Goal: Task Accomplishment & Management: Manage account settings

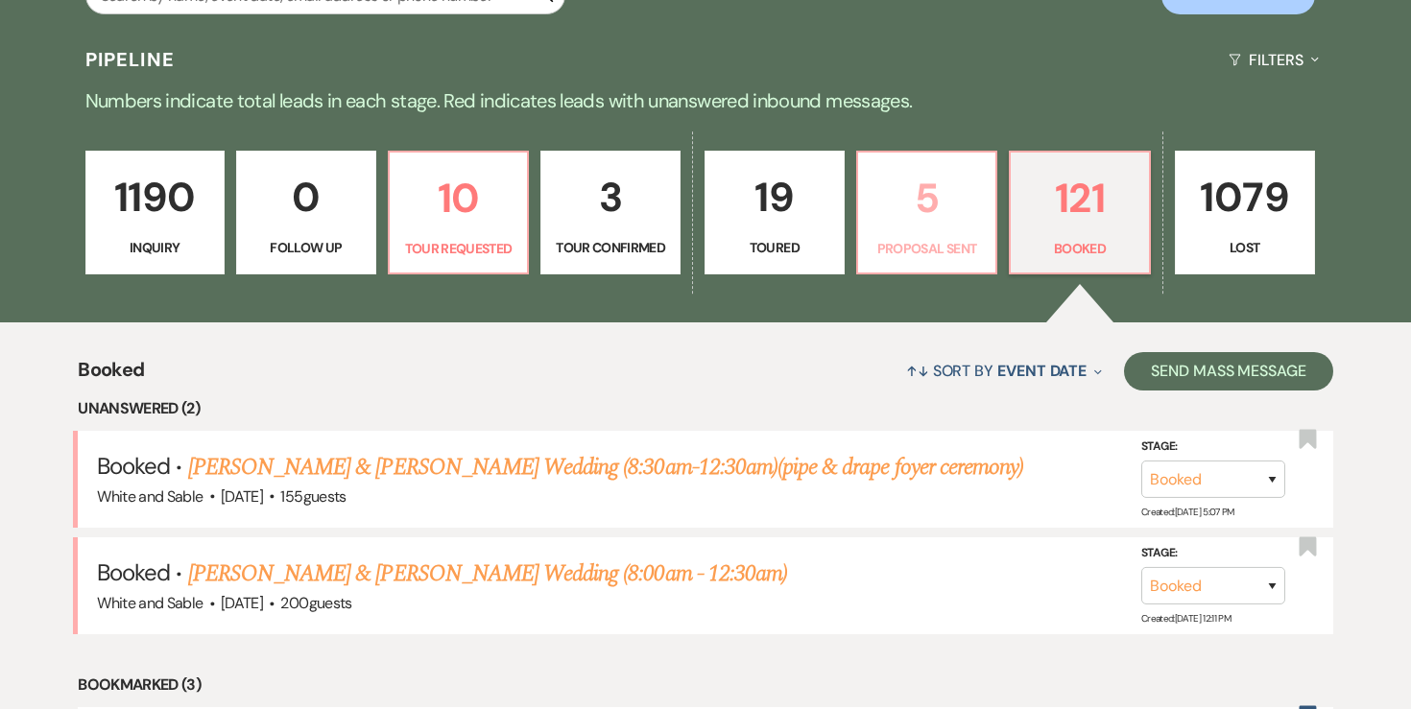
click at [927, 207] on p "5" at bounding box center [927, 198] width 115 height 64
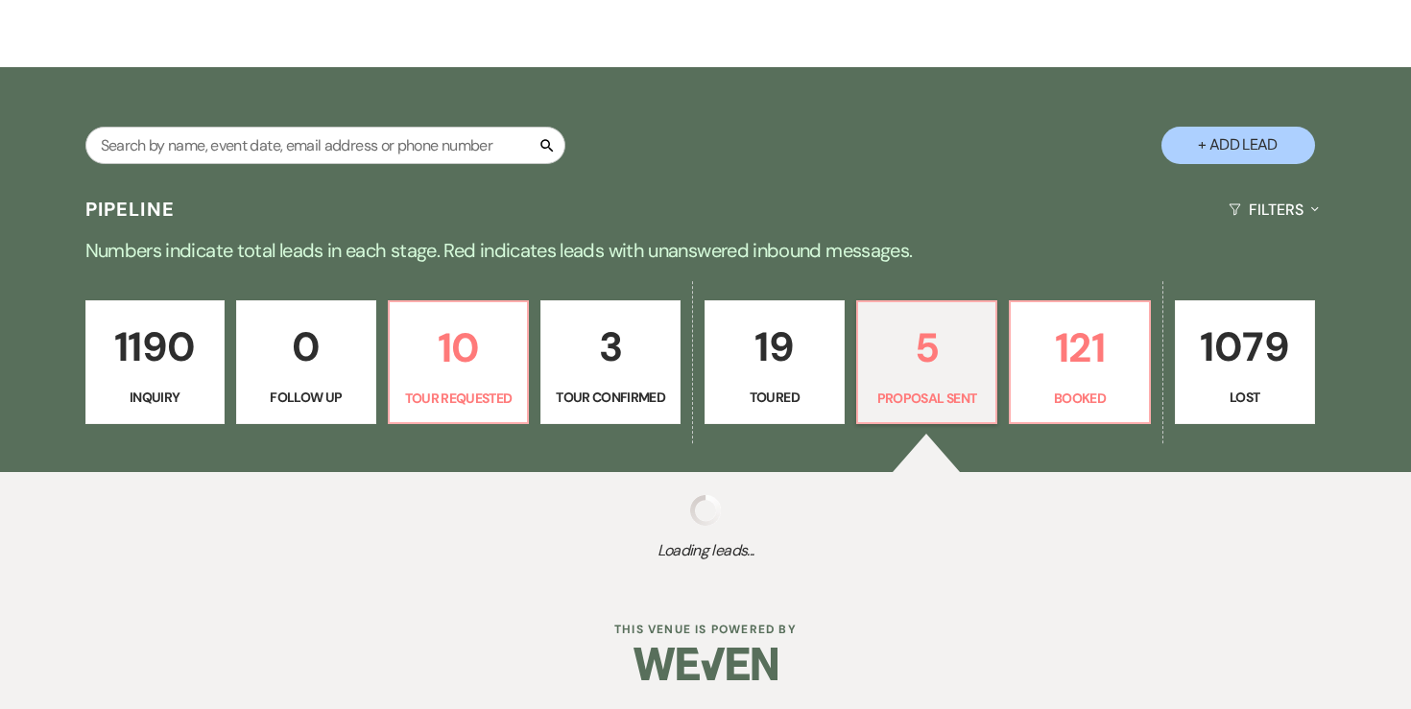
select select "6"
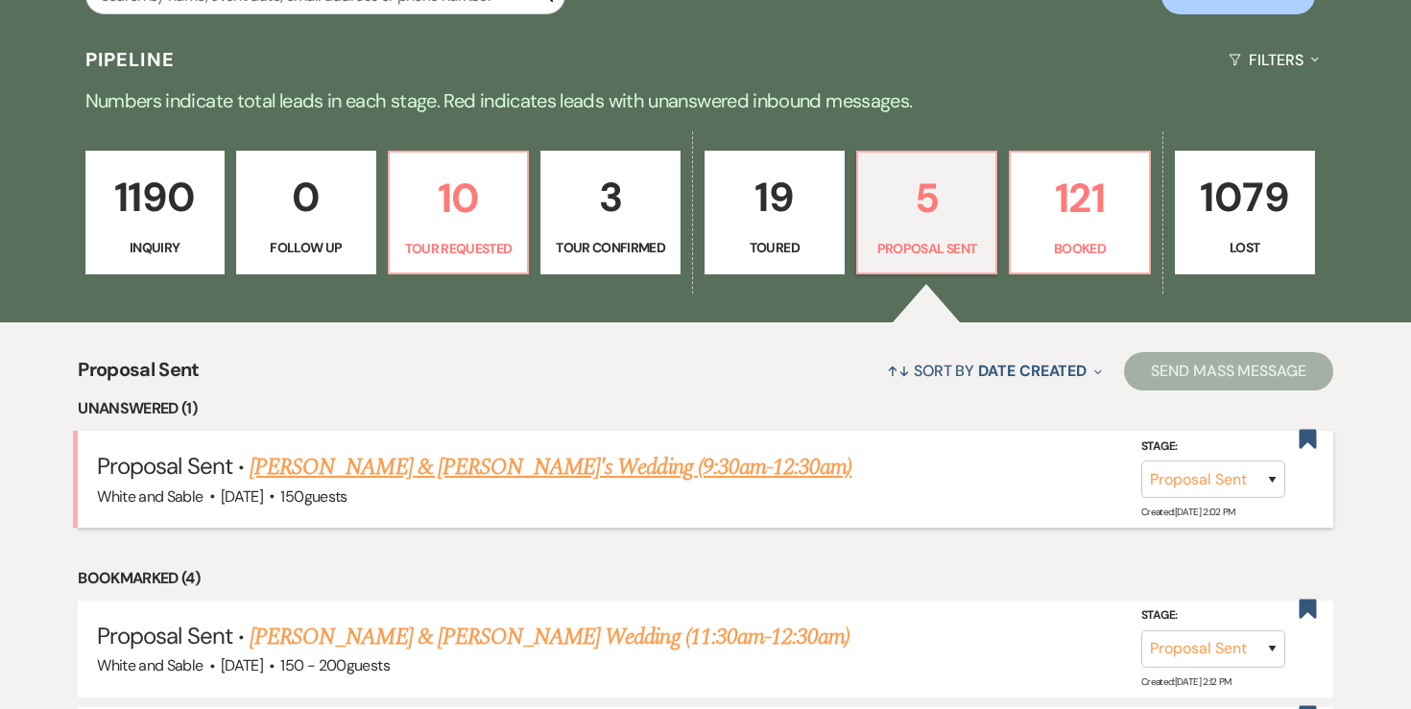
click at [587, 463] on link "[PERSON_NAME] & [PERSON_NAME]'s Wedding (9:30am-12:30am)" at bounding box center [551, 467] width 602 height 35
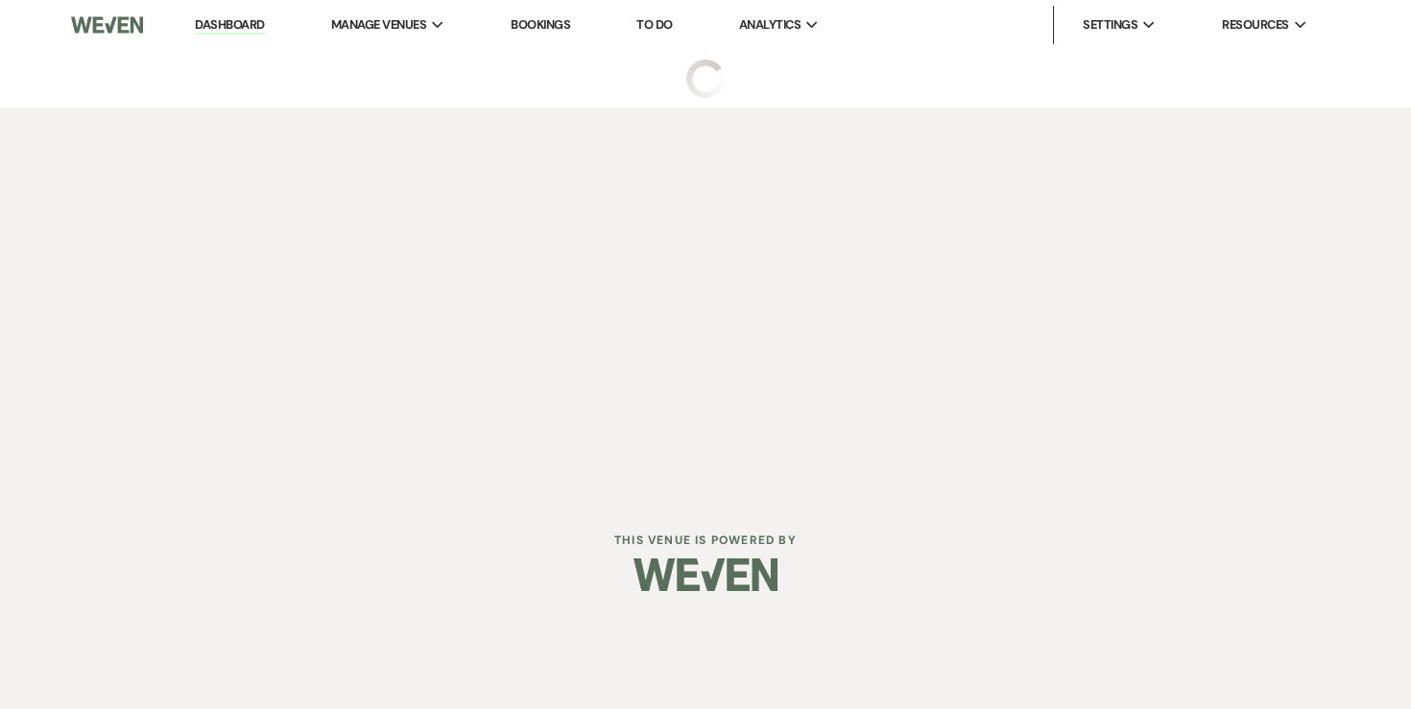
select select "6"
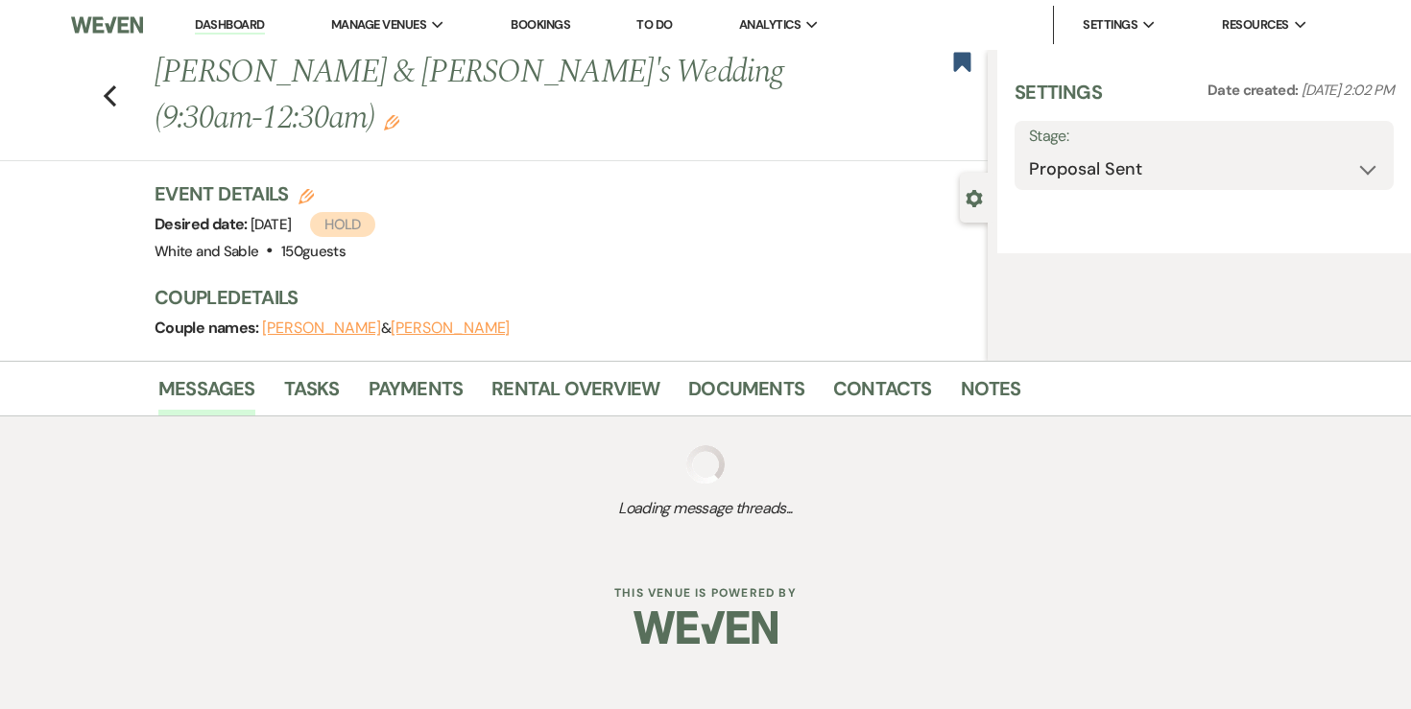
select select "6"
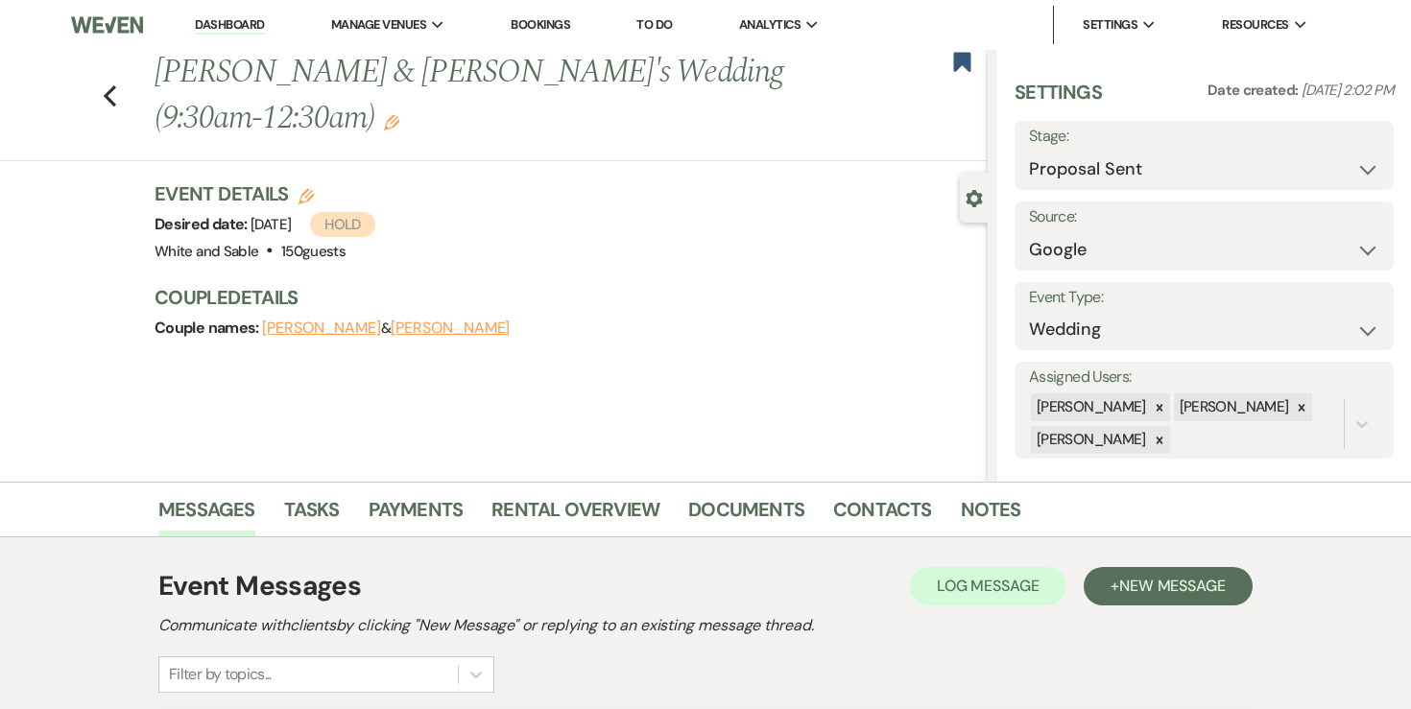
scroll to position [55, 0]
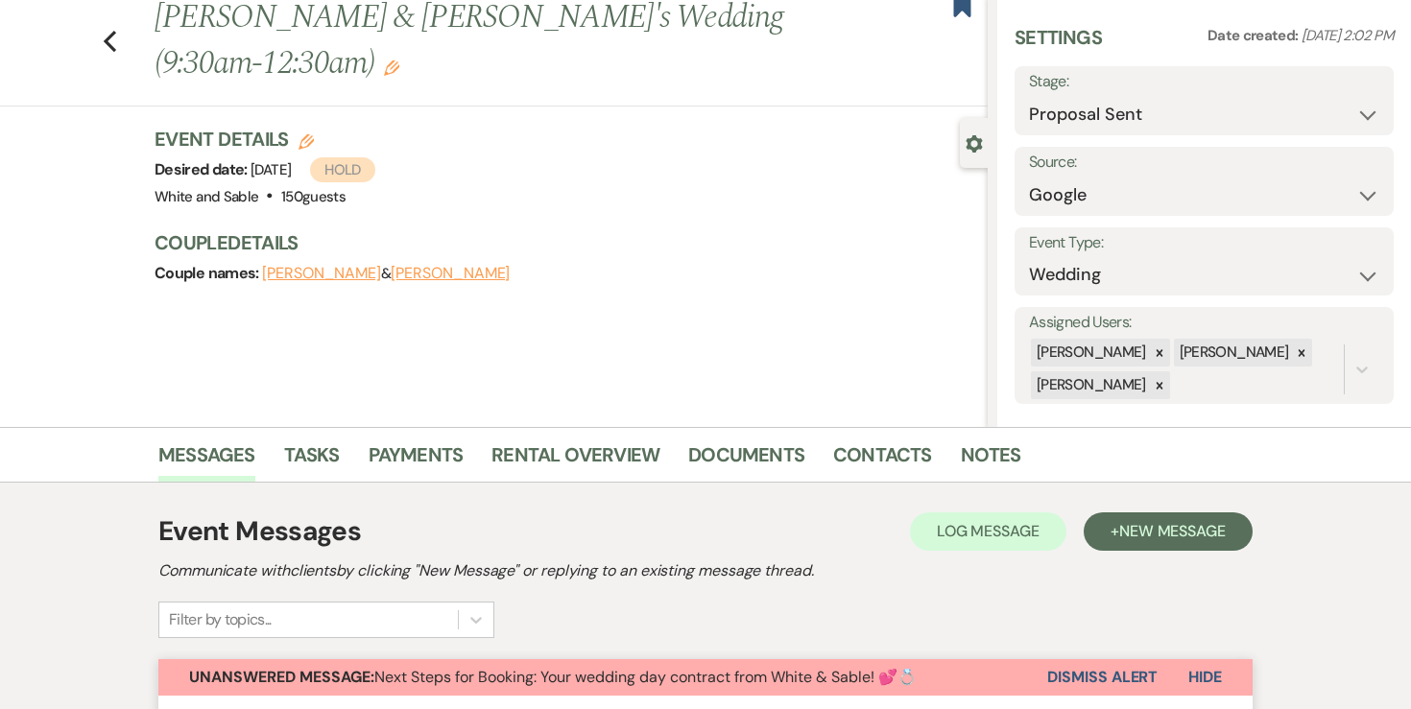
click at [716, 416] on div "Previous [PERSON_NAME] & [PERSON_NAME]'s Wedding (9:30am-12:30am) Edit Bookmark…" at bounding box center [494, 211] width 988 height 432
click at [720, 436] on li "Documents" at bounding box center [760, 459] width 145 height 46
click at [720, 450] on link "Documents" at bounding box center [746, 461] width 116 height 42
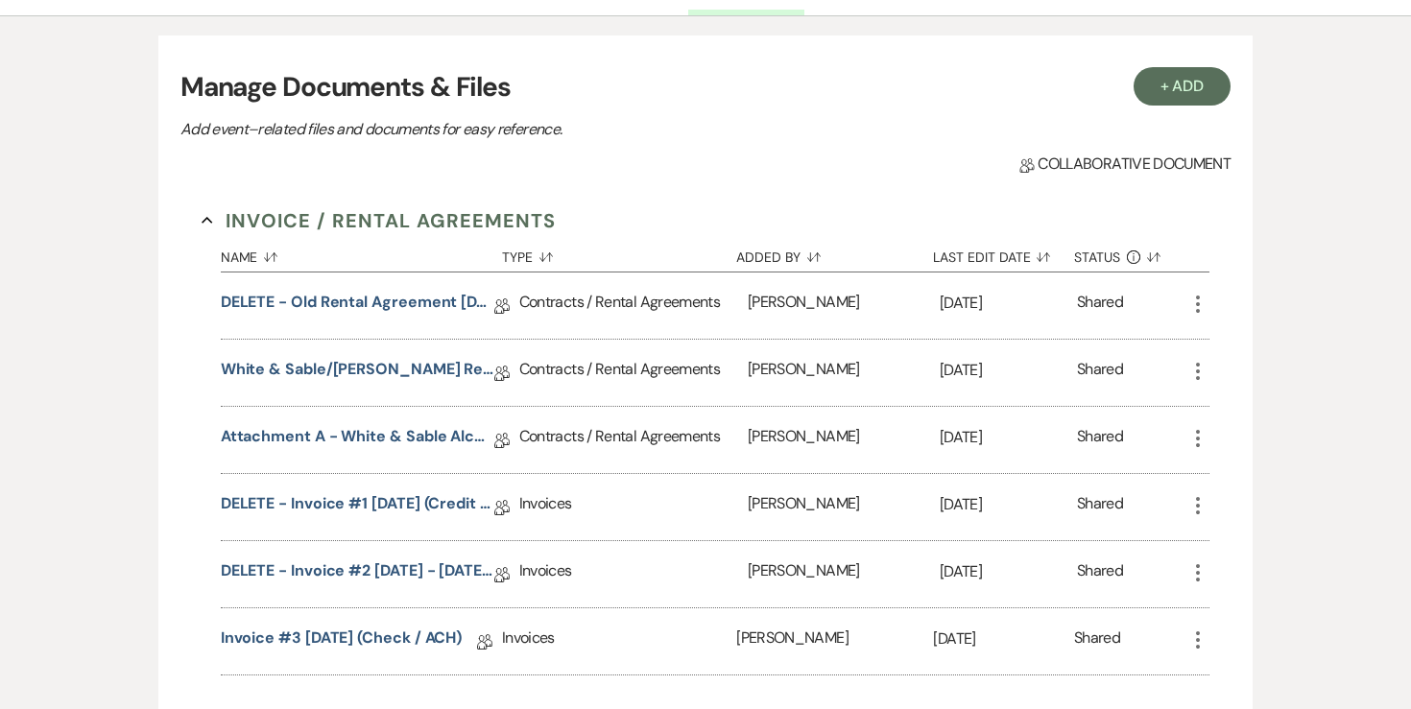
scroll to position [536, 0]
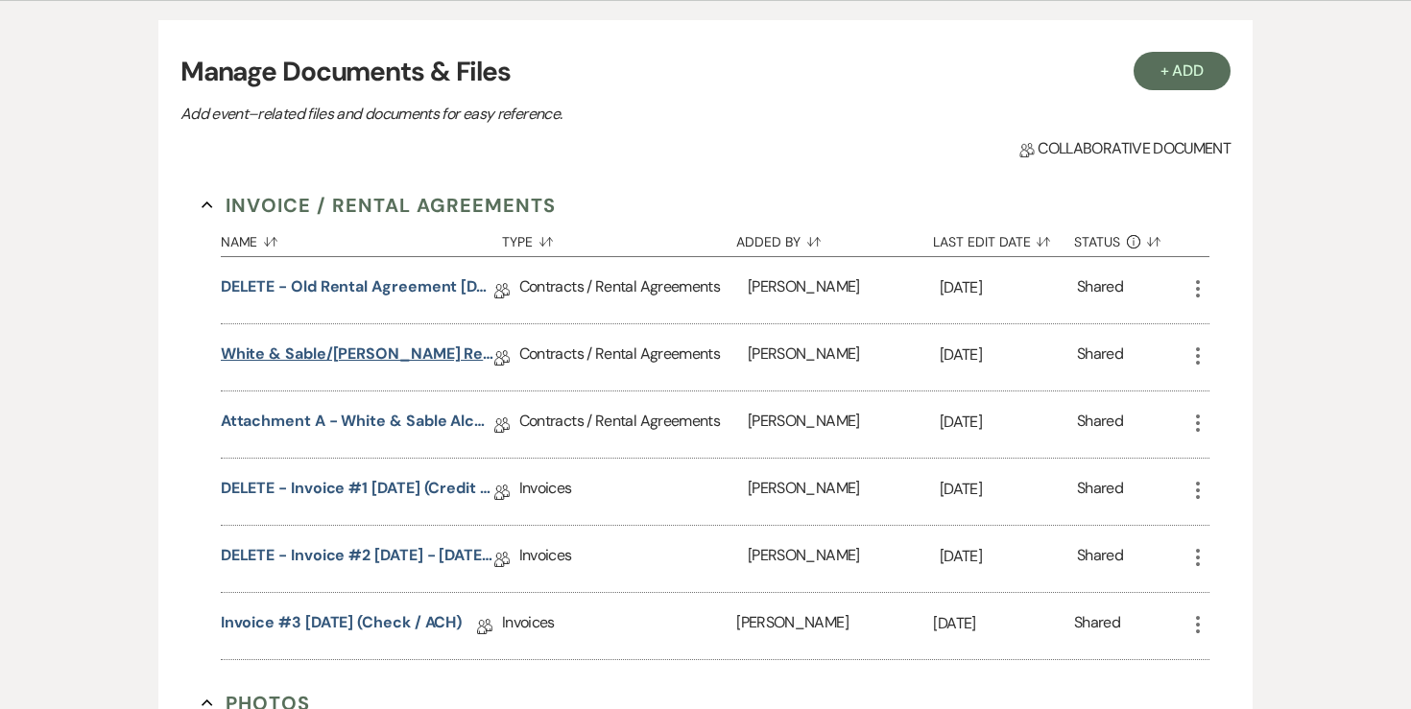
click at [422, 354] on link "White & Sable/[PERSON_NAME] Rental Agreement - [DATE]" at bounding box center [358, 358] width 274 height 30
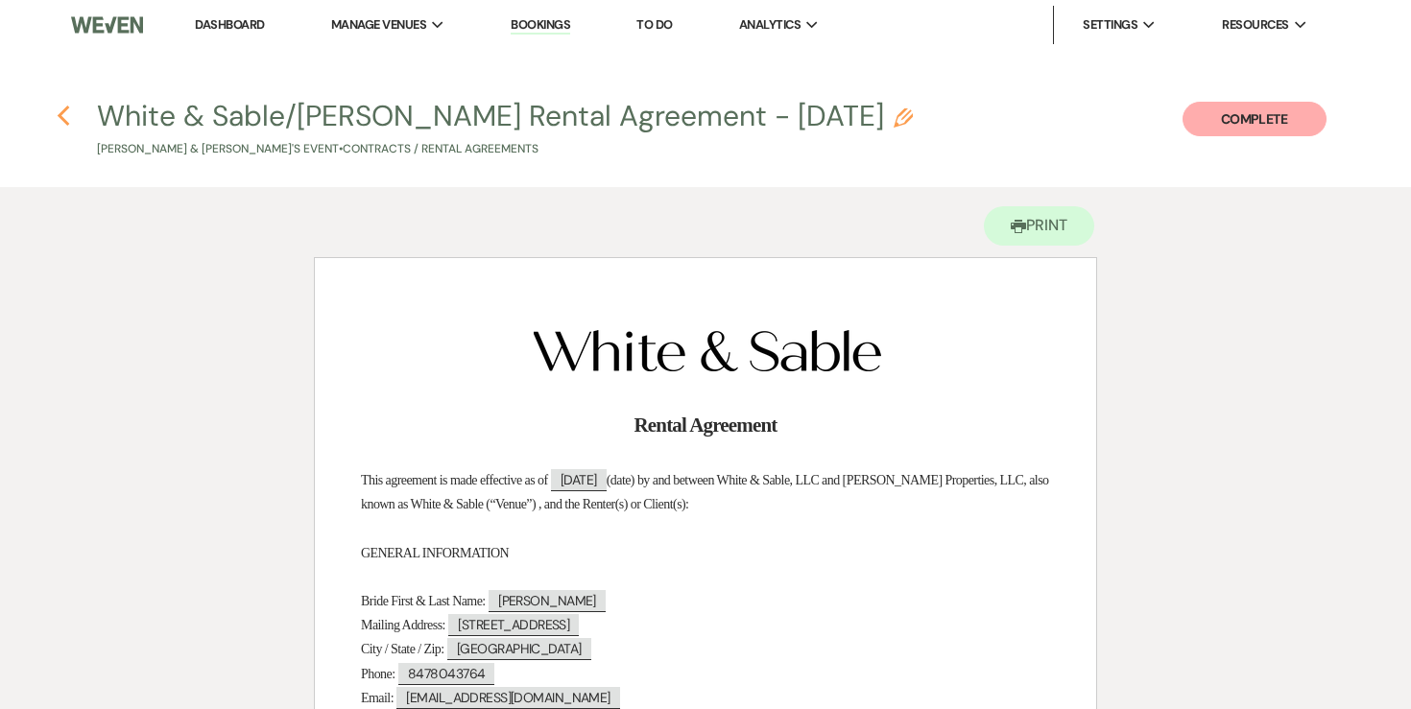
click at [58, 120] on icon "Previous" at bounding box center [64, 116] width 14 height 23
select select "6"
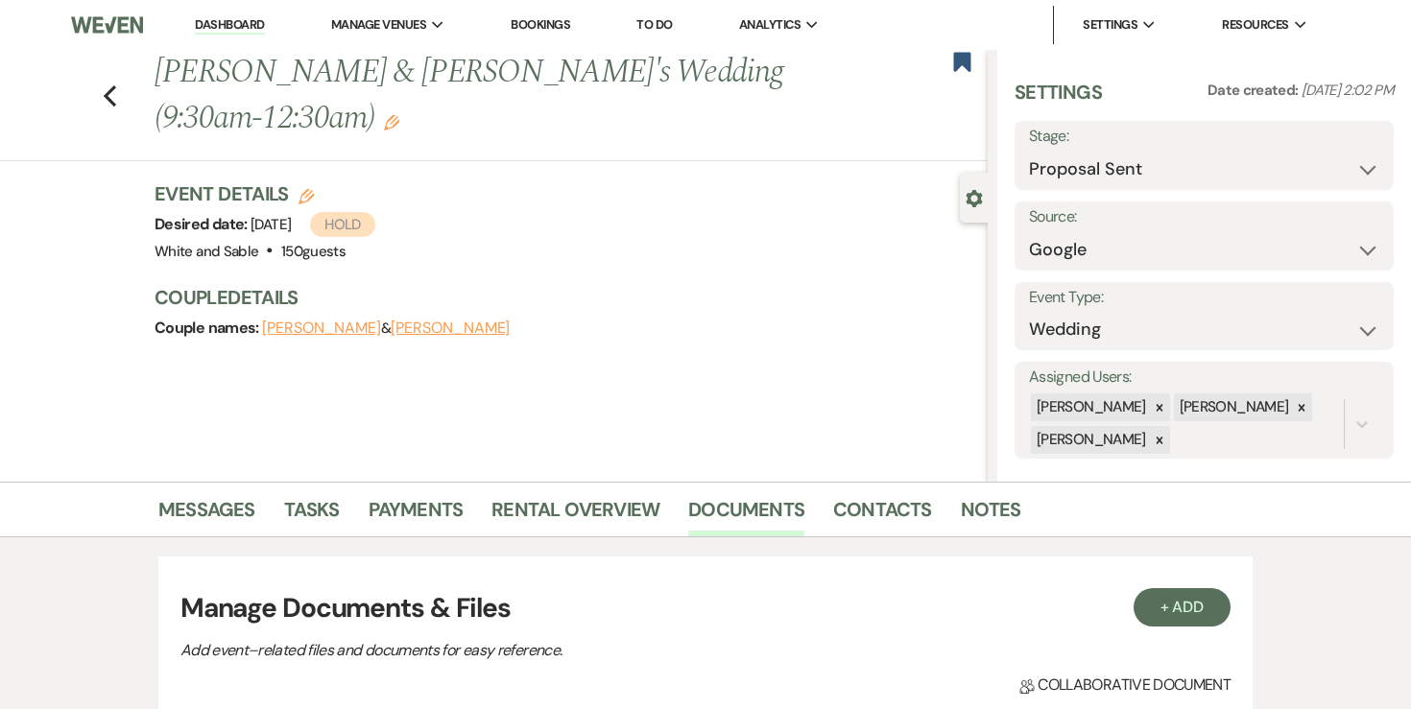
click at [391, 321] on button "[PERSON_NAME]" at bounding box center [450, 328] width 119 height 15
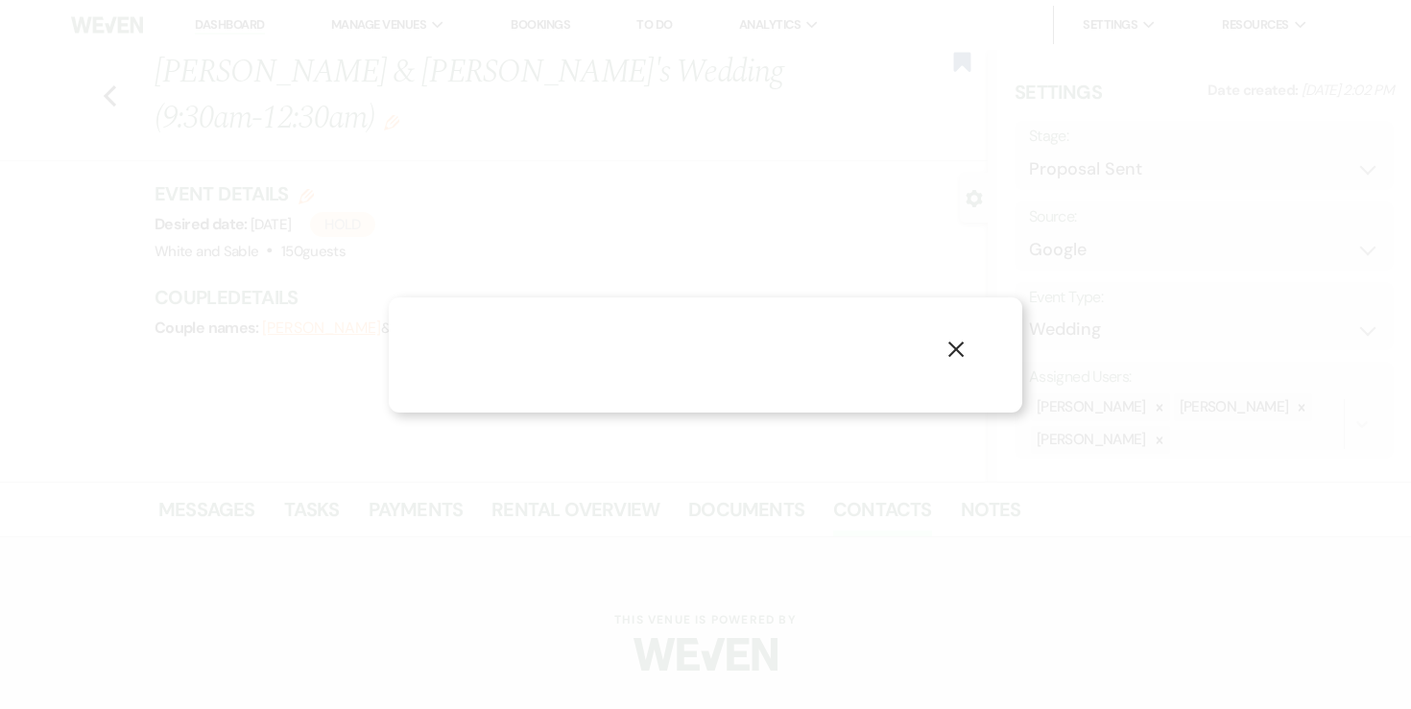
select select "1"
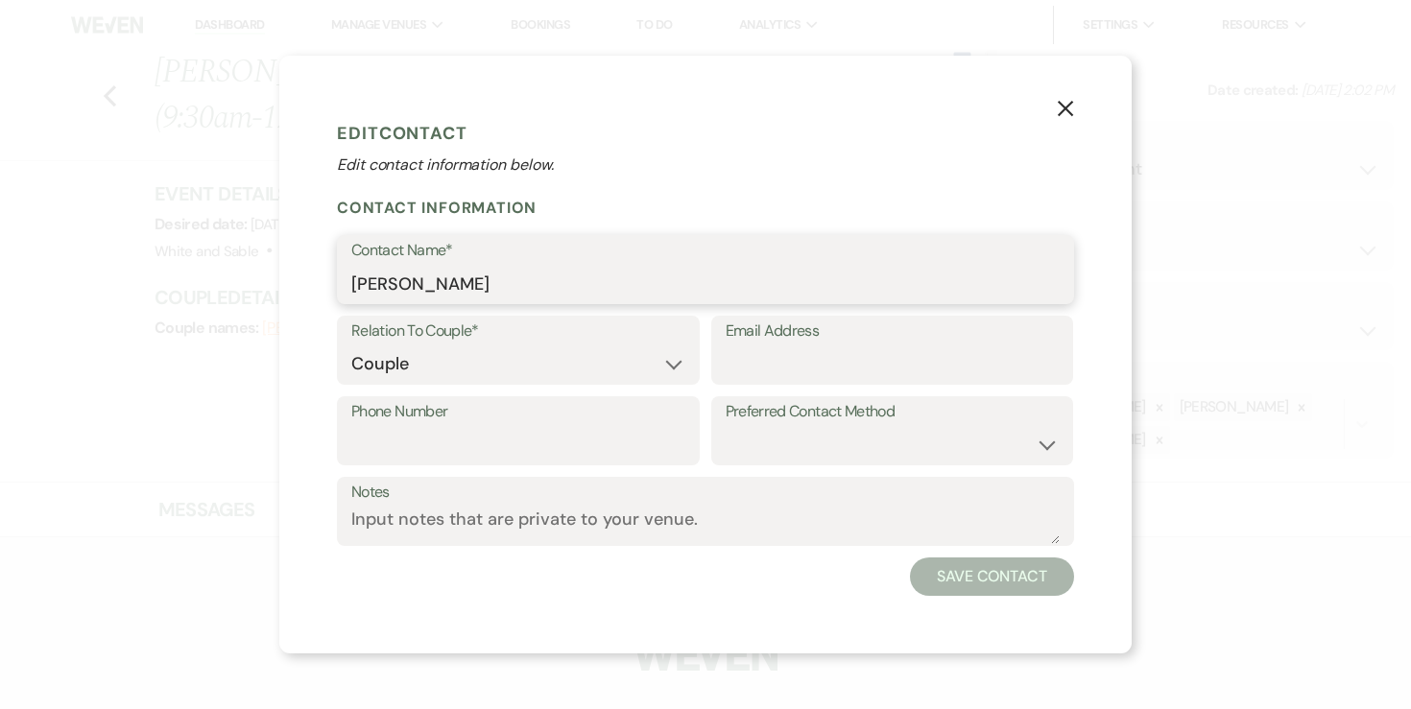
click at [655, 279] on input "[PERSON_NAME]" at bounding box center [705, 283] width 708 height 37
type input "[PERSON_NAME]"
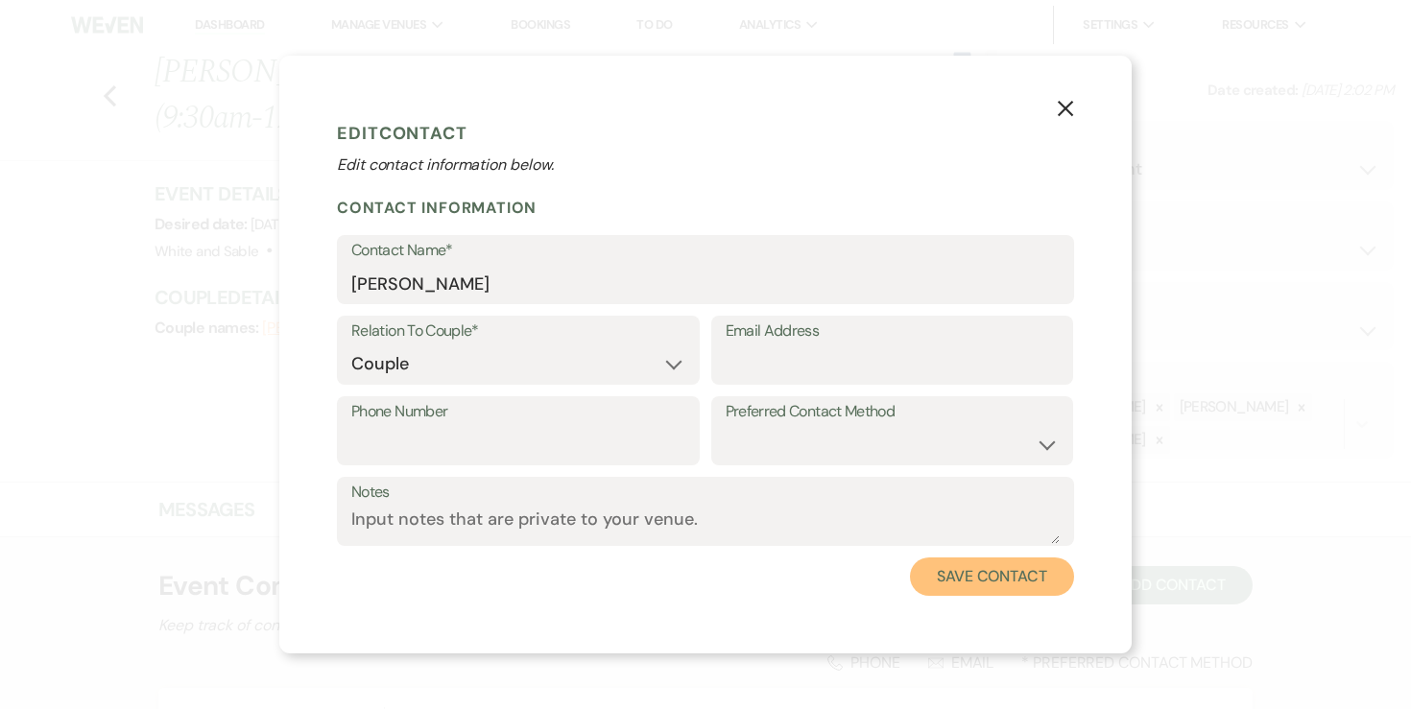
click at [938, 585] on button "Save Contact" at bounding box center [992, 577] width 164 height 38
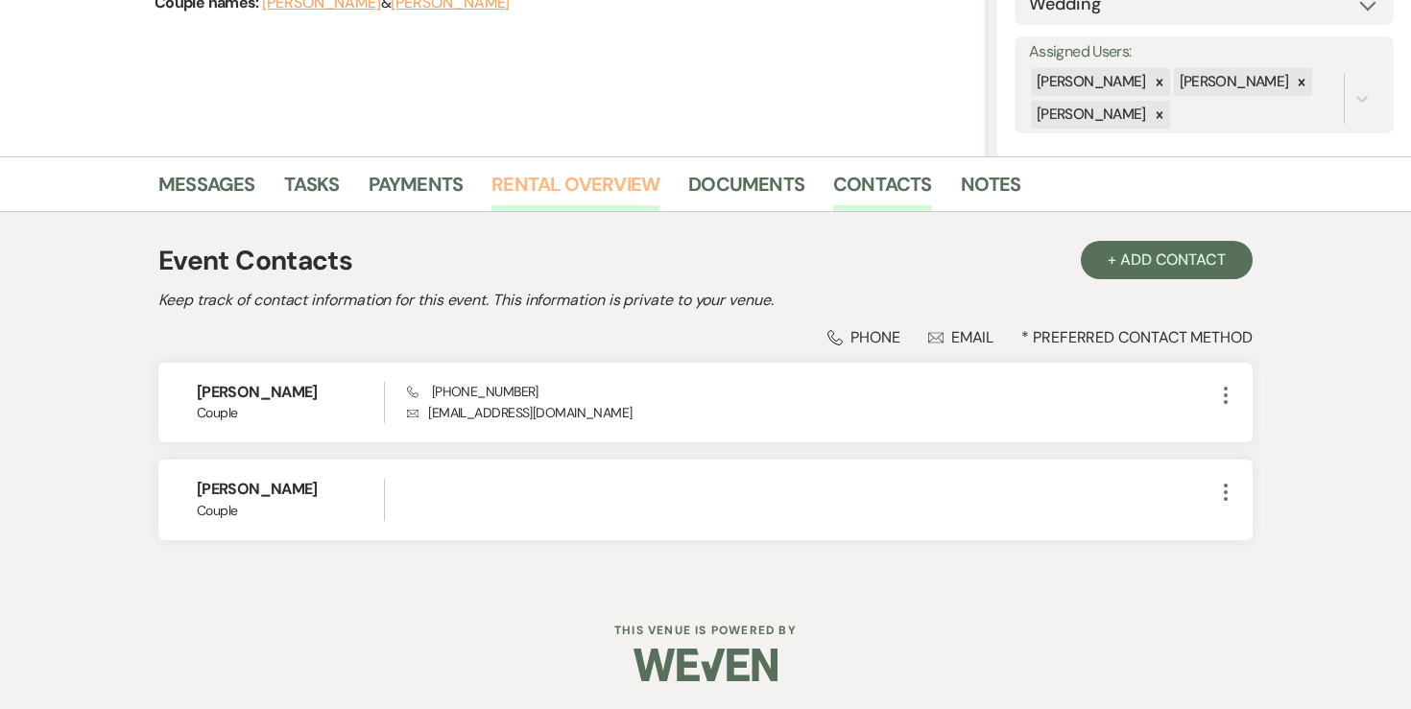
click at [536, 195] on link "Rental Overview" at bounding box center [575, 190] width 168 height 42
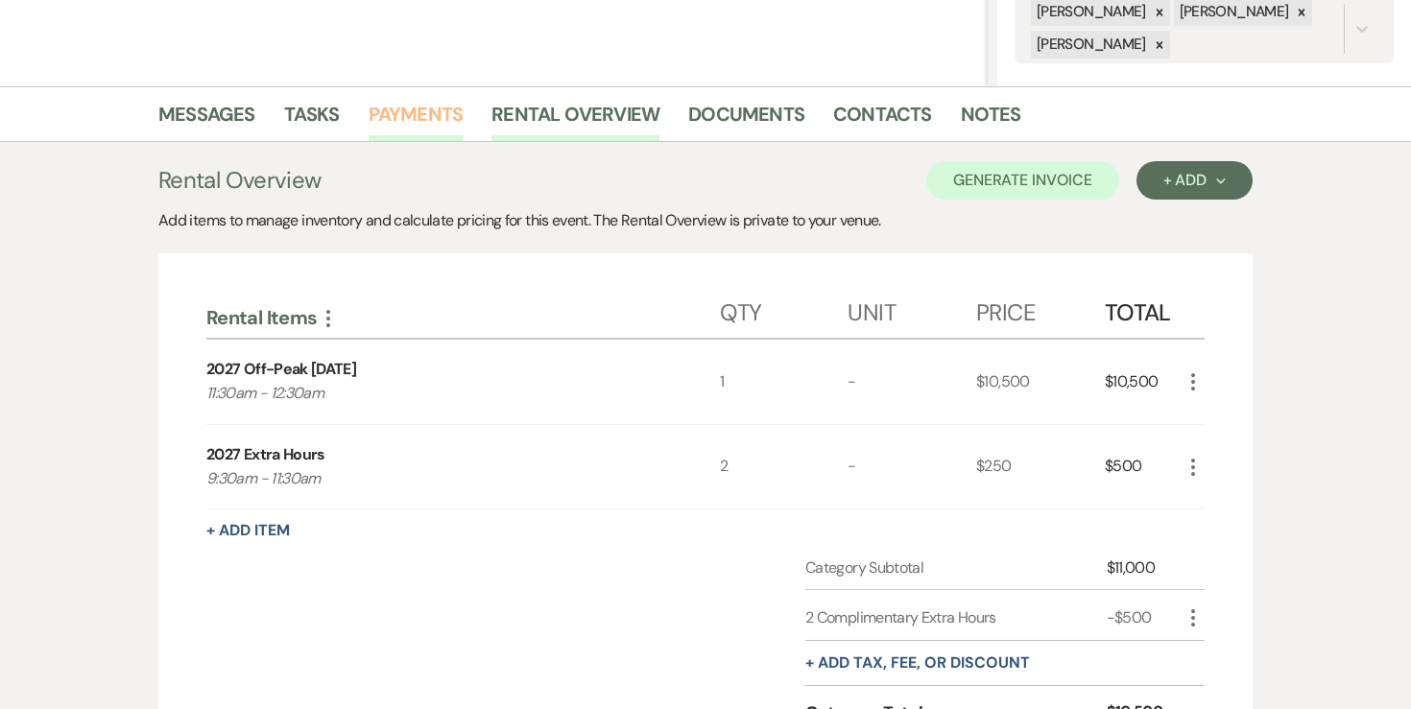
click at [431, 102] on link "Payments" at bounding box center [416, 120] width 95 height 42
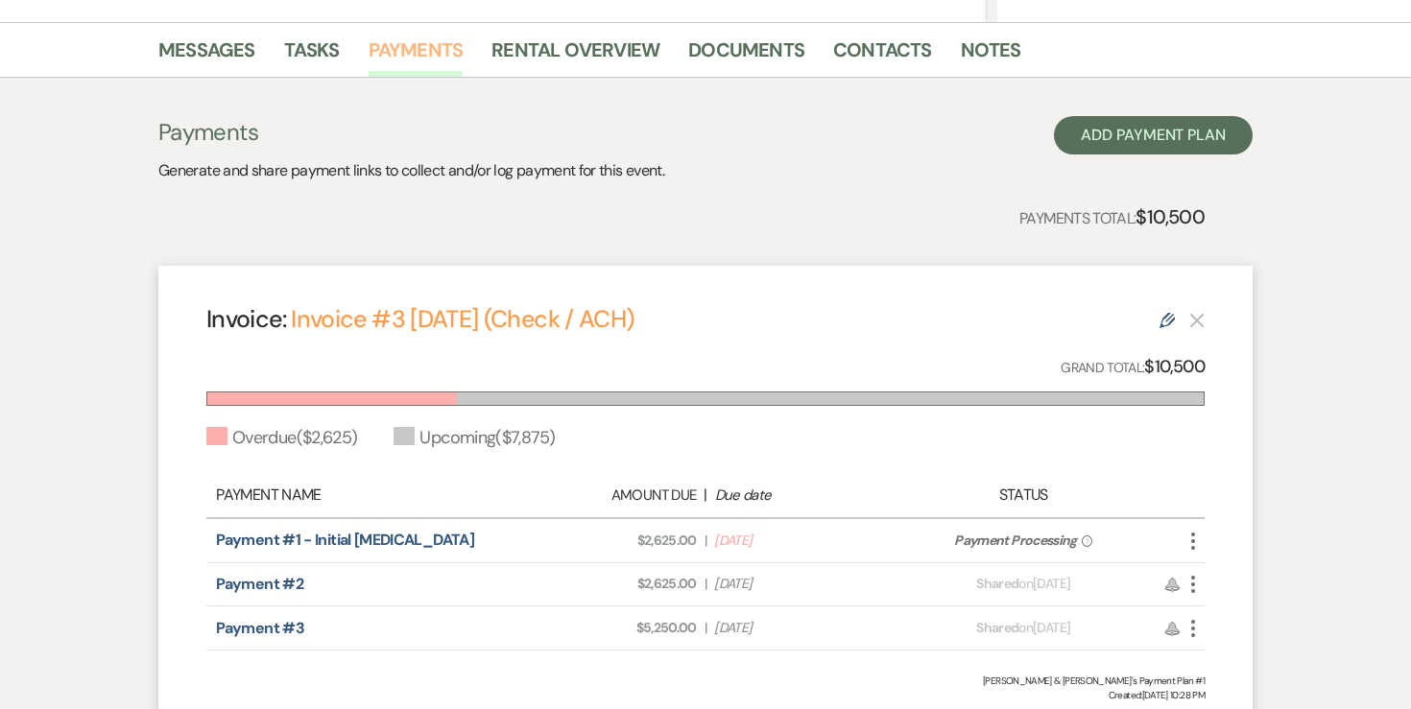
scroll to position [461, 0]
click at [604, 51] on link "Rental Overview" at bounding box center [575, 55] width 168 height 42
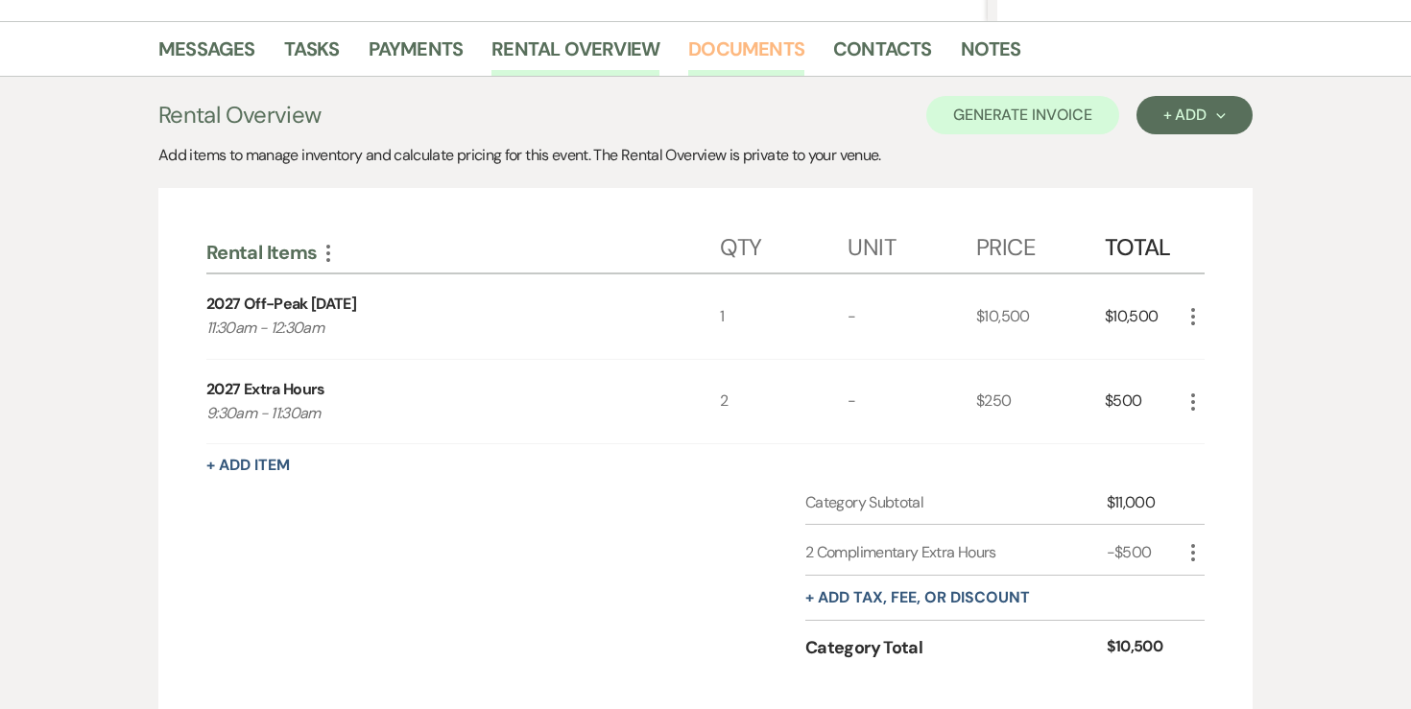
click at [709, 52] on link "Documents" at bounding box center [746, 55] width 116 height 42
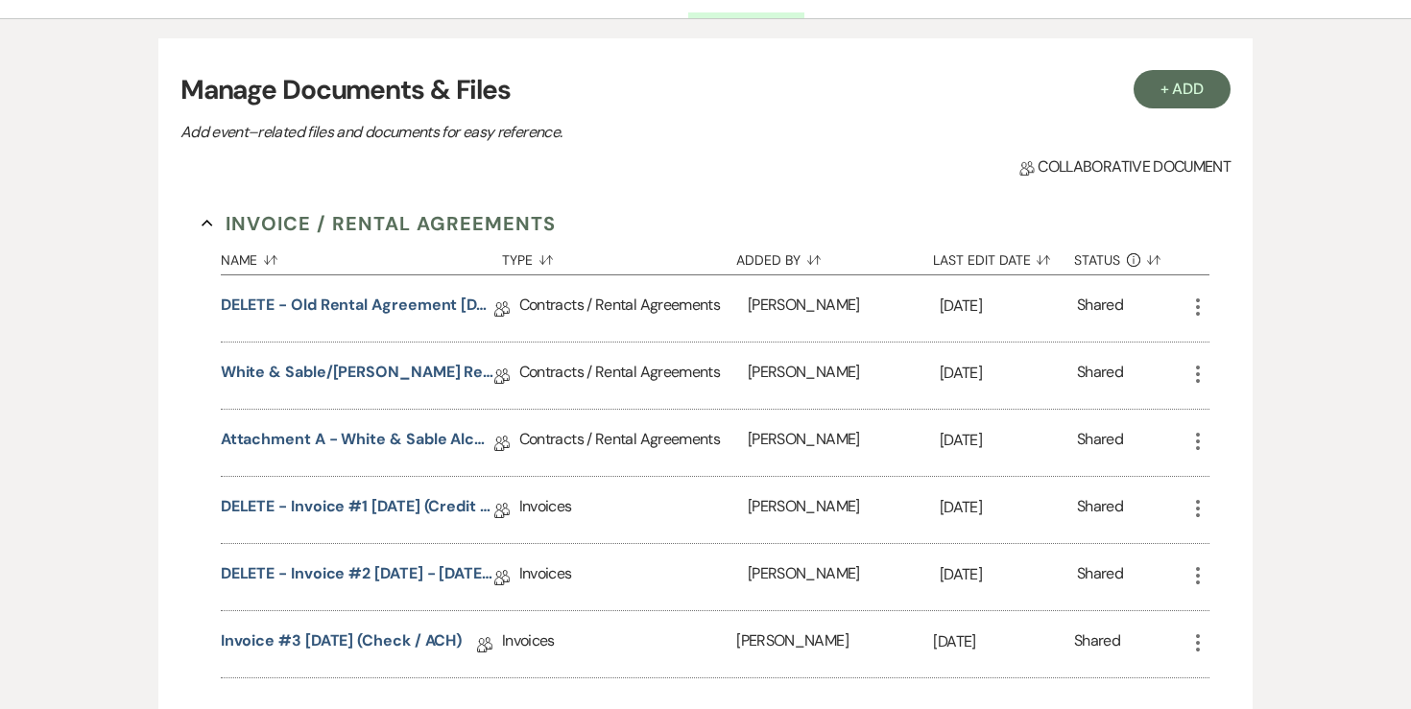
scroll to position [520, 0]
click at [437, 366] on link "White & Sable/[PERSON_NAME] Rental Agreement - [DATE]" at bounding box center [358, 374] width 274 height 30
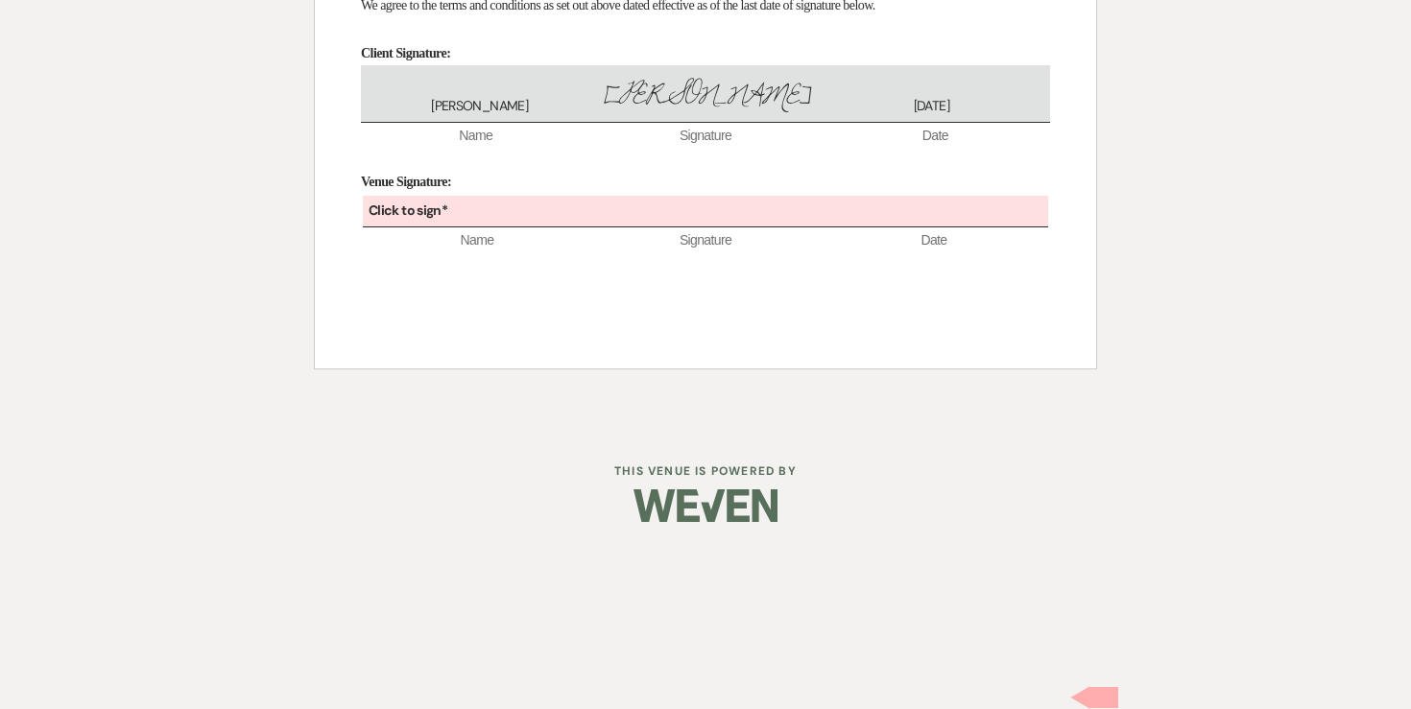
scroll to position [12985, 0]
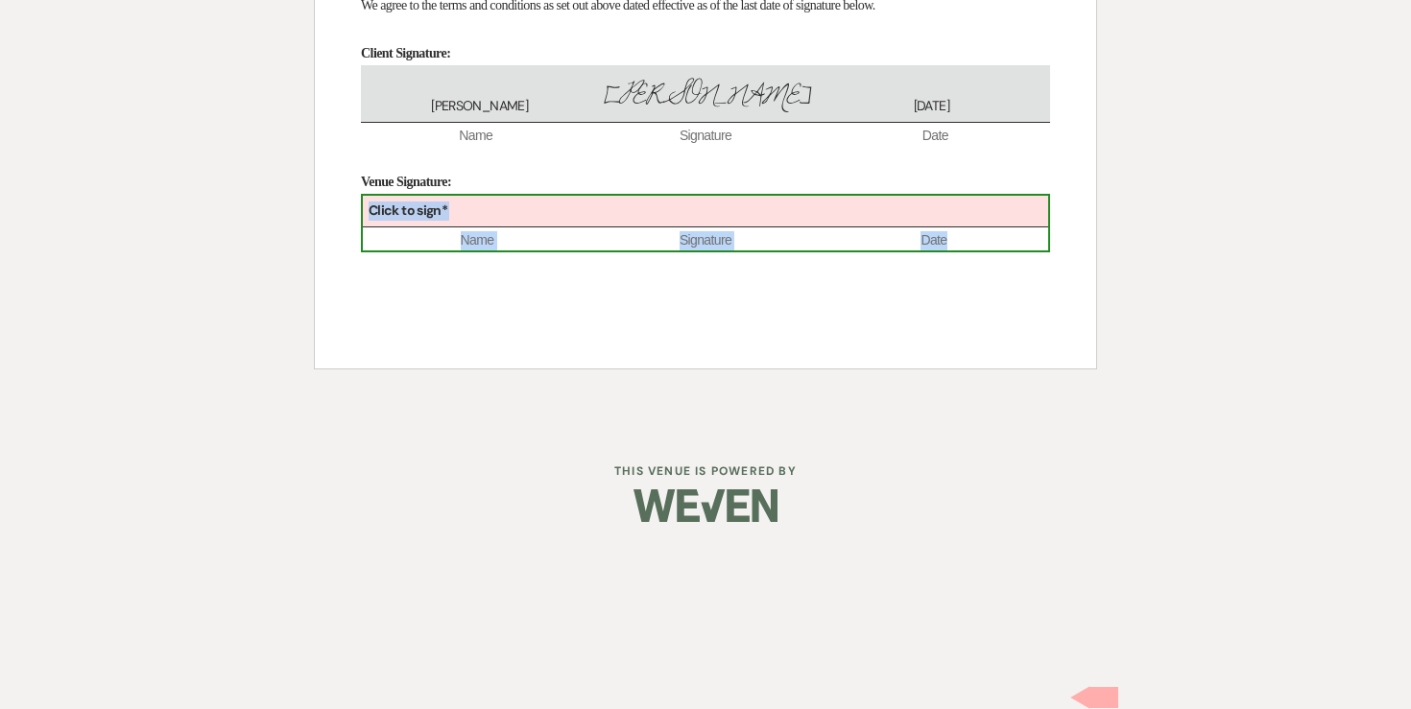
click at [506, 227] on div "Click to sign*" at bounding box center [705, 212] width 685 height 32
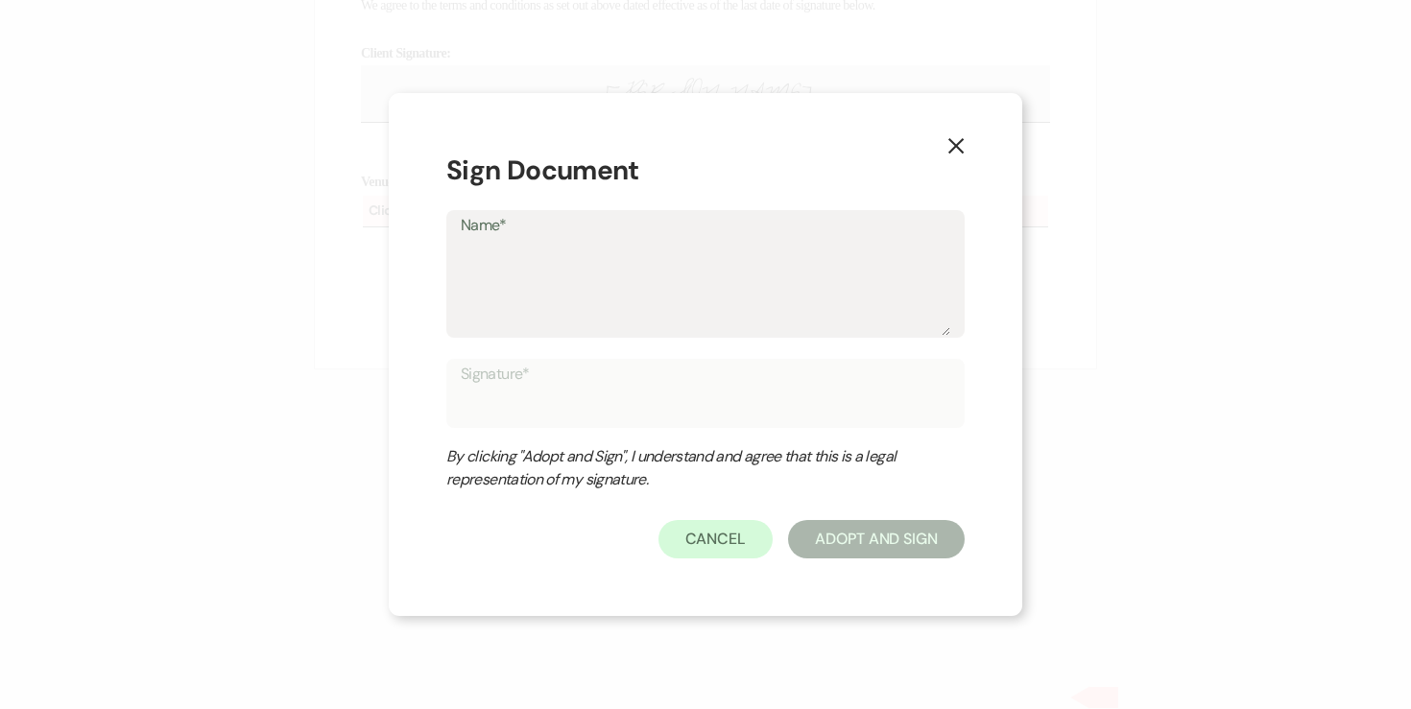
type textarea "A"
type input "A"
type textarea "An"
type input "An"
type textarea "Ang"
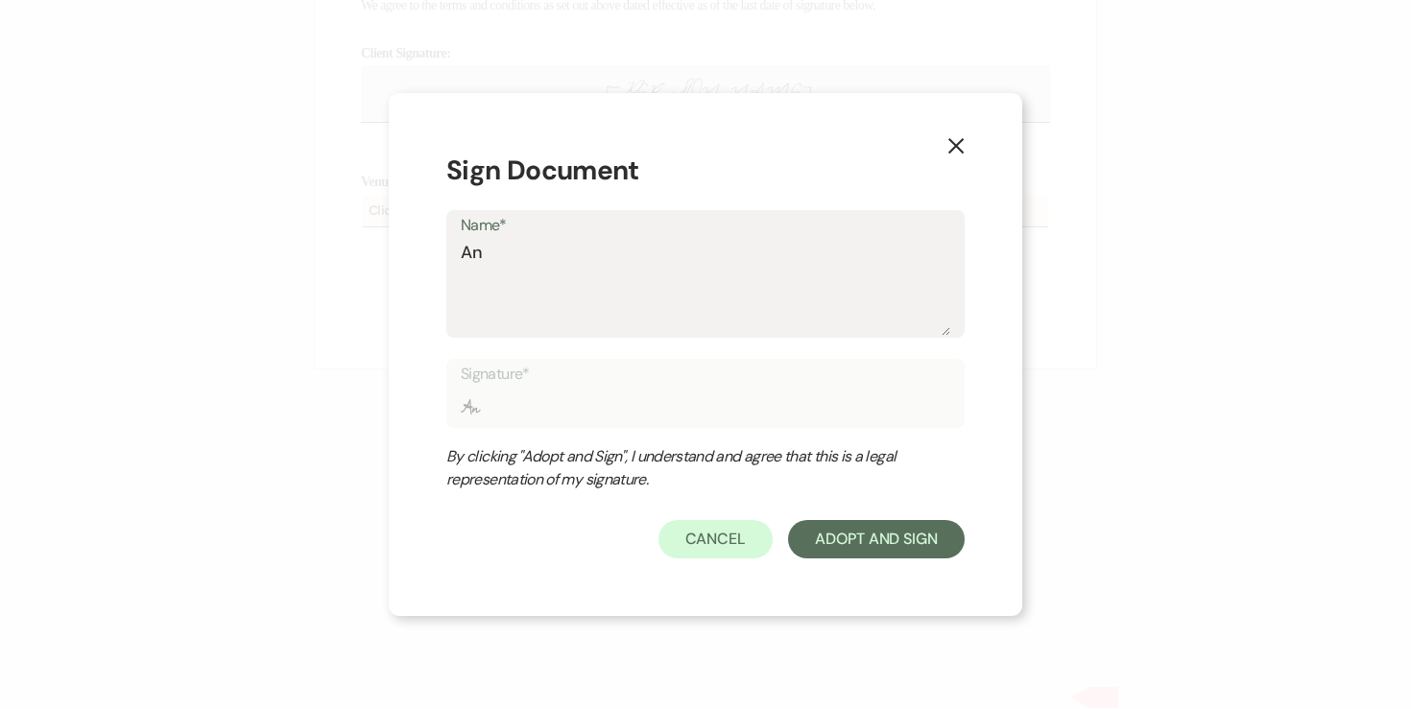
type input "Ang"
type textarea "Ange"
type input "Ange"
type textarea "Angel"
type input "Angel"
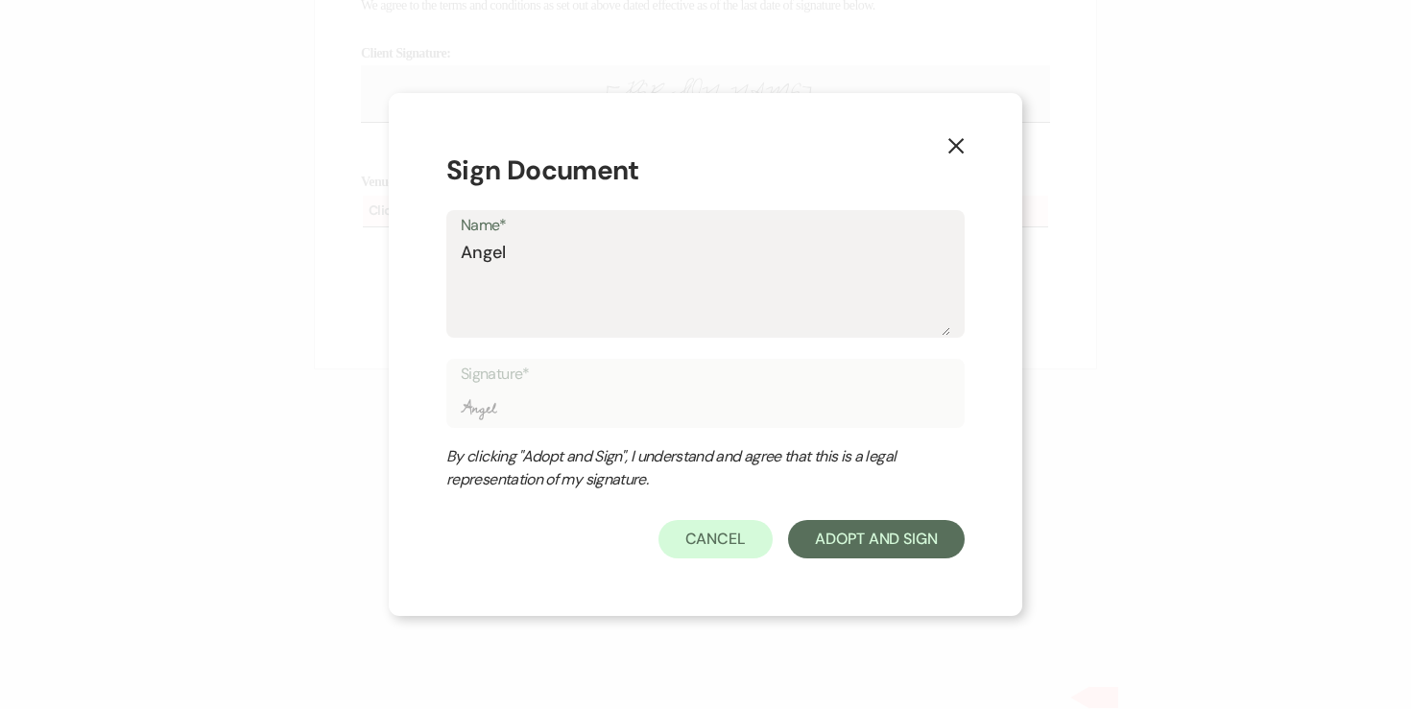
type textarea "[PERSON_NAME]"
type input "[PERSON_NAME]"
type textarea "[PERSON_NAME]"
type input "[PERSON_NAME]"
type textarea "[PERSON_NAME]"
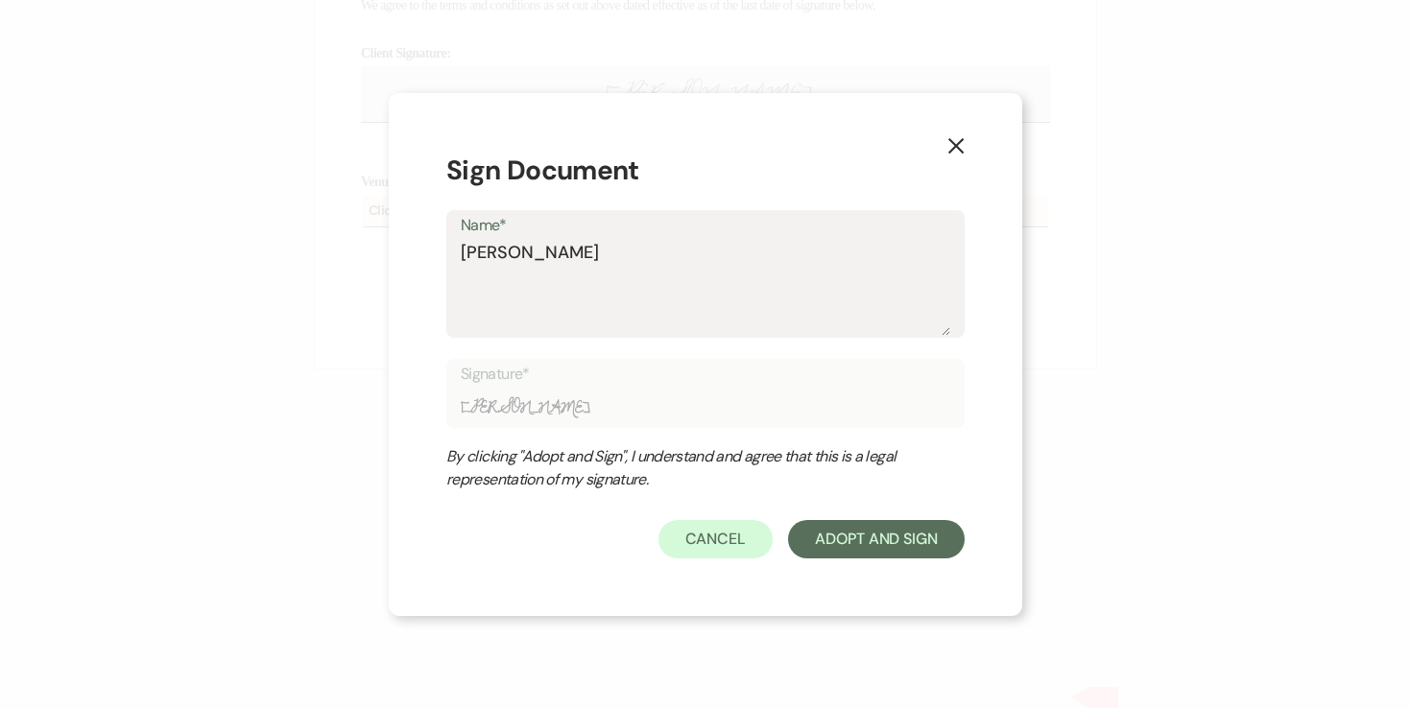
type input "[PERSON_NAME]"
type textarea "[PERSON_NAME]"
type input "[PERSON_NAME]"
type textarea "[PERSON_NAME]"
type input "[PERSON_NAME]"
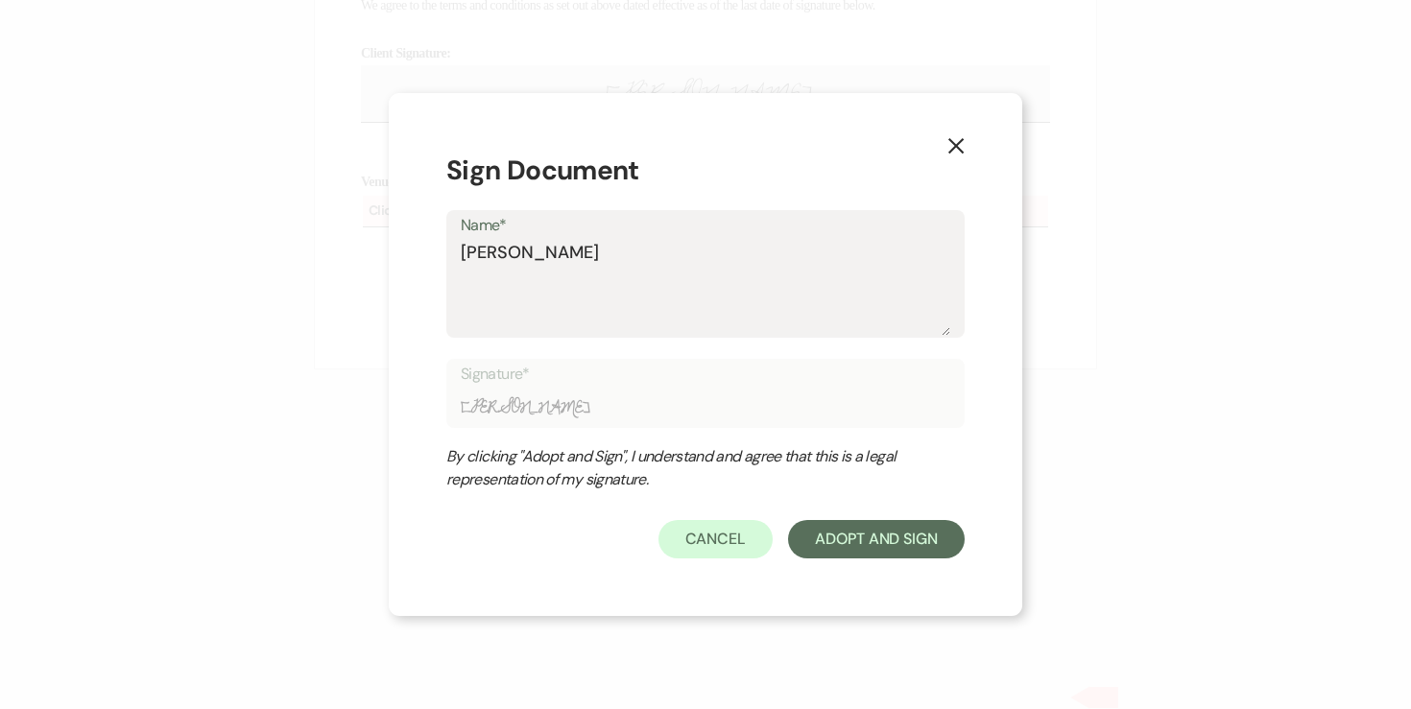
type textarea "[PERSON_NAME]"
type input "[PERSON_NAME]"
type textarea "[PERSON_NAME]"
type input "[PERSON_NAME]"
type textarea "[PERSON_NAME]"
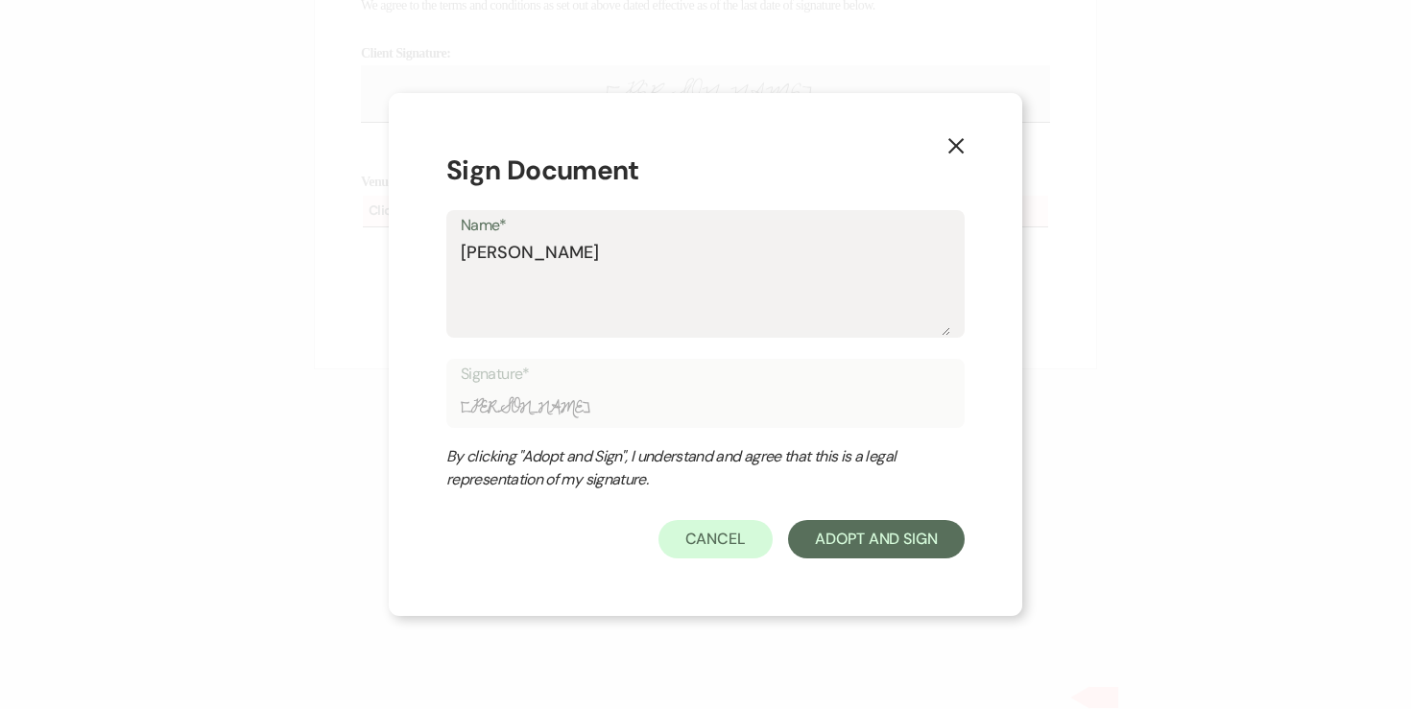
type input "[PERSON_NAME]"
type textarea "[PERSON_NAME]"
type input "[PERSON_NAME]"
type textarea "[PERSON_NAME]"
type input "[PERSON_NAME]"
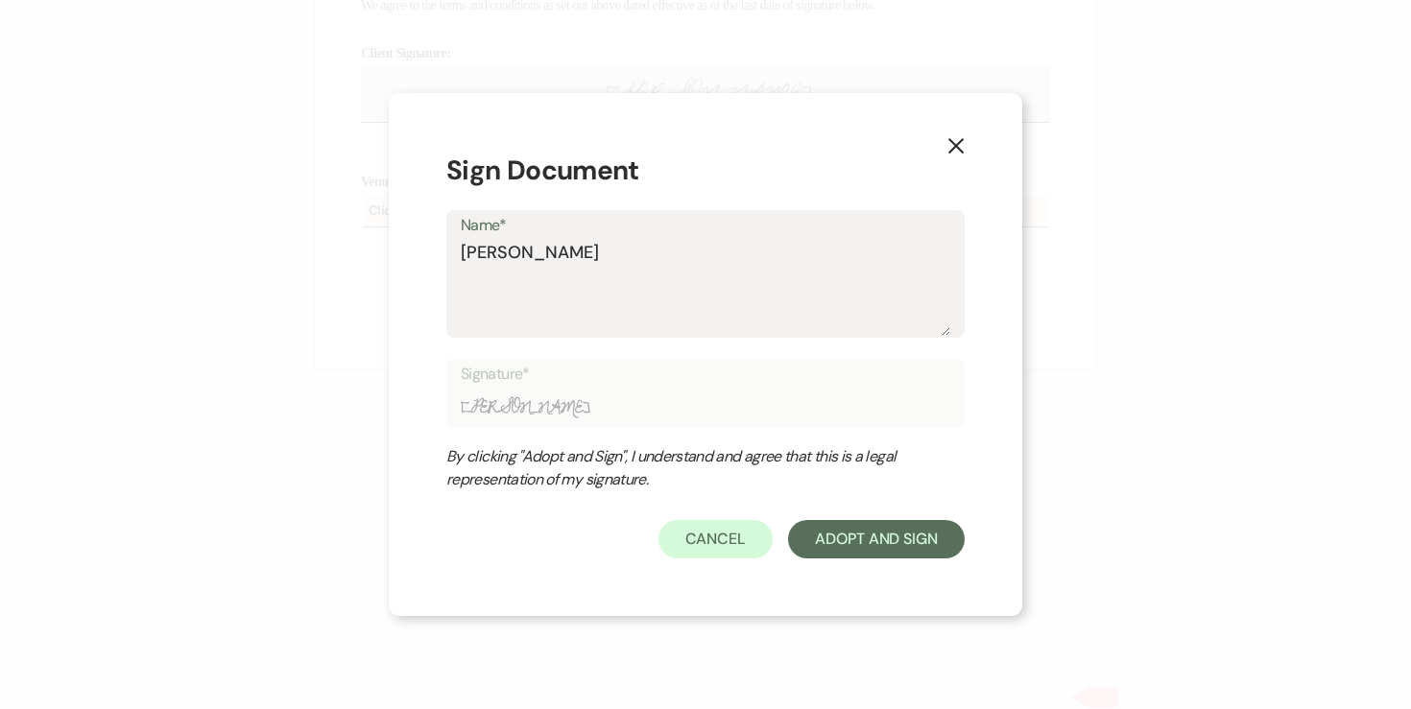
type textarea "[PERSON_NAME]"
type input "[PERSON_NAME]"
type textarea "[PERSON_NAME]"
type input "[PERSON_NAME]"
type textarea "[PERSON_NAME]"
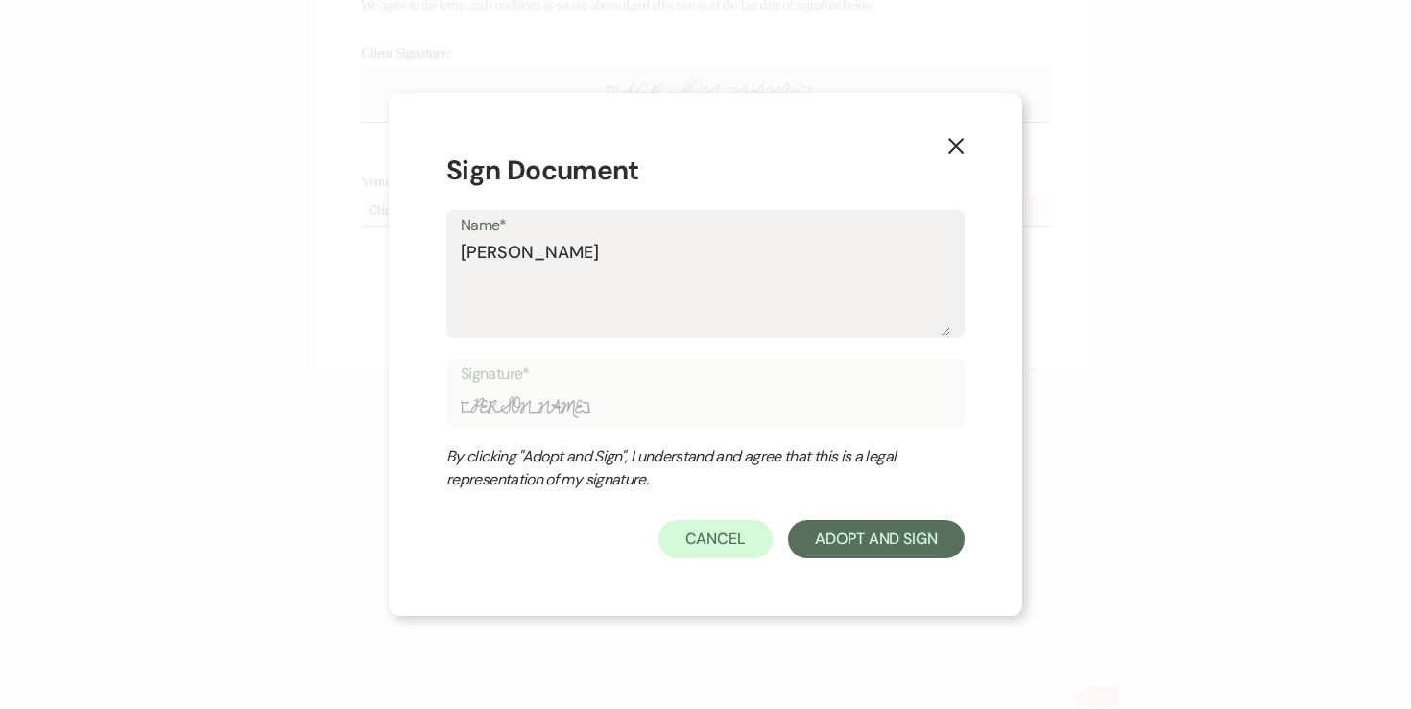
type input "[PERSON_NAME]"
type textarea "[PERSON_NAME]"
click at [841, 544] on button "Adopt And Sign" at bounding box center [876, 539] width 177 height 38
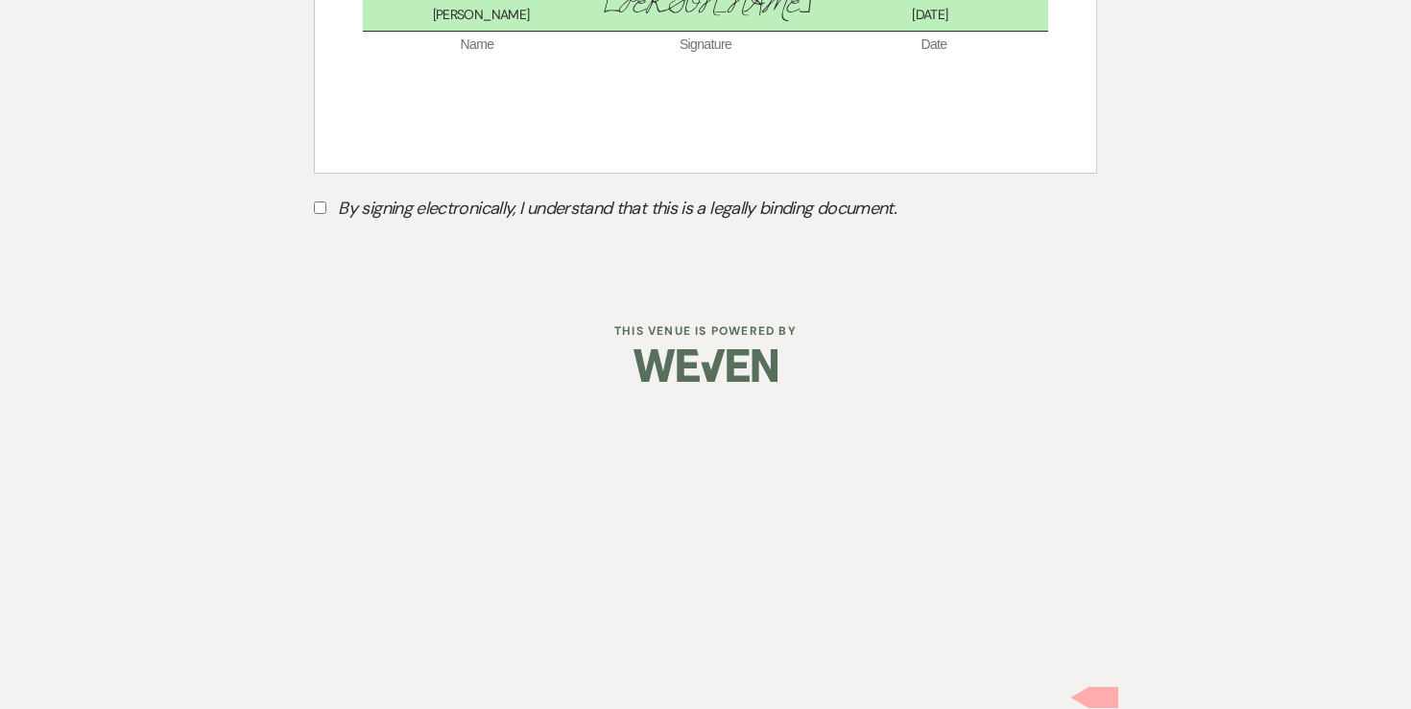
scroll to position [13067, 0]
click at [320, 214] on input "By signing electronically, I understand that this is a legally binding document." at bounding box center [320, 208] width 12 height 12
checkbox input "true"
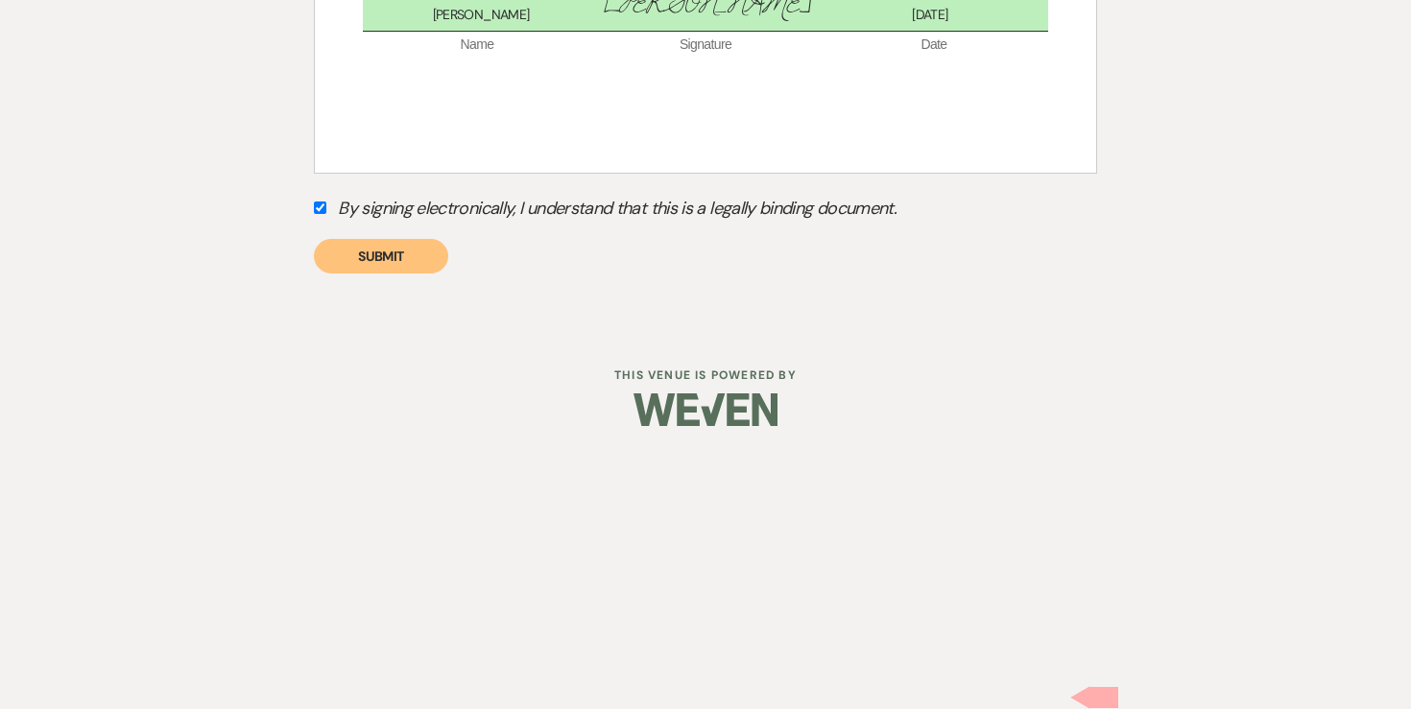
click at [400, 274] on button "Submit" at bounding box center [381, 256] width 134 height 35
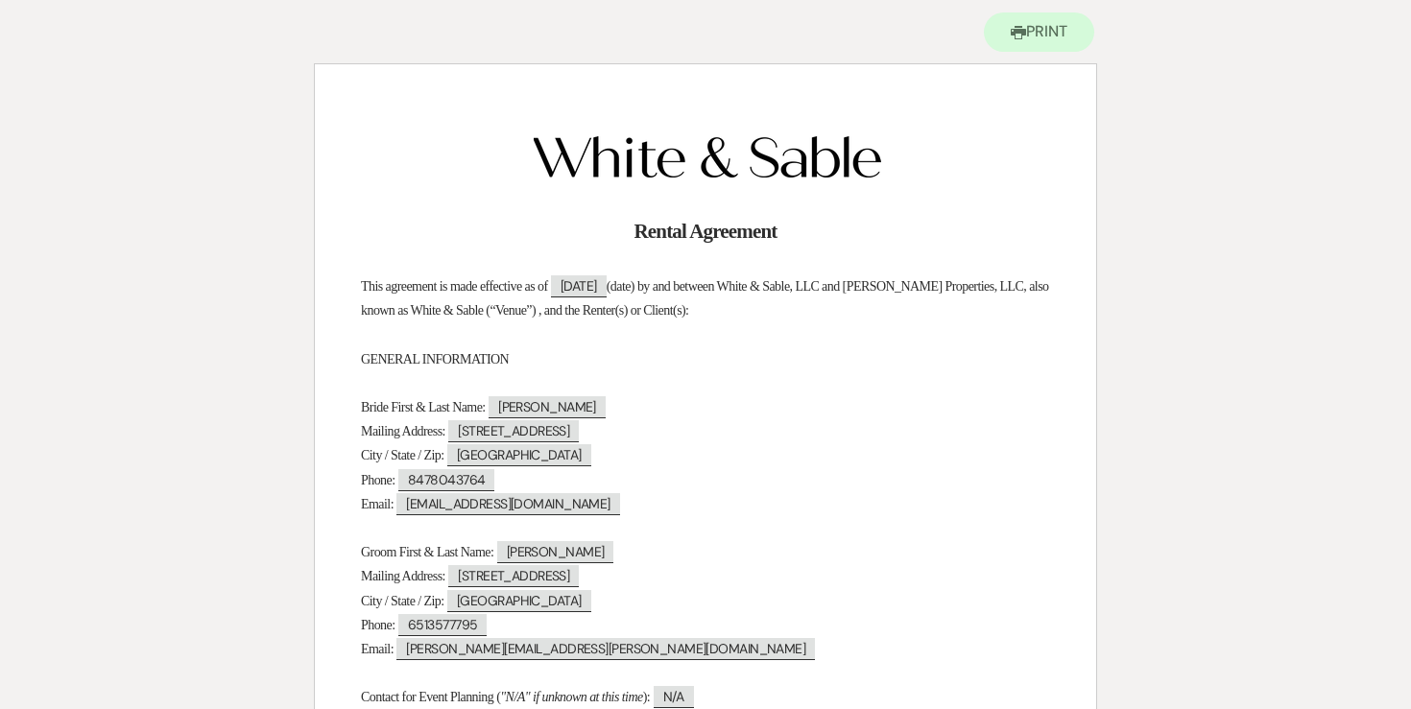
scroll to position [0, 0]
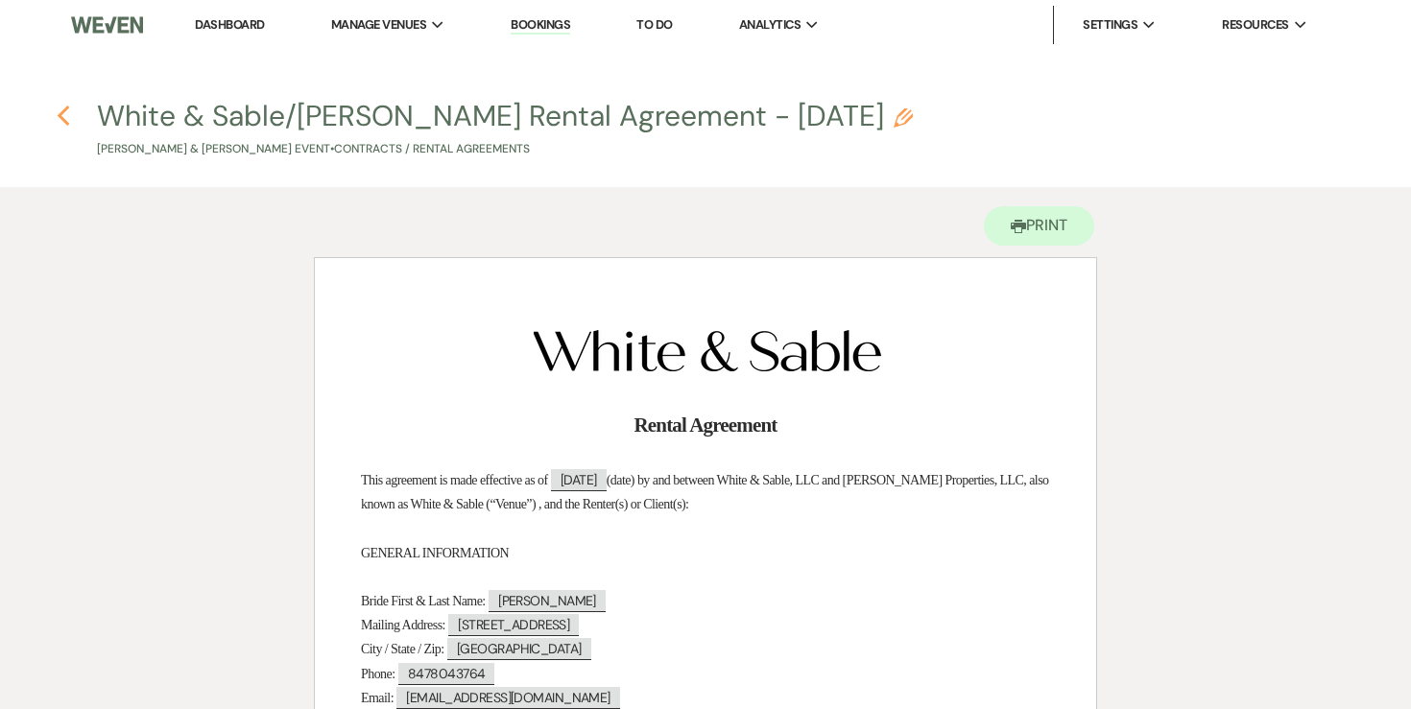
click at [59, 110] on icon "Previous" at bounding box center [64, 116] width 14 height 23
select select "6"
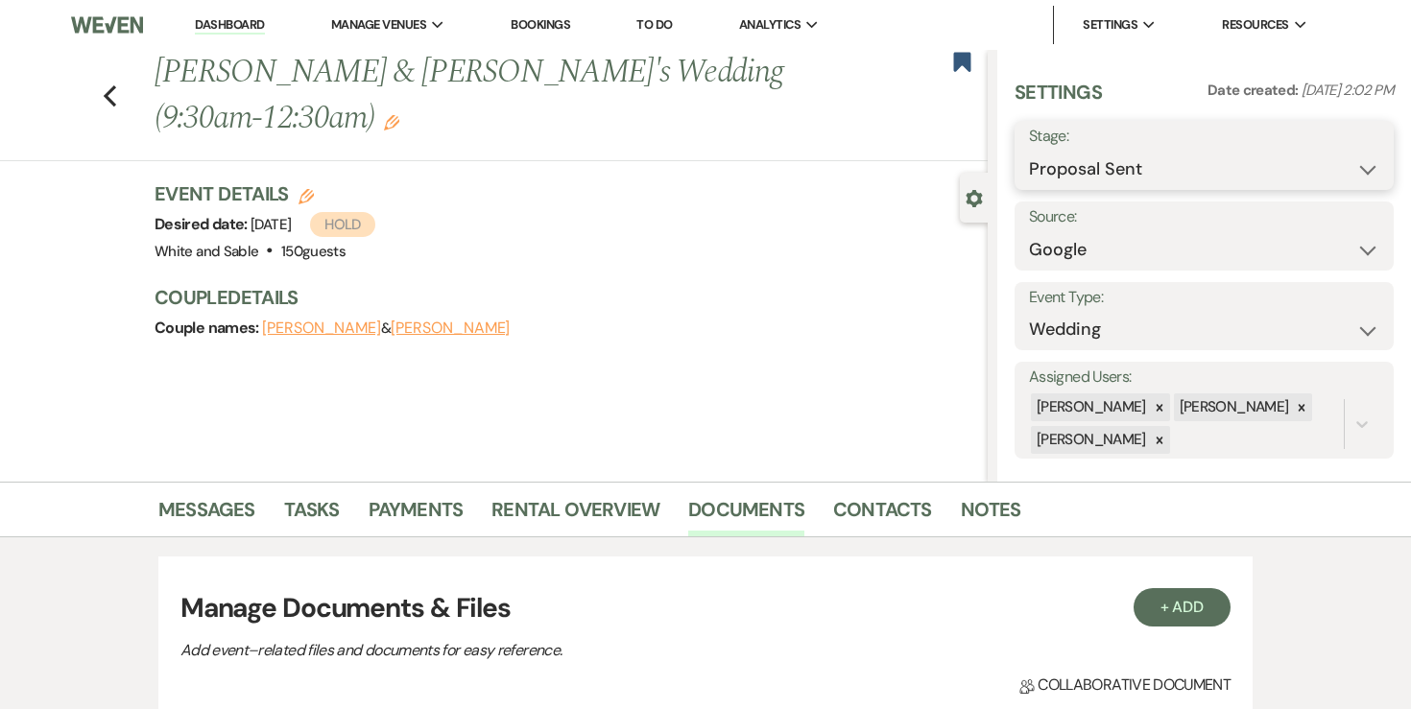
click at [1101, 187] on select "Inquiry Follow Up Tour Requested Tour Confirmed Toured Proposal Sent Booked Lost" at bounding box center [1204, 169] width 350 height 37
select select "7"
click at [1325, 148] on button "Save" at bounding box center [1355, 155] width 78 height 38
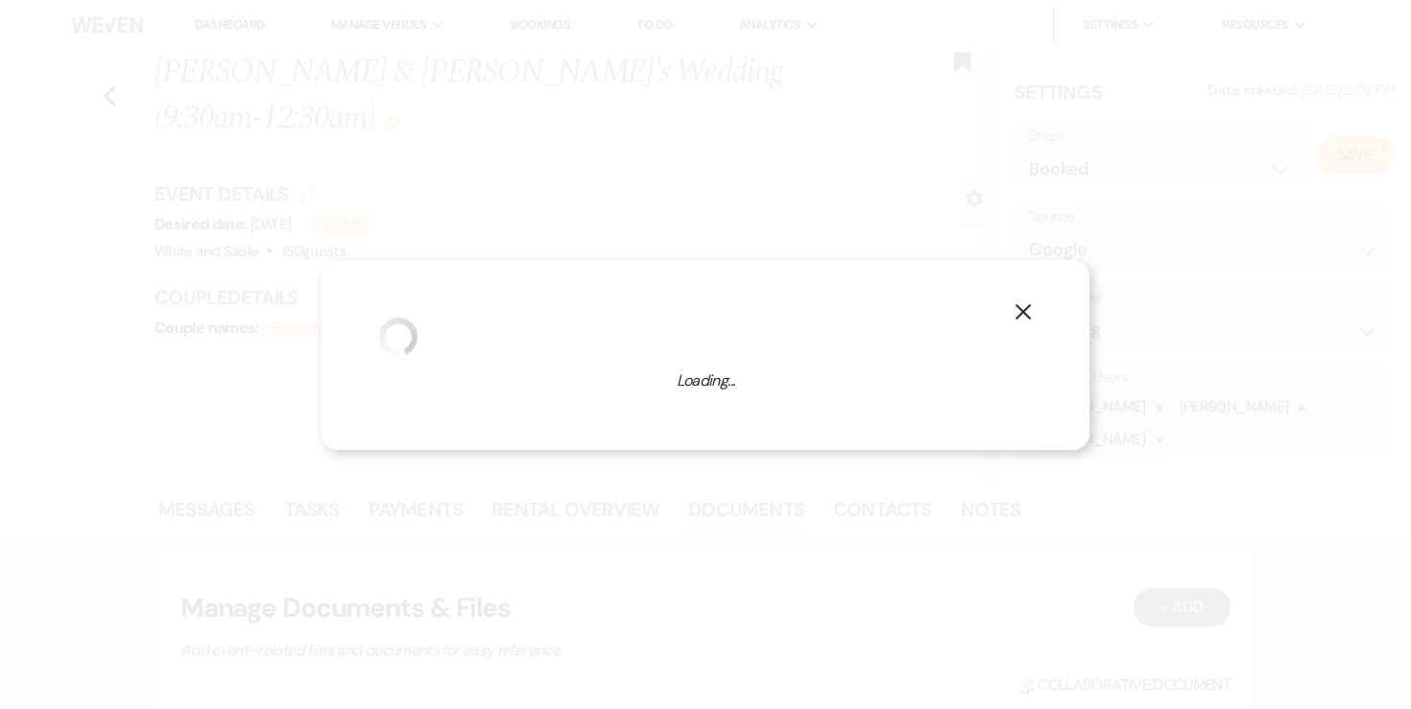
select select "1"
select select "684"
select select "false"
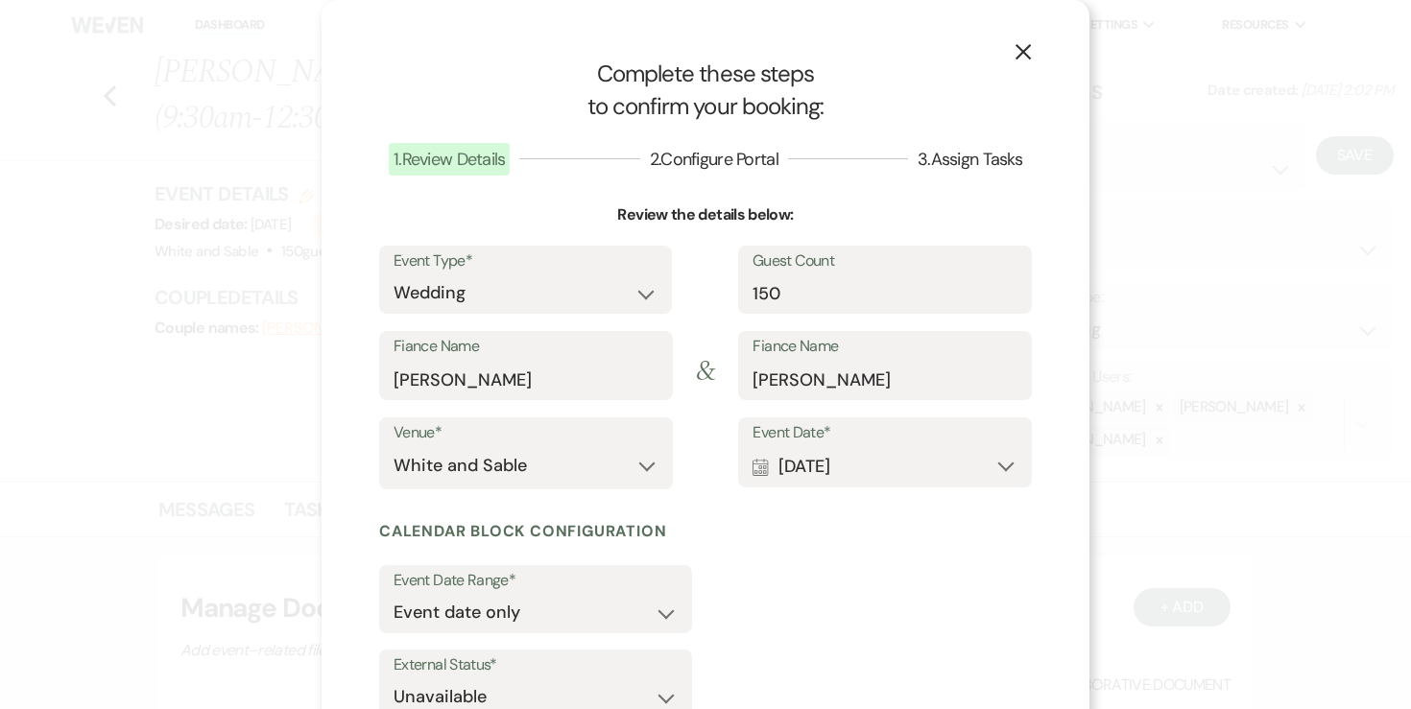
click at [1023, 60] on icon "X" at bounding box center [1022, 51] width 17 height 17
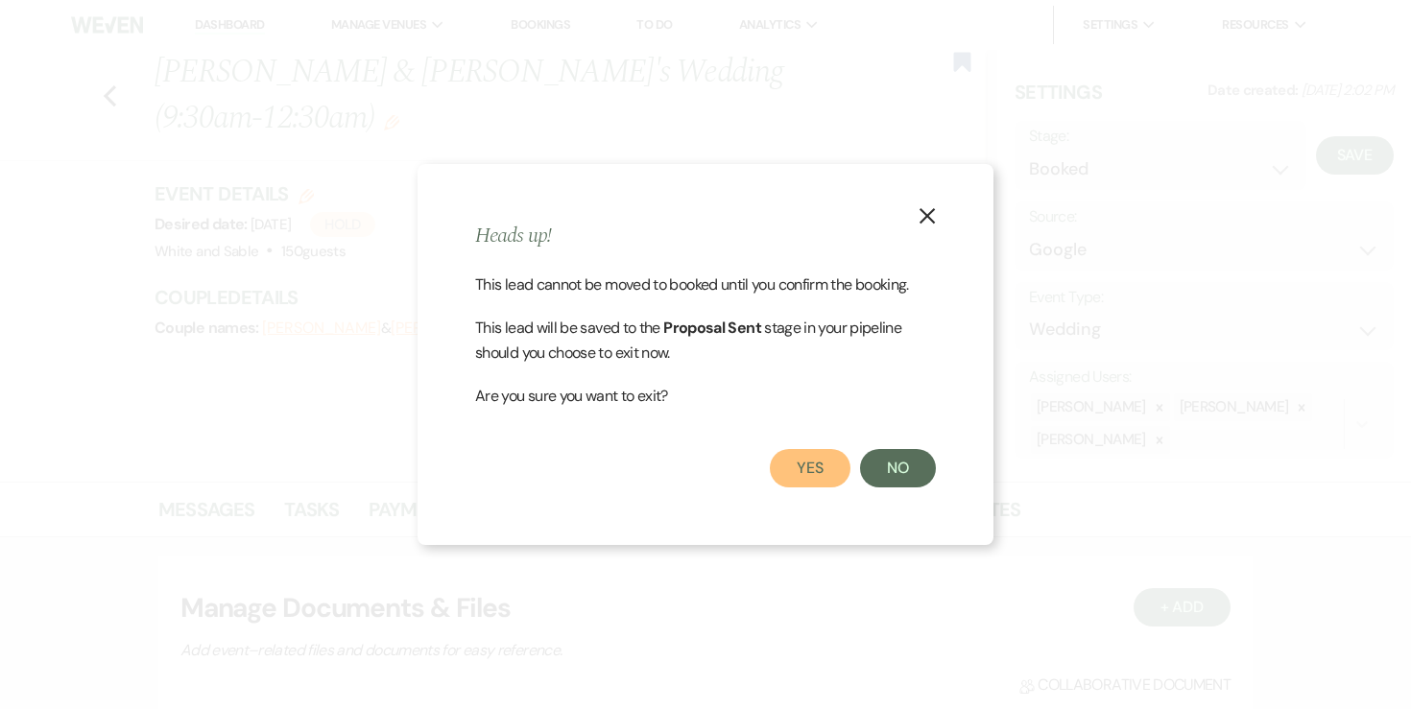
click at [823, 459] on button "Yes" at bounding box center [810, 468] width 81 height 38
select select "6"
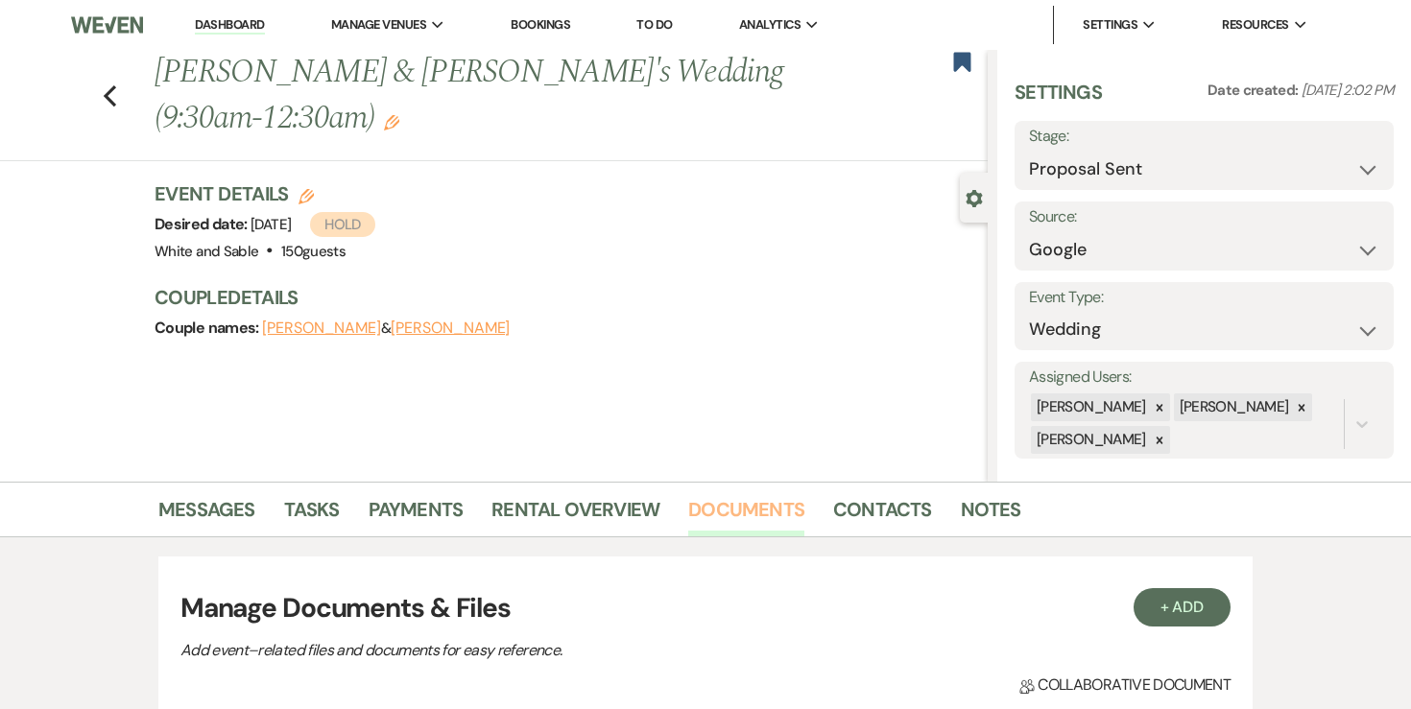
click at [705, 501] on link "Documents" at bounding box center [746, 515] width 116 height 42
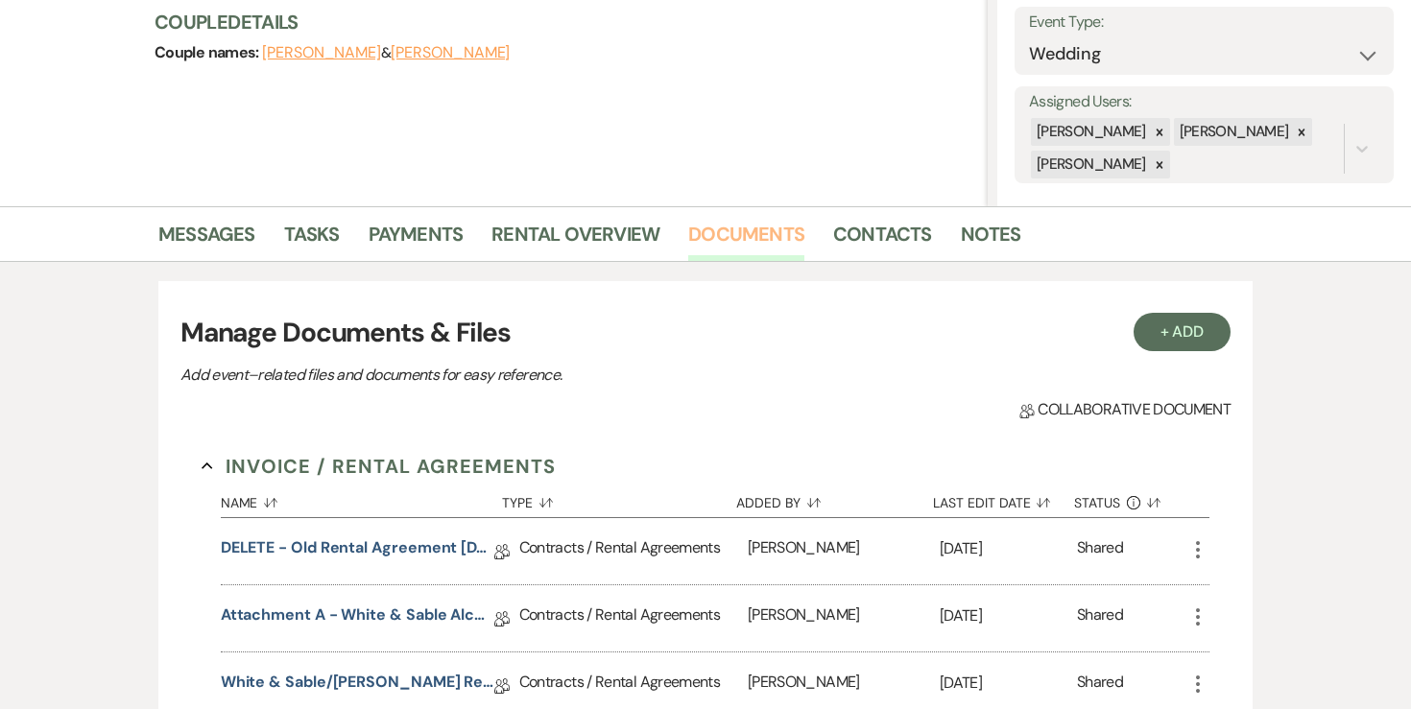
scroll to position [319, 0]
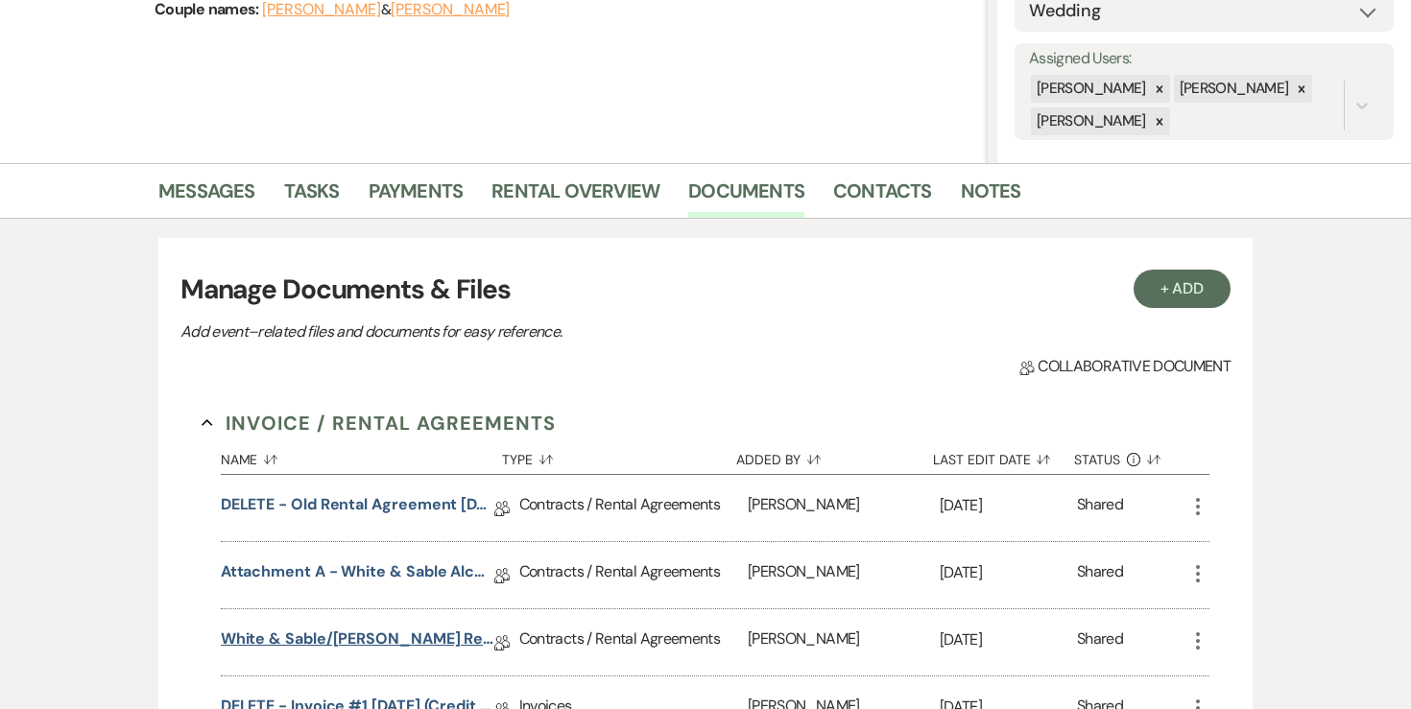
click at [332, 632] on link "White & Sable/[PERSON_NAME] Rental Agreement - [DATE]" at bounding box center [358, 643] width 274 height 30
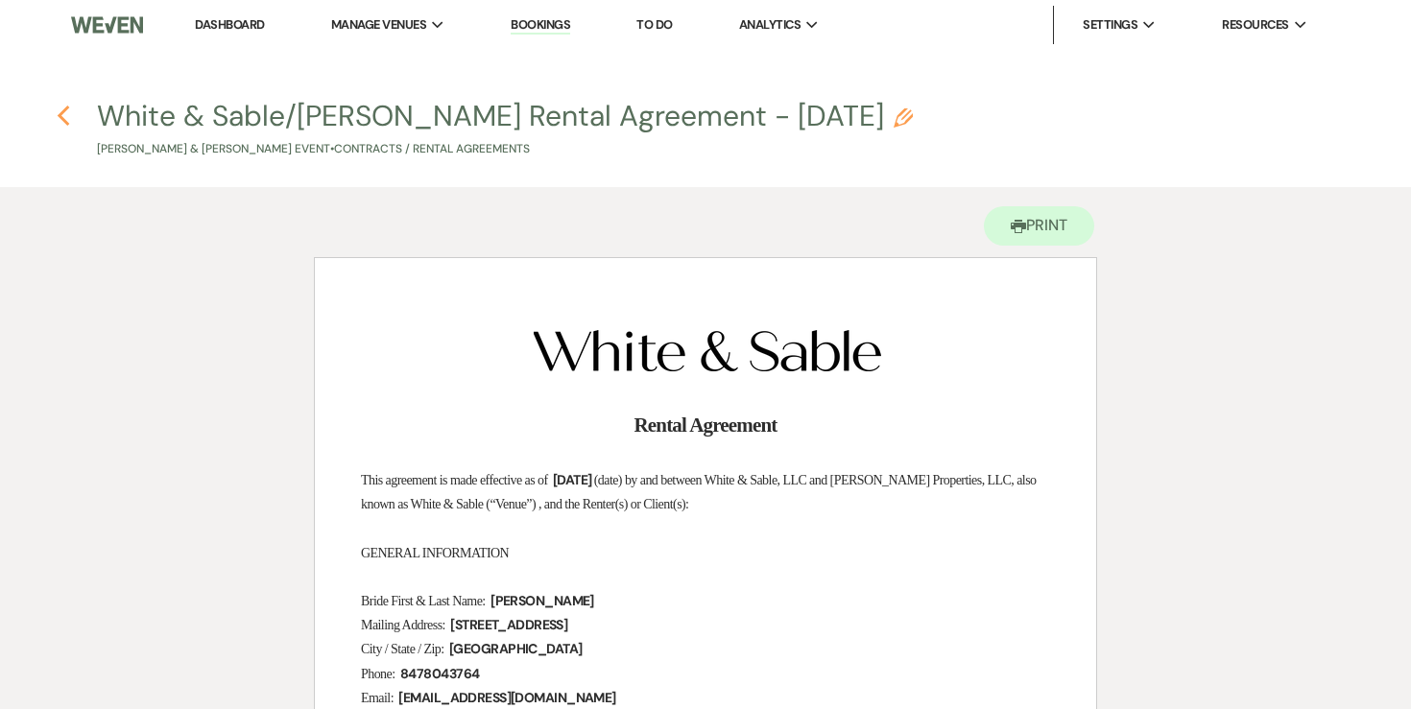
click at [66, 124] on use "button" at bounding box center [63, 116] width 12 height 21
select select "6"
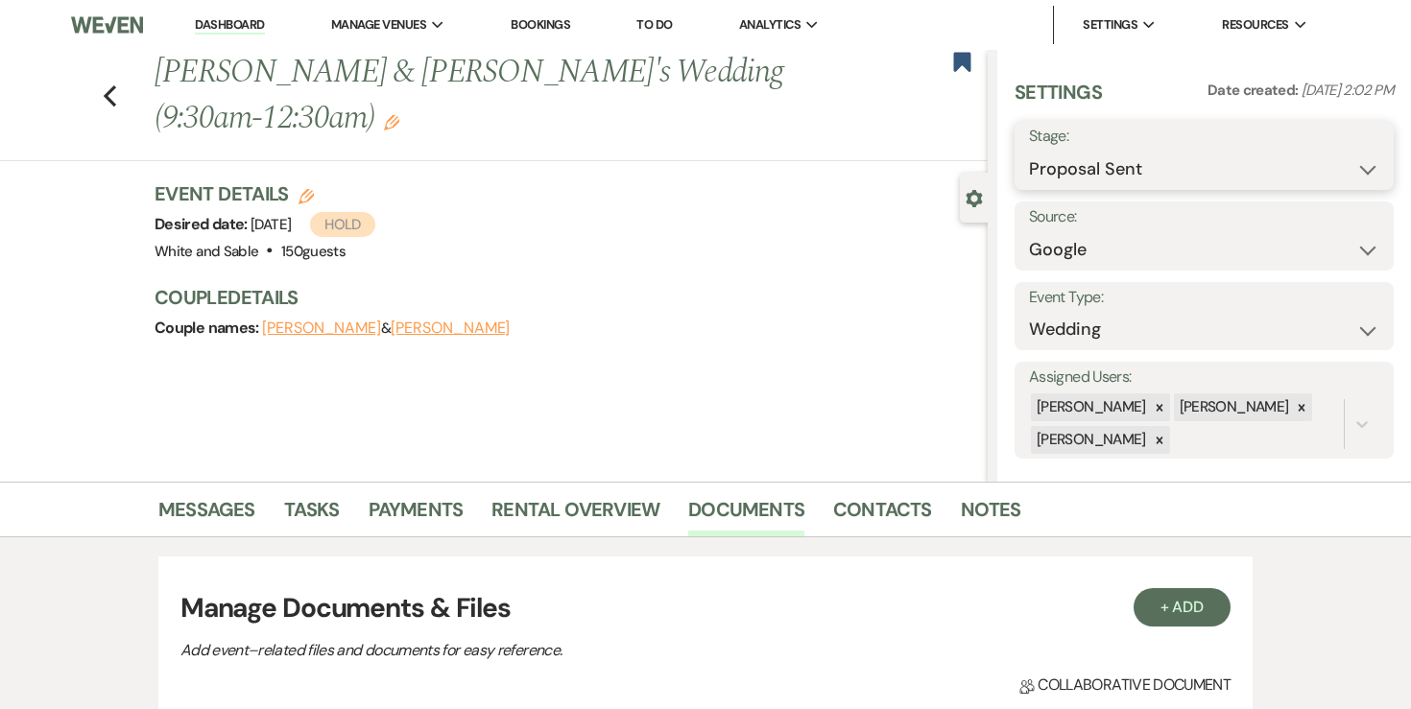
click at [1054, 168] on select "Inquiry Follow Up Tour Requested Tour Confirmed Toured Proposal Sent Booked Lost" at bounding box center [1204, 169] width 350 height 37
select select "7"
click at [1358, 174] on div "Save" at bounding box center [1349, 155] width 87 height 69
click at [1358, 166] on button "Save" at bounding box center [1355, 155] width 78 height 38
select select "1"
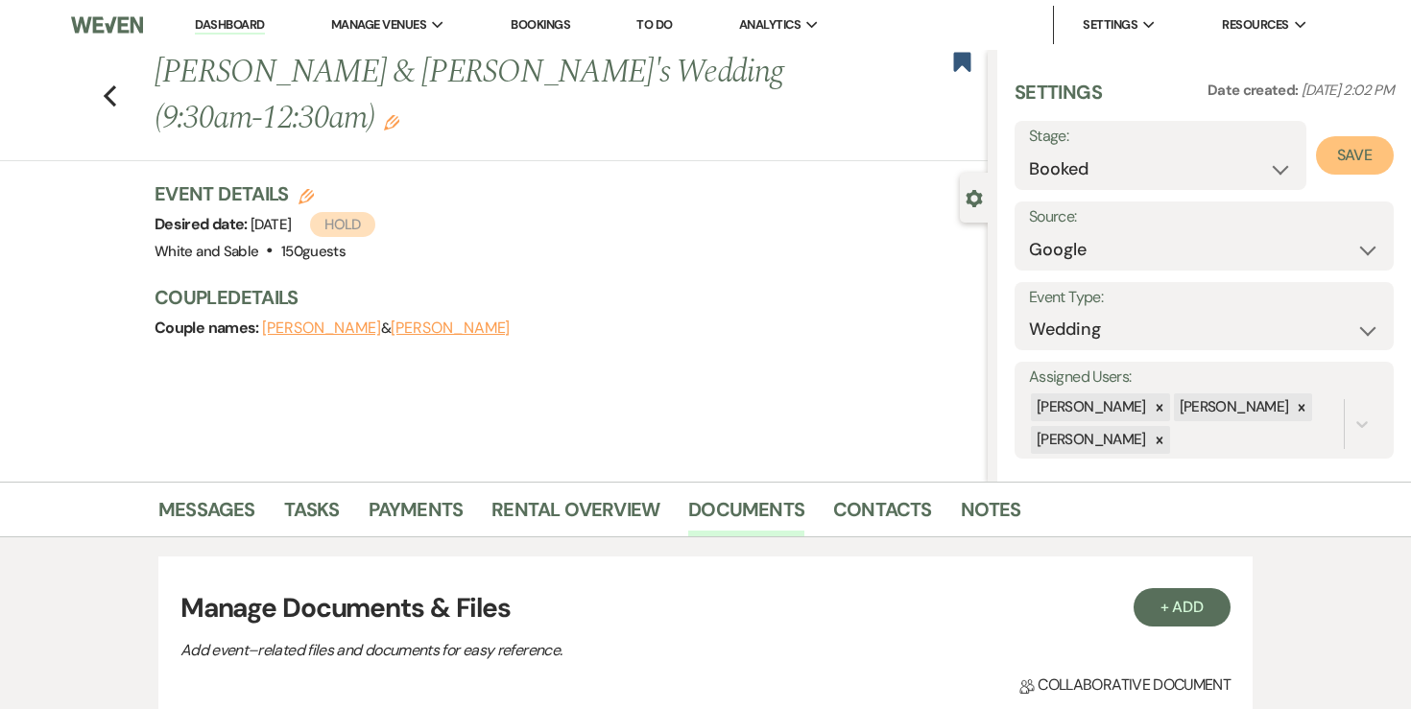
select select "684"
select select "false"
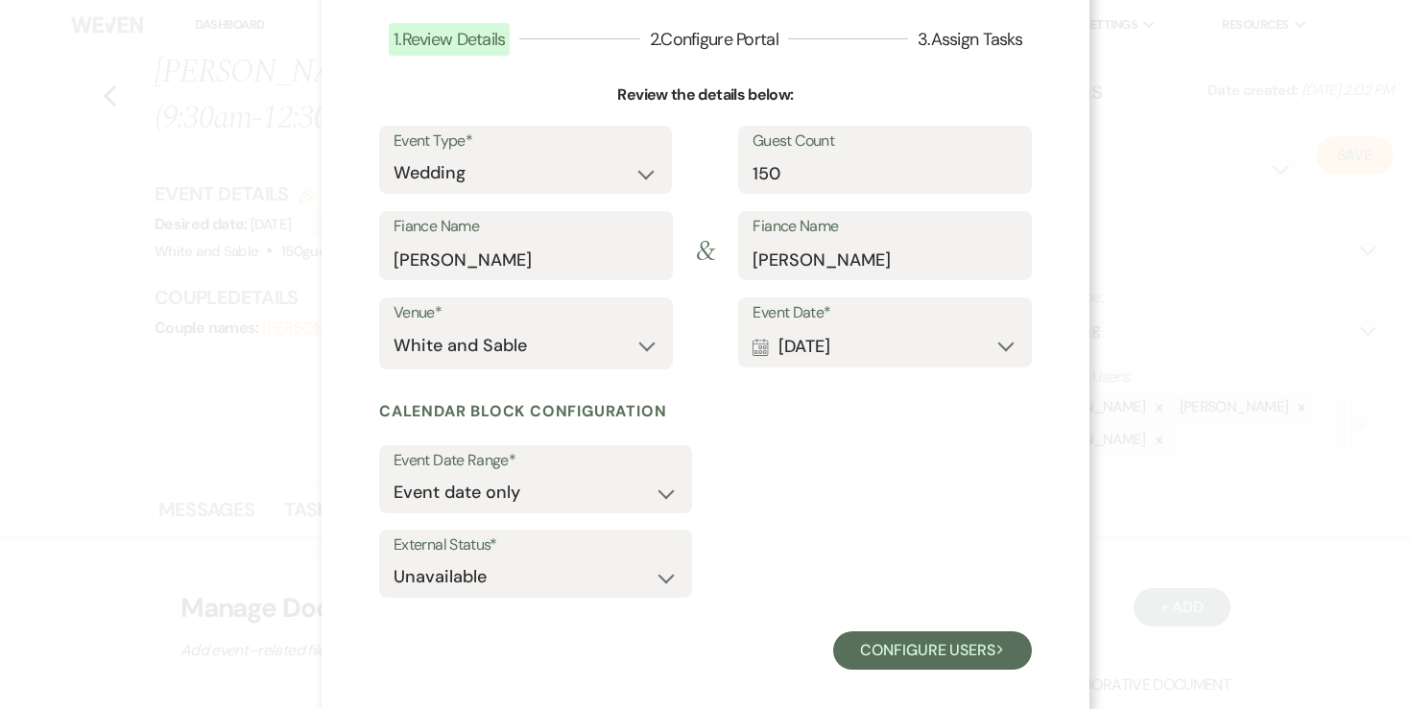
scroll to position [137, 0]
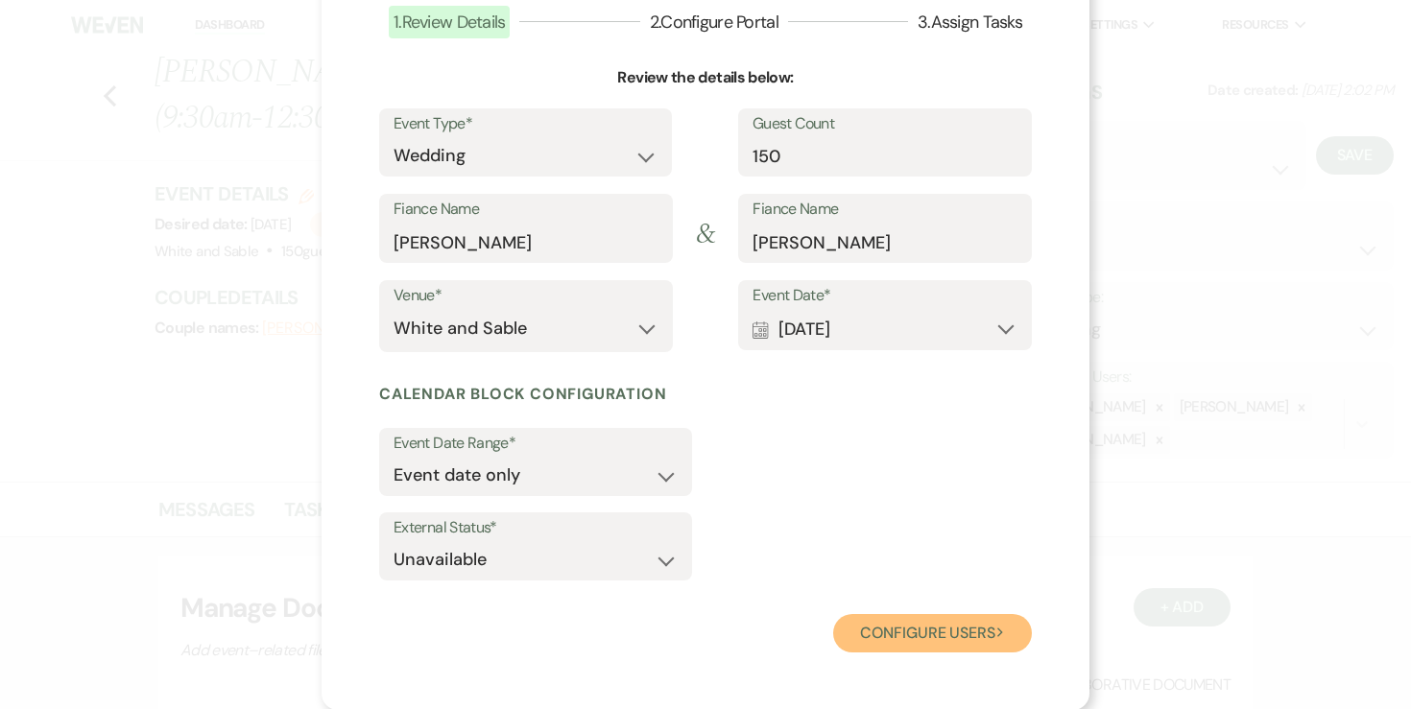
click at [907, 622] on button "Configure users Next" at bounding box center [932, 633] width 199 height 38
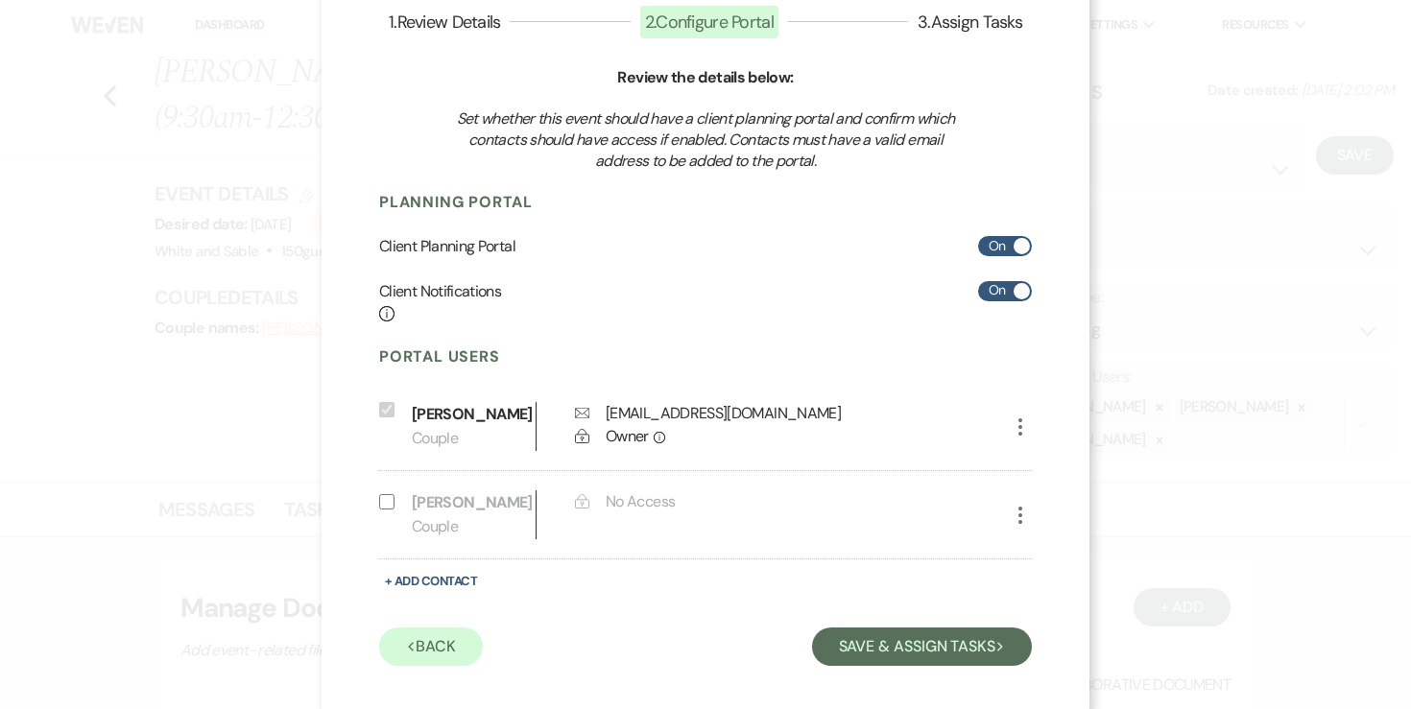
scroll to position [152, 0]
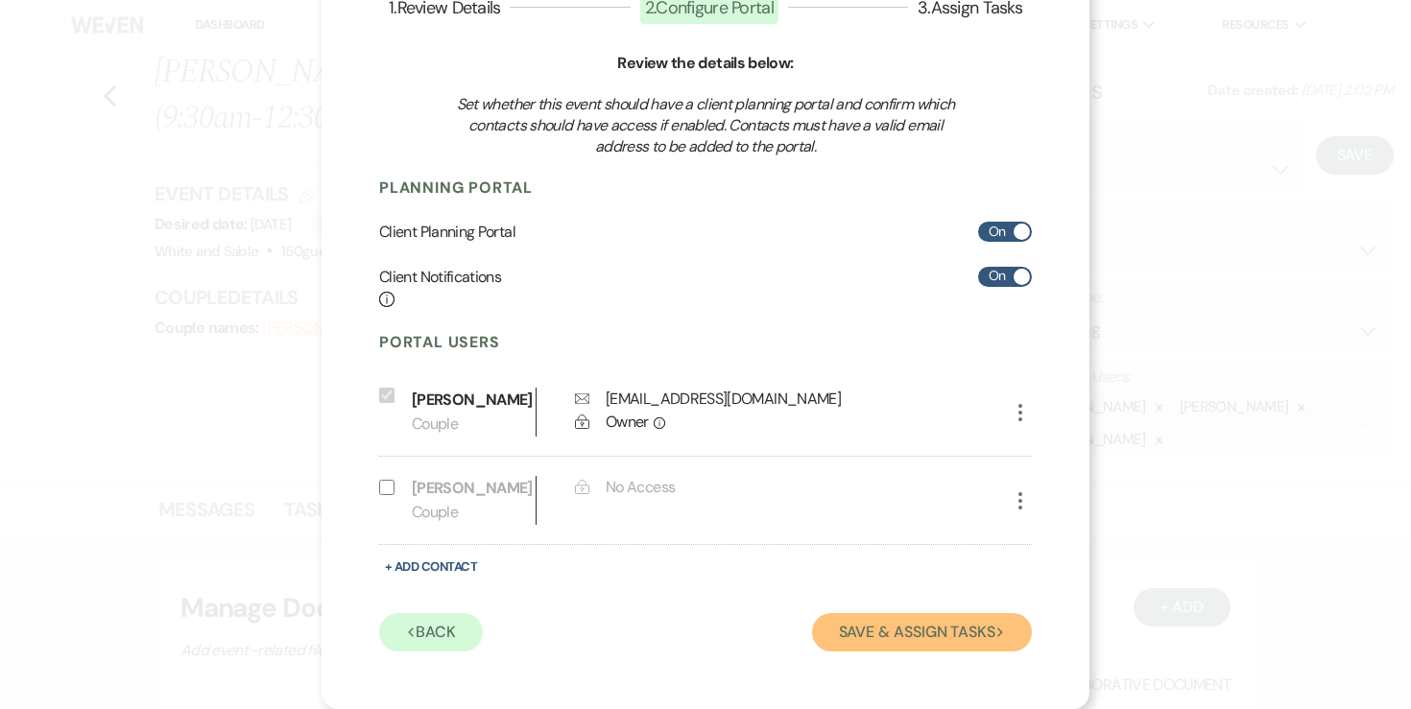
click at [915, 624] on button "Save & Assign Tasks Next" at bounding box center [922, 632] width 220 height 38
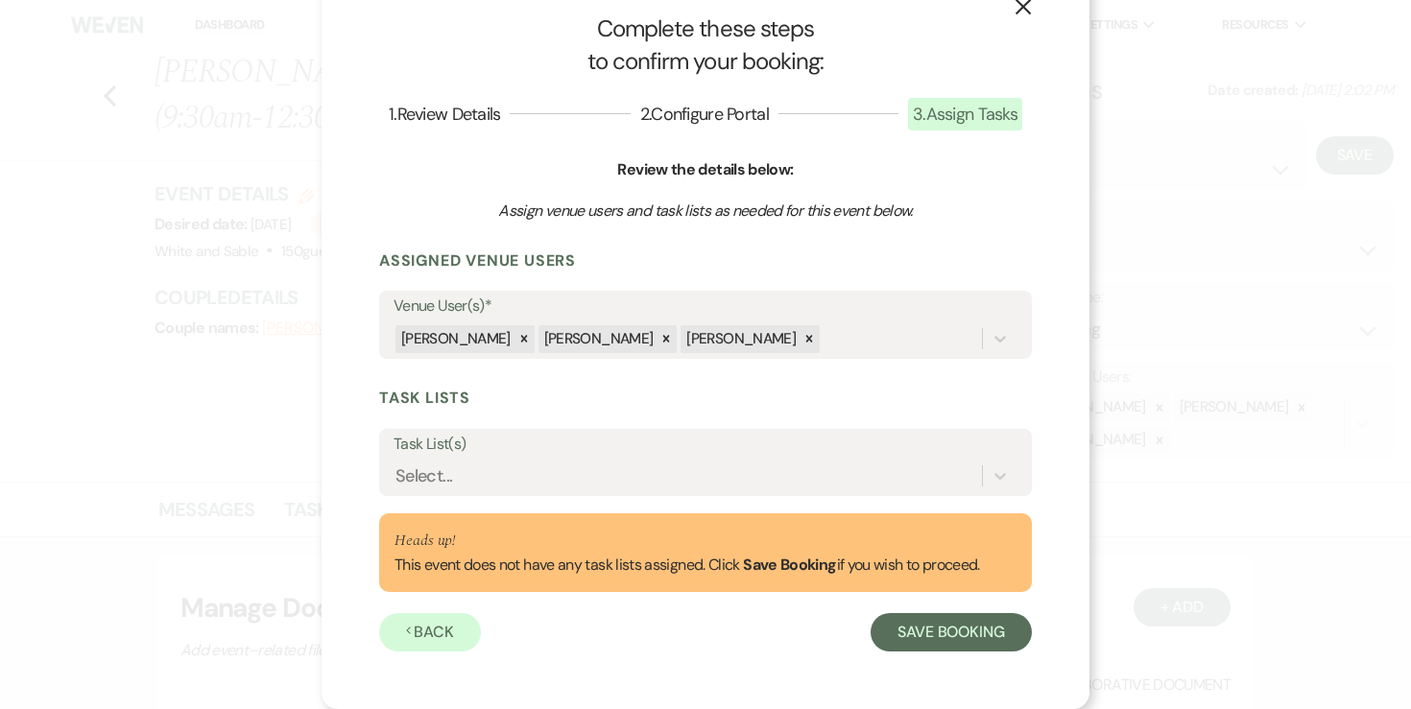
scroll to position [45, 0]
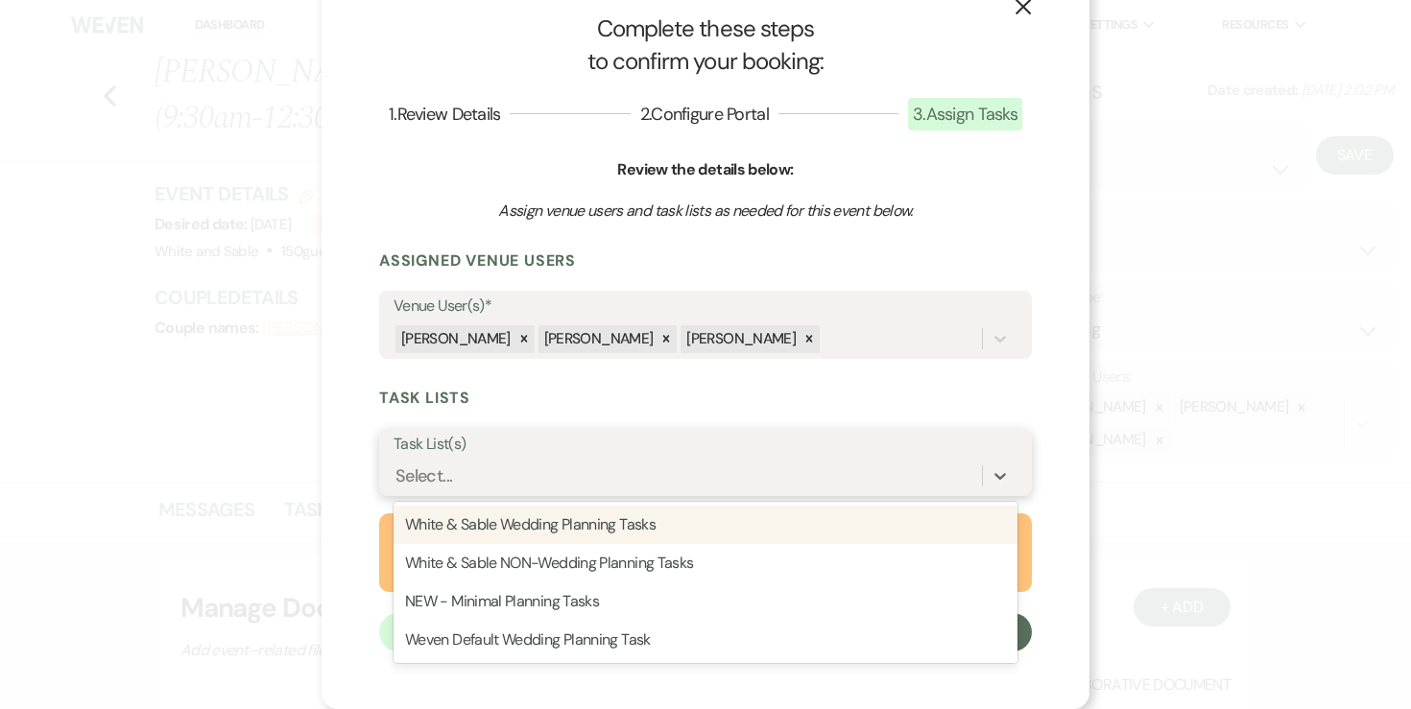
click at [678, 472] on div "Select..." at bounding box center [687, 477] width 588 height 34
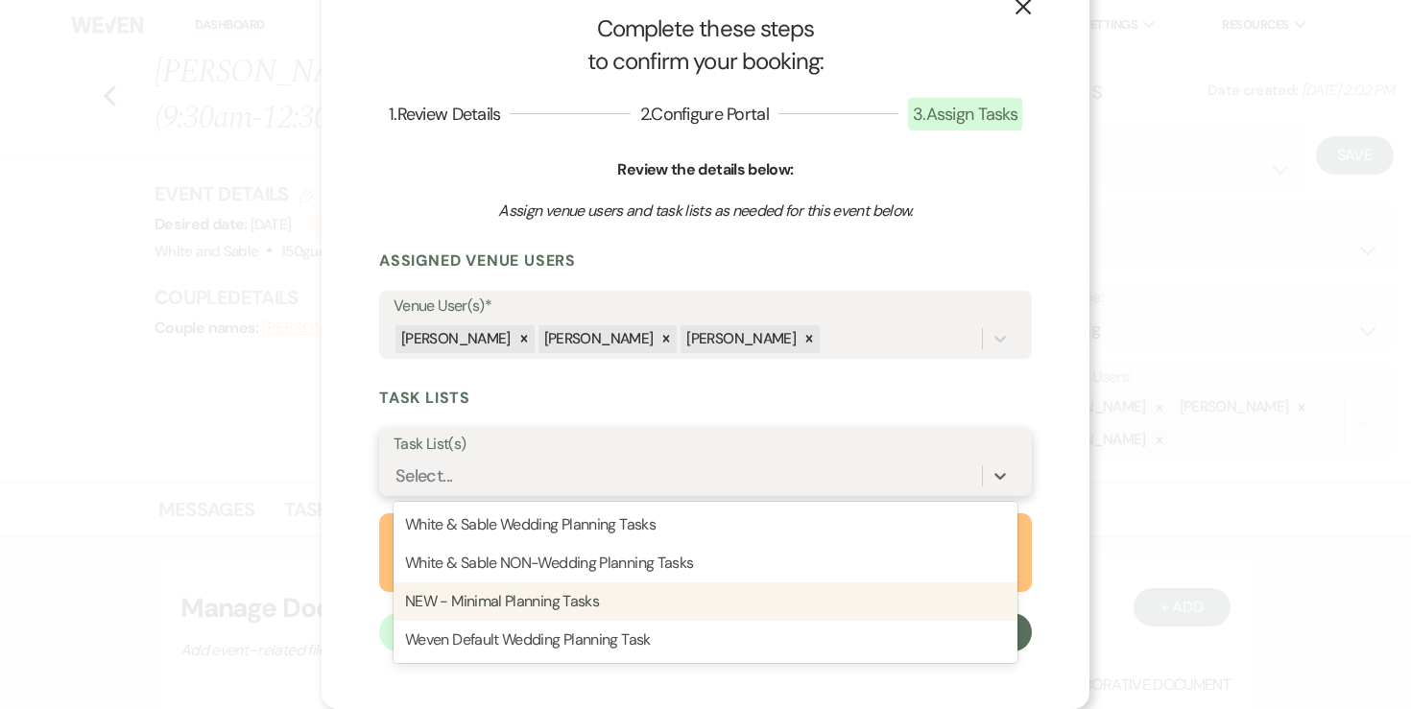
click at [603, 590] on div "NEW - Minimal Planning Tasks" at bounding box center [705, 602] width 624 height 38
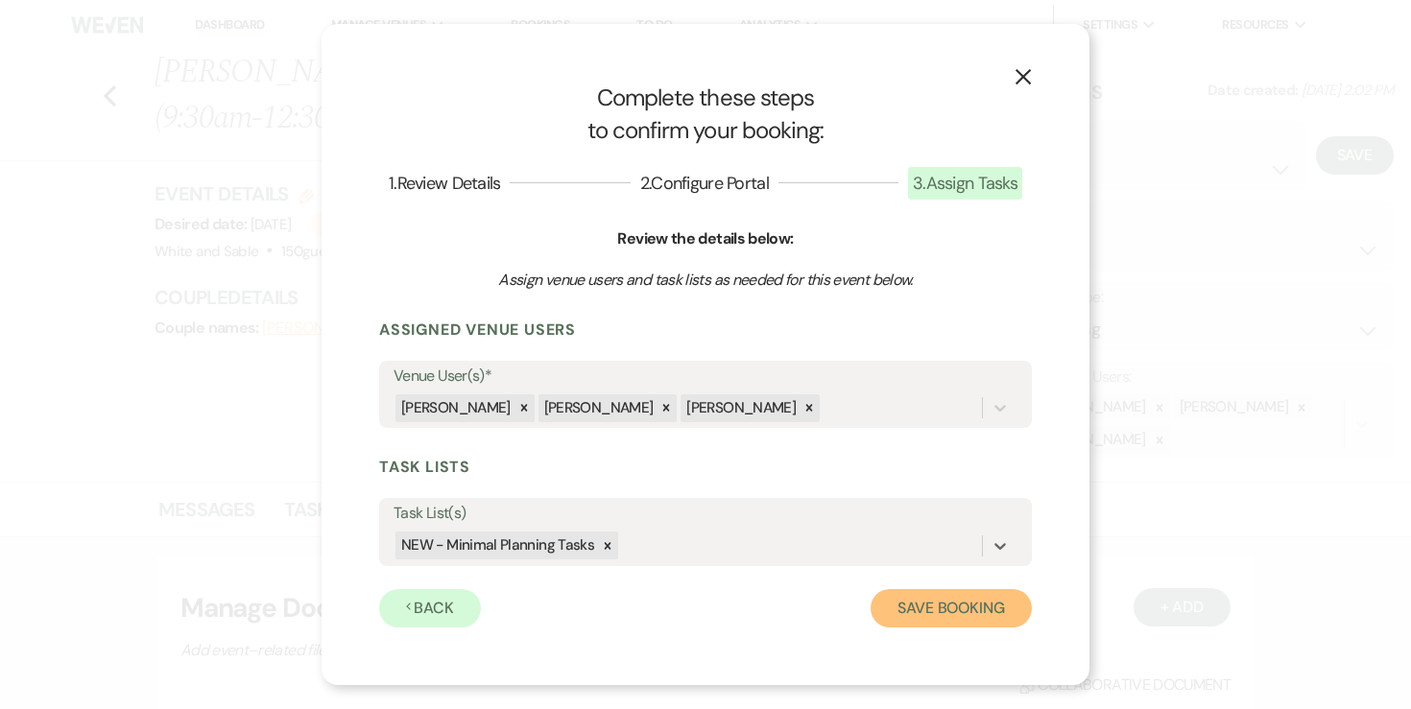
click at [912, 604] on button "Save Booking" at bounding box center [950, 608] width 161 height 38
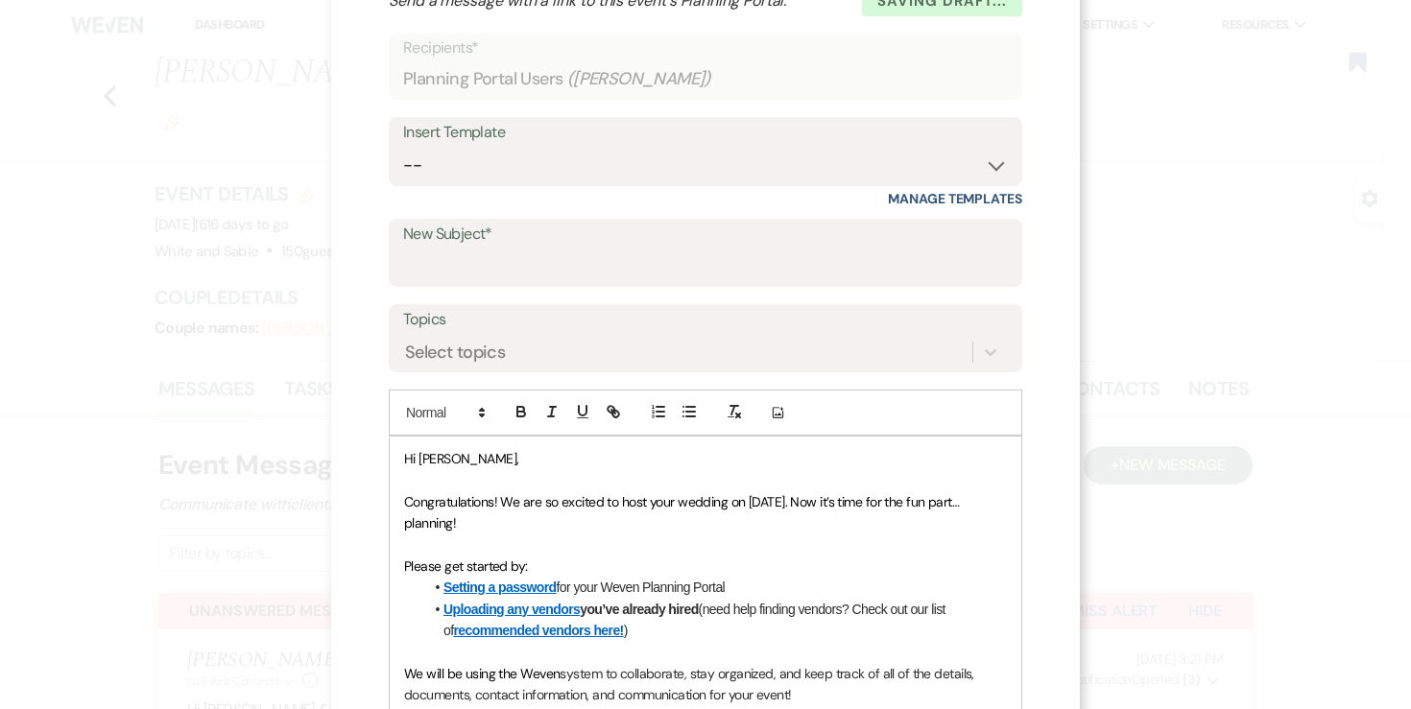
scroll to position [88, 0]
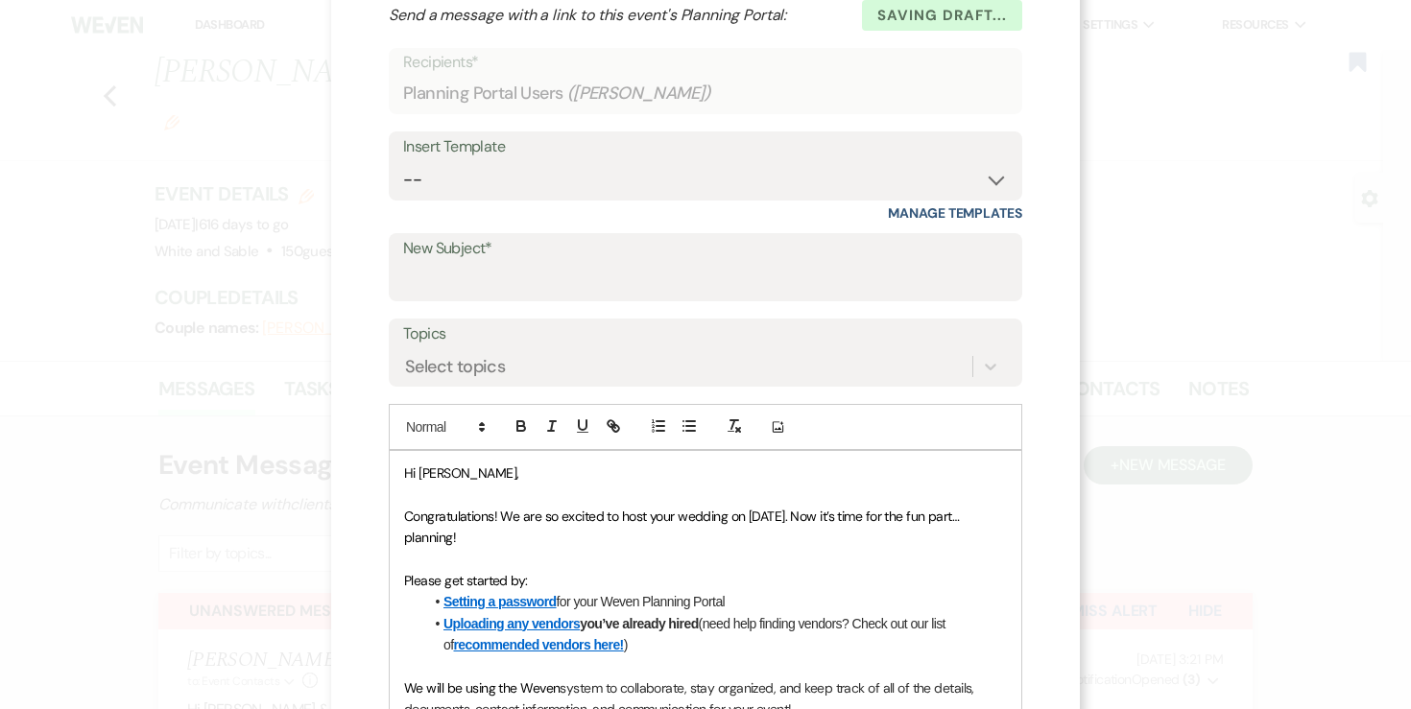
click at [758, 157] on div "Insert Template" at bounding box center [705, 147] width 605 height 28
click at [751, 173] on select "-- Inquiry Response (Venue Guide) Schedule - Venue Tour Appt Confirmation Sched…" at bounding box center [705, 179] width 605 height 37
select select "3393"
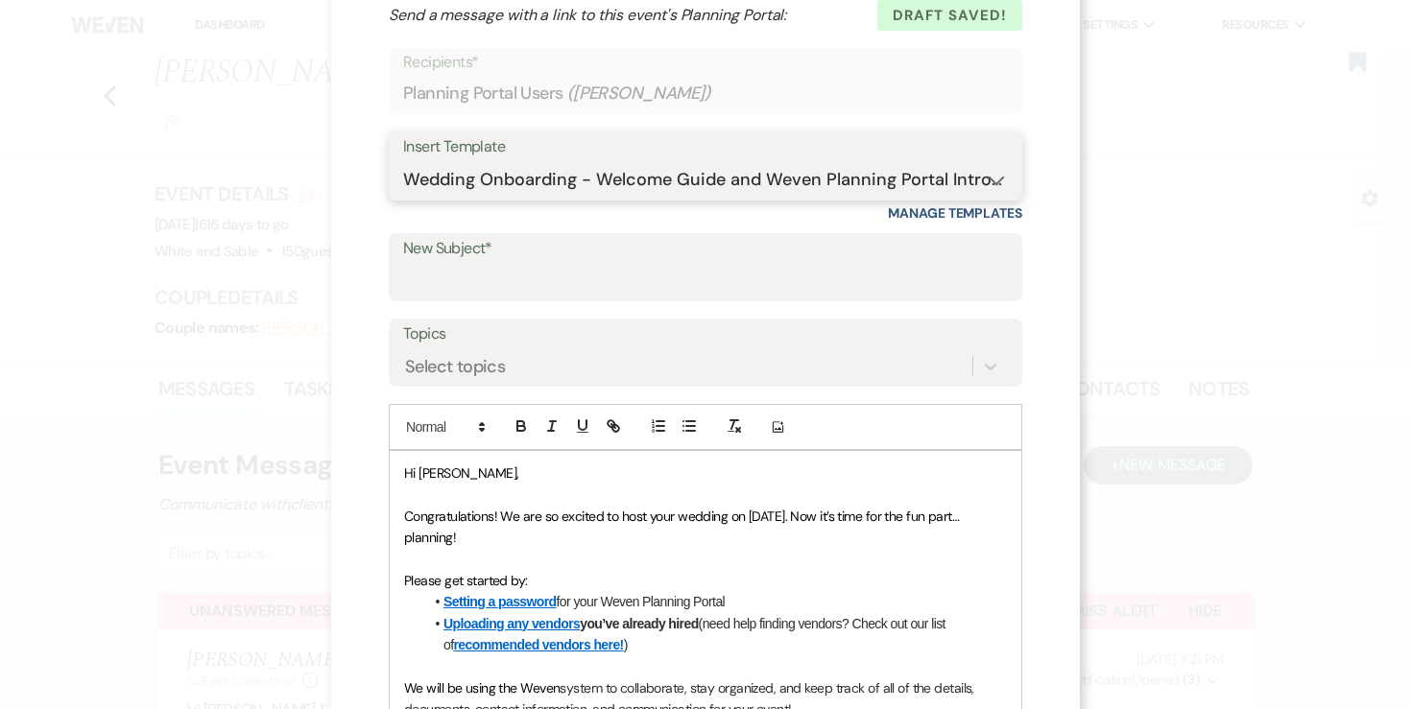
type input "You're Officially Booked – Let’s Start Planning! 🎉"
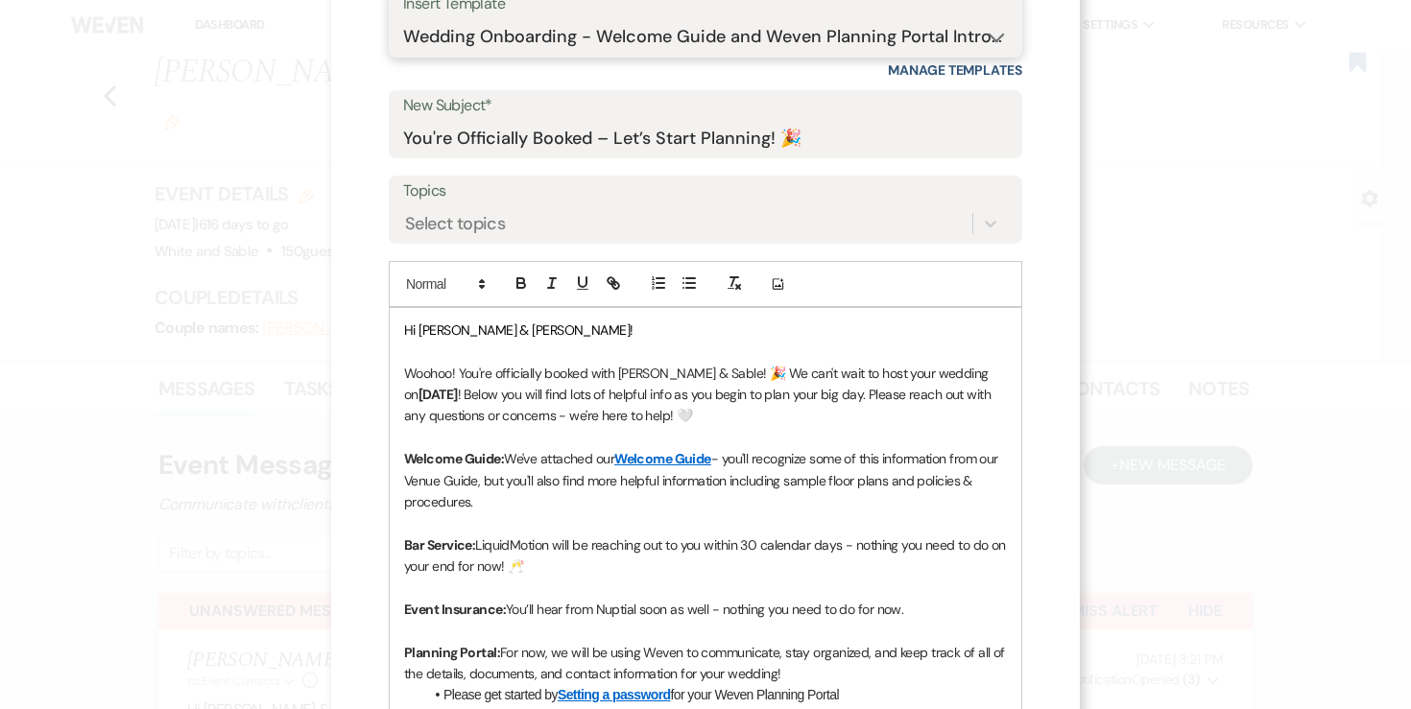
scroll to position [232, 0]
click at [426, 397] on strong "[DATE]" at bounding box center [437, 393] width 39 height 17
drag, startPoint x: 941, startPoint y: 373, endPoint x: 994, endPoint y: 373, distance: 53.7
click at [994, 373] on p "Woohoo! You're officially booked with [PERSON_NAME] & Sable! 🎉 We can't wait to…" at bounding box center [705, 394] width 603 height 64
click at [521, 280] on icon "button" at bounding box center [520, 282] width 17 height 17
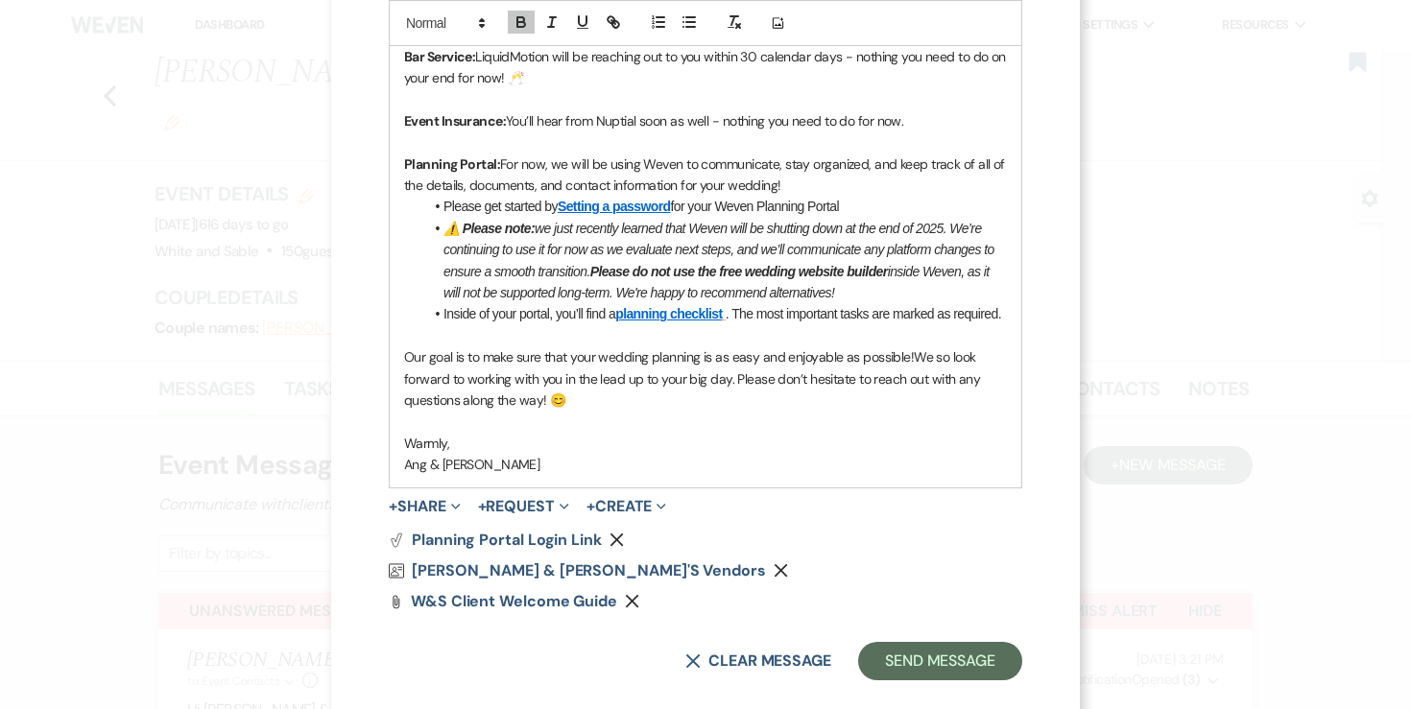
scroll to position [749, 0]
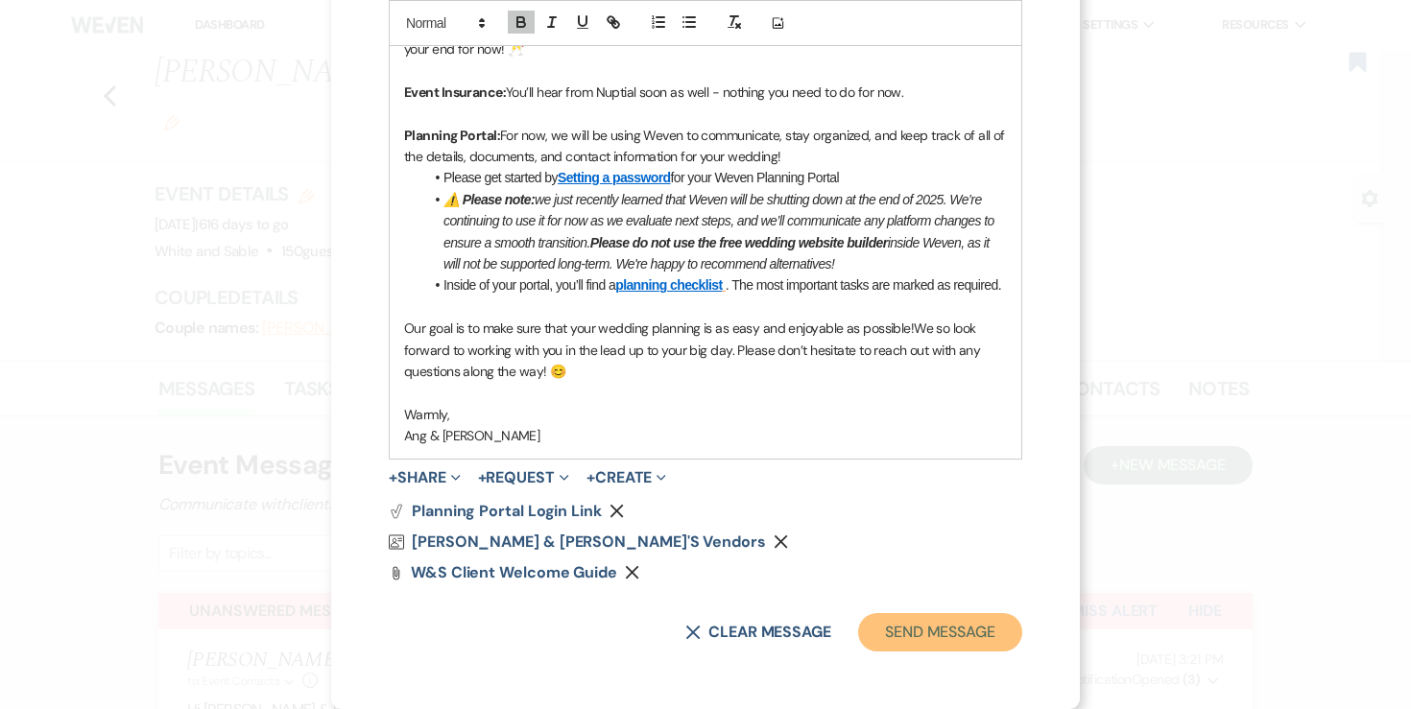
click at [939, 632] on button "Send Message" at bounding box center [940, 632] width 164 height 38
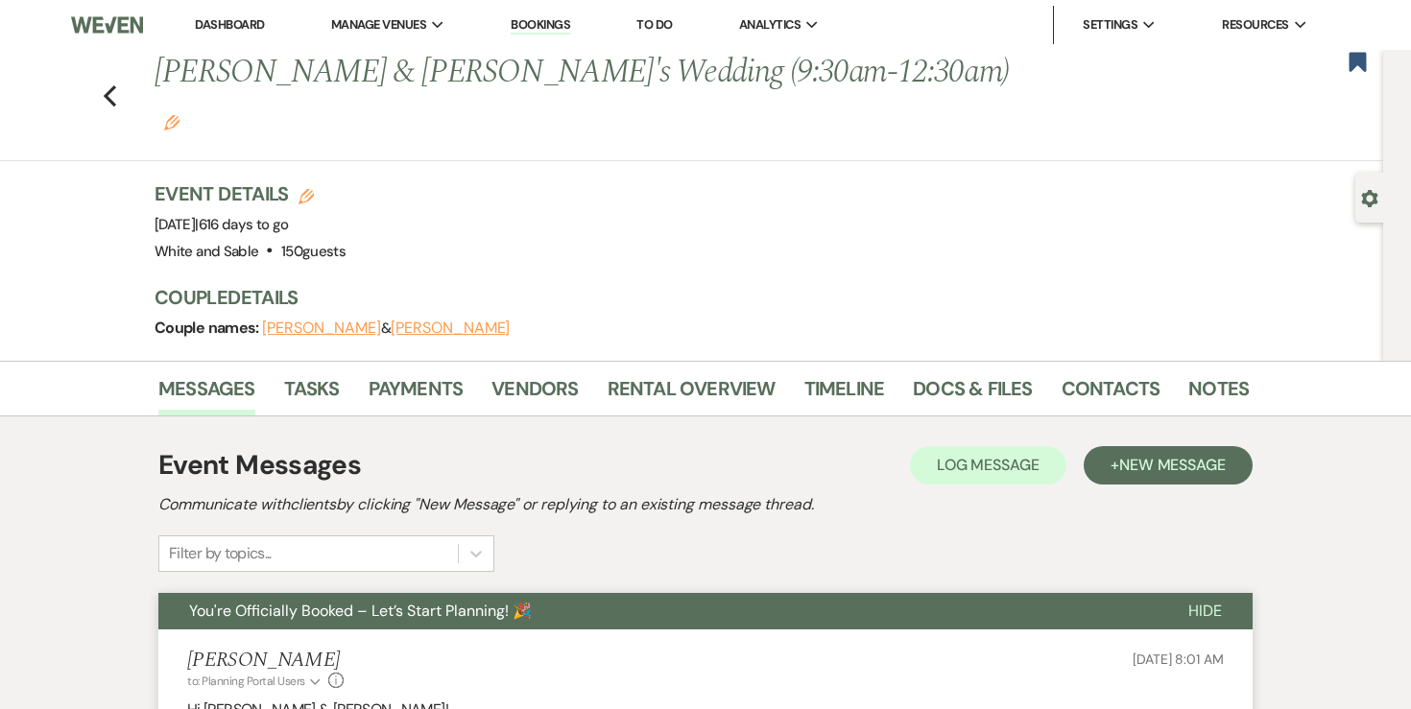
scroll to position [0, 0]
click at [228, 30] on link "Dashboard" at bounding box center [229, 24] width 69 height 16
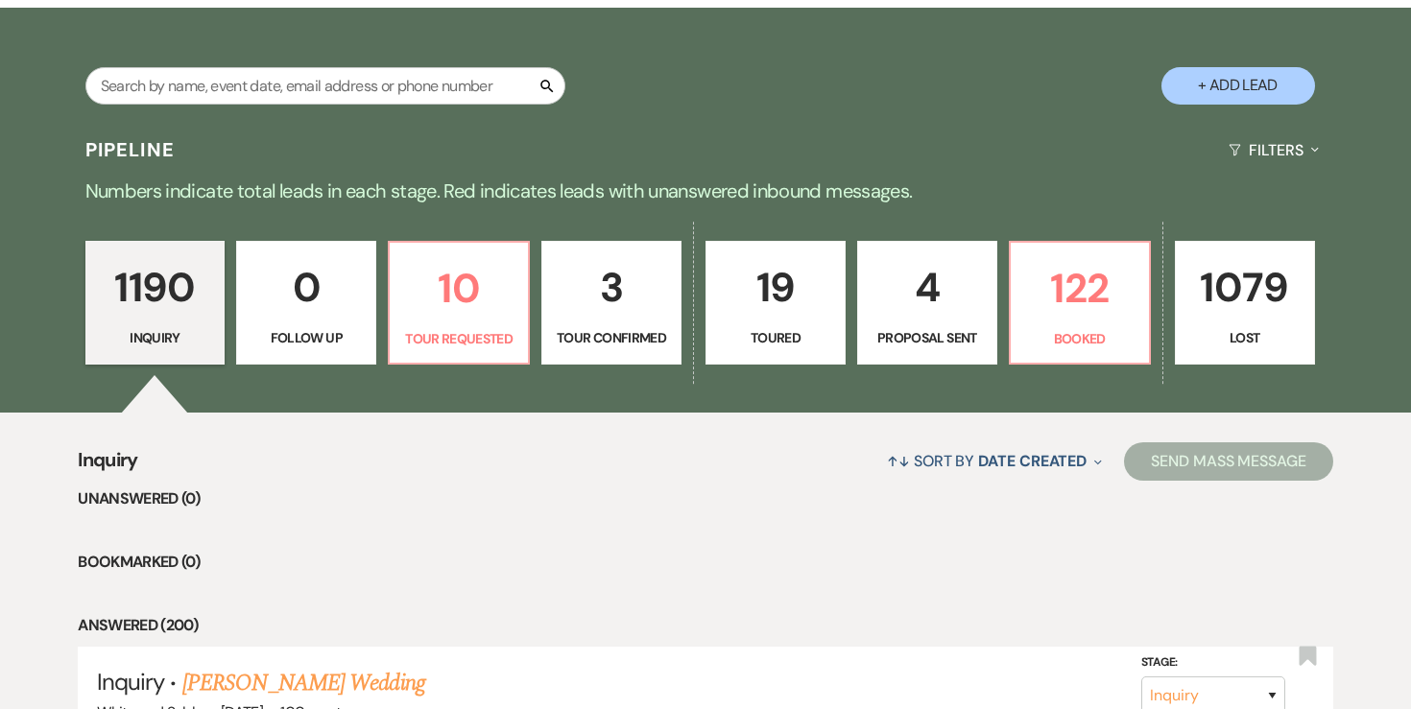
scroll to position [344, 0]
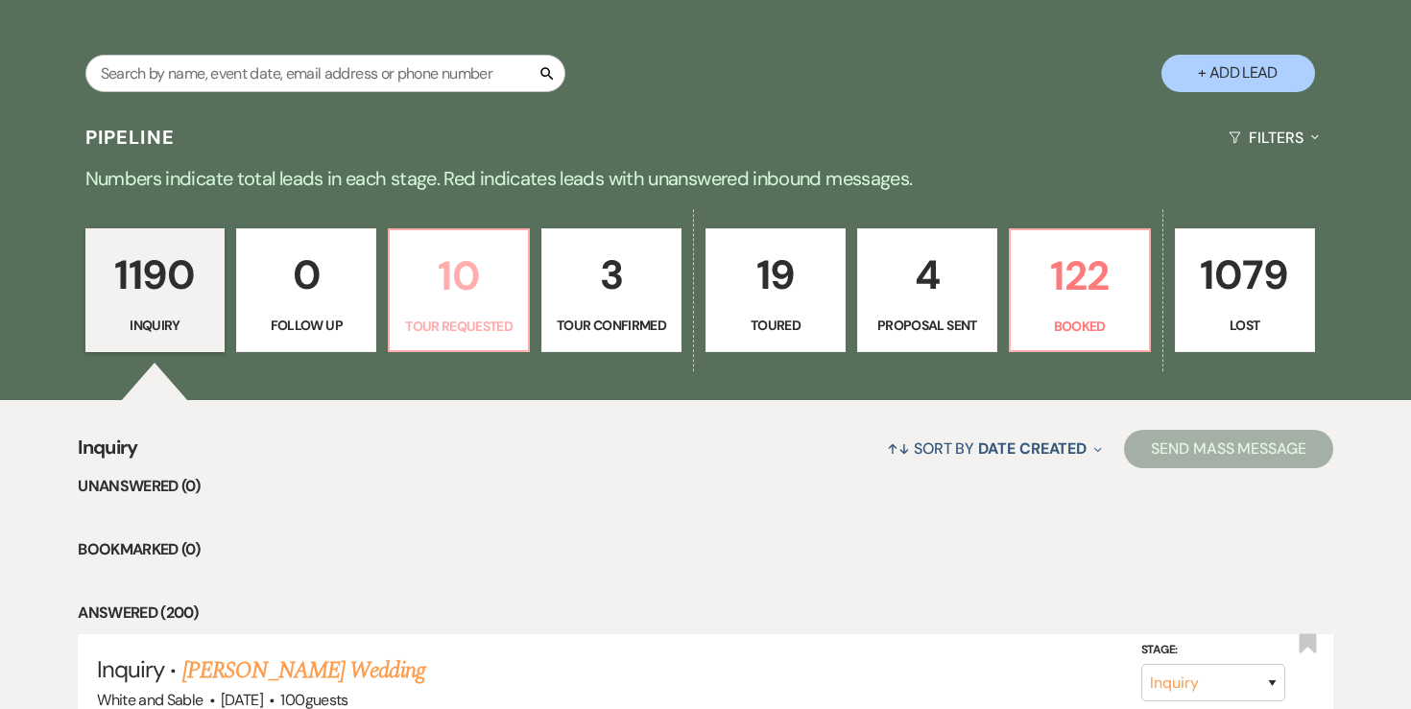
click at [454, 290] on p "10" at bounding box center [458, 276] width 115 height 64
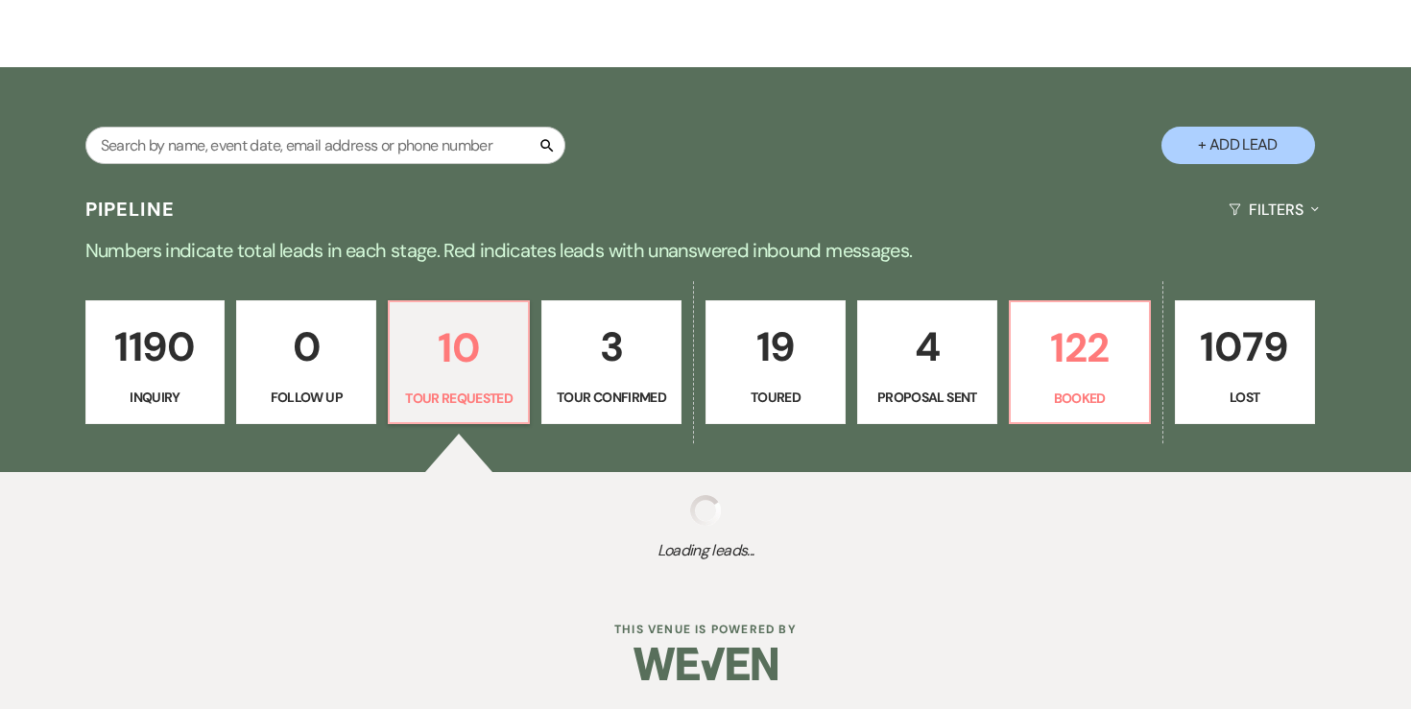
select select "2"
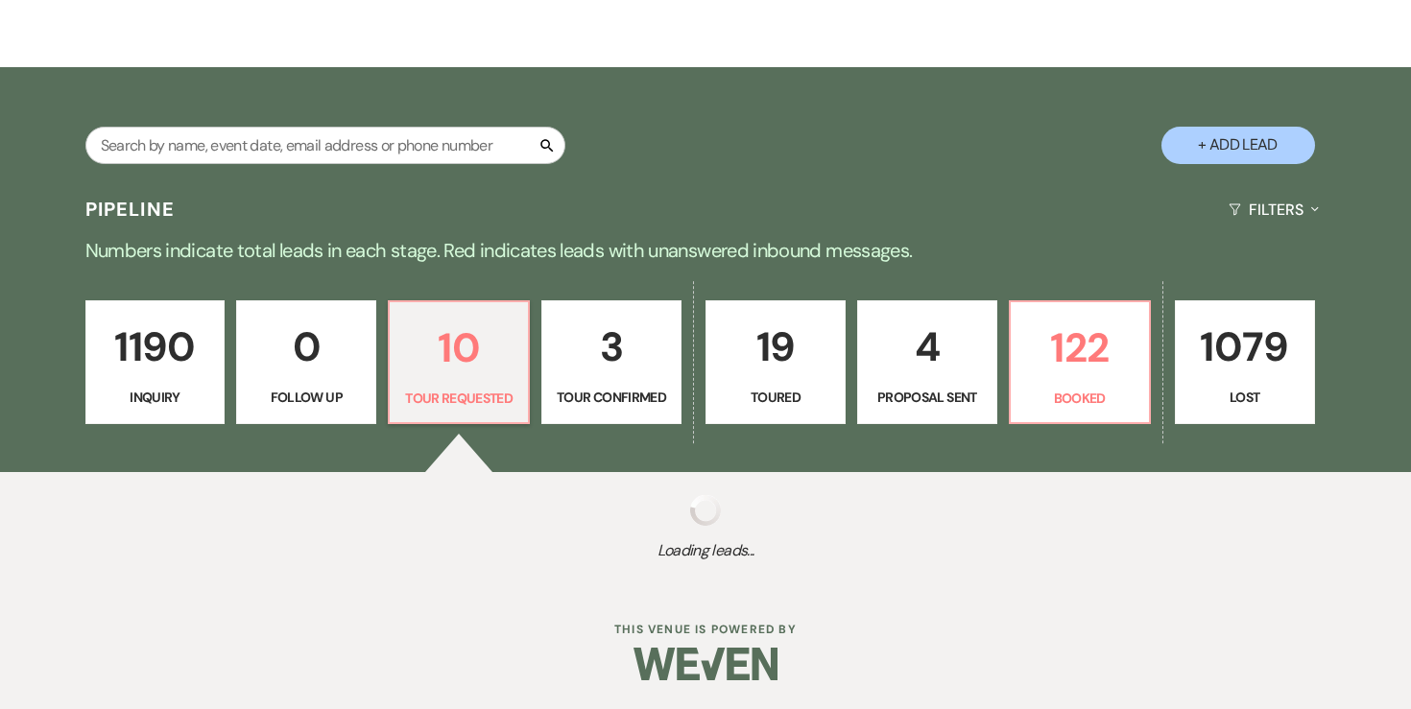
select select "2"
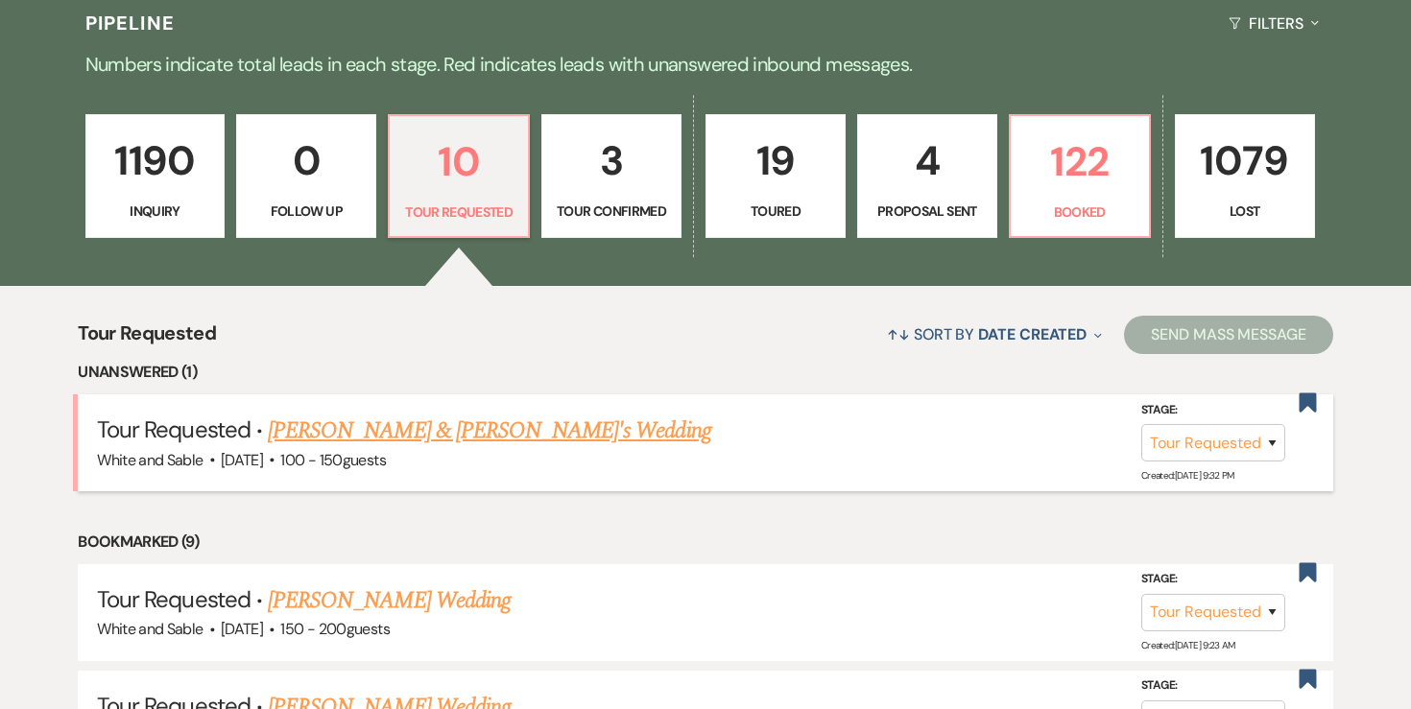
scroll to position [483, 0]
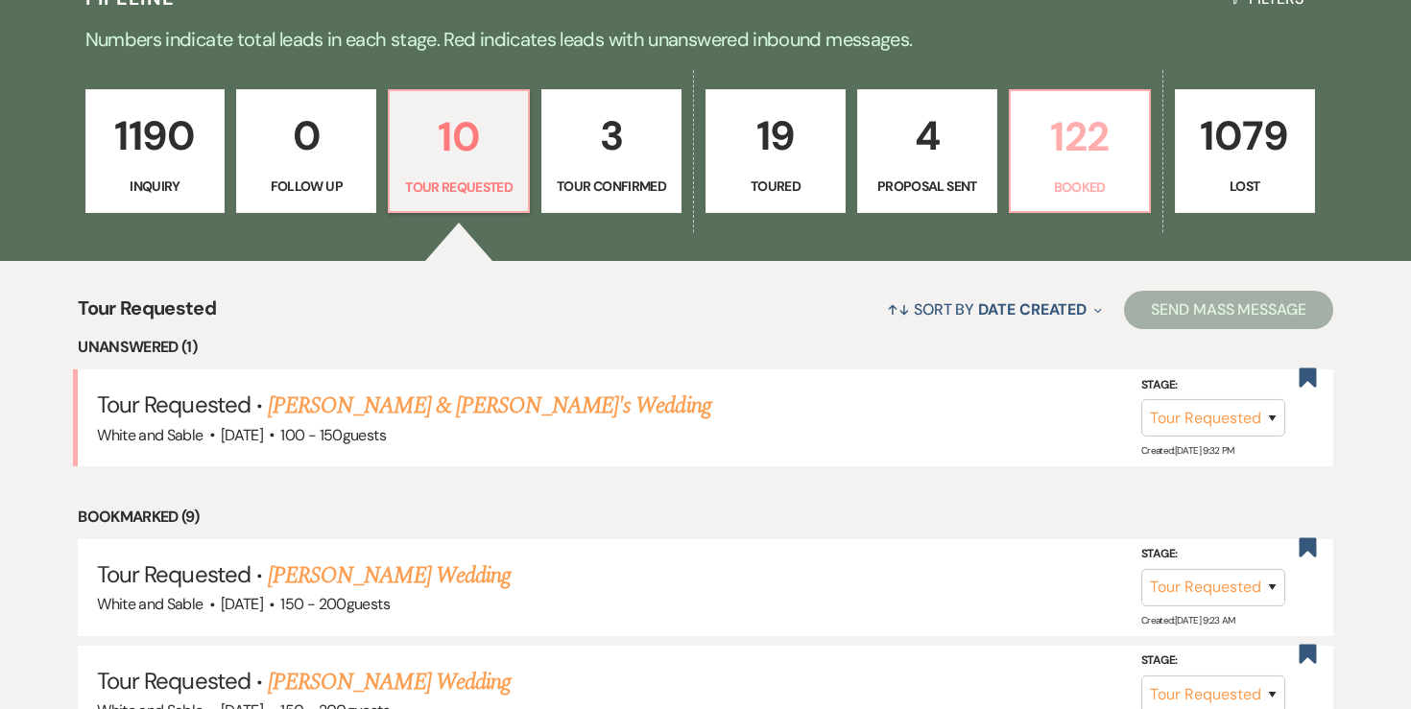
click at [1083, 161] on p "122" at bounding box center [1079, 137] width 115 height 64
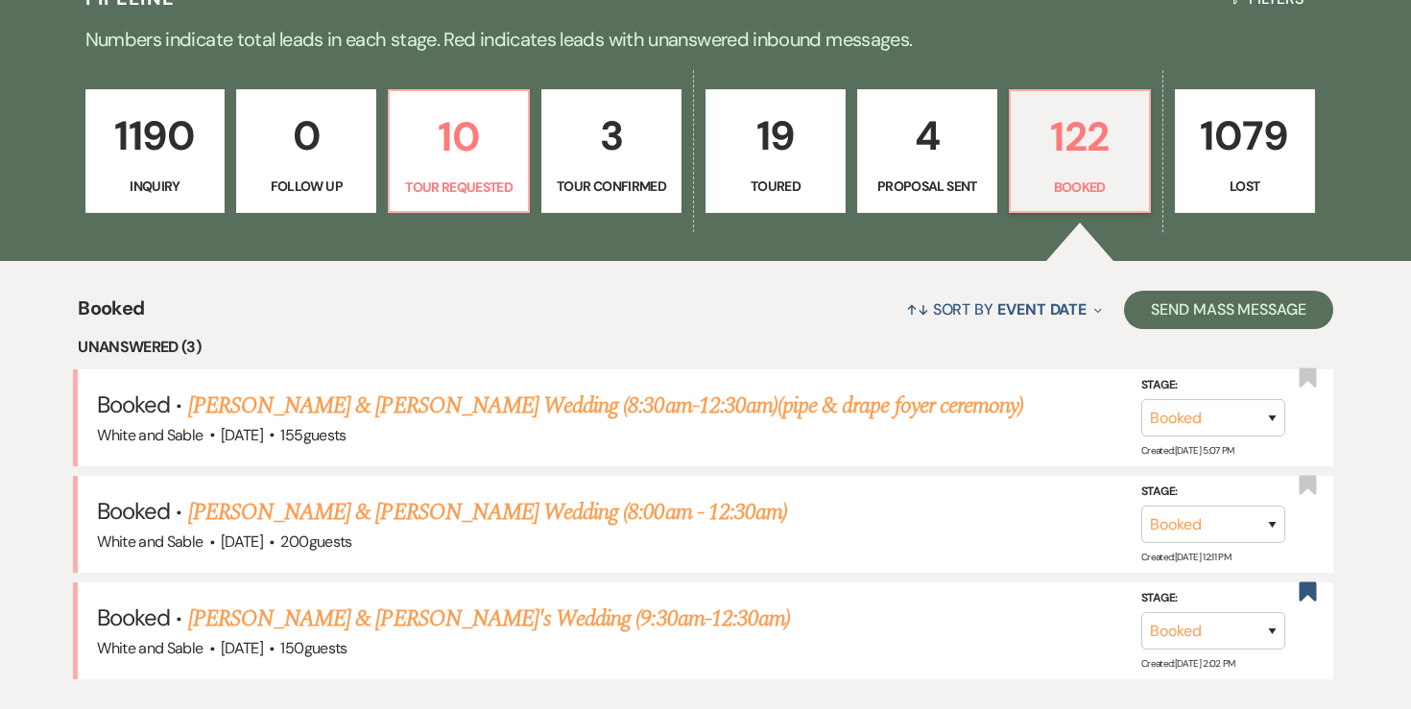
click at [300, 168] on link "0 Follow Up" at bounding box center [306, 151] width 140 height 125
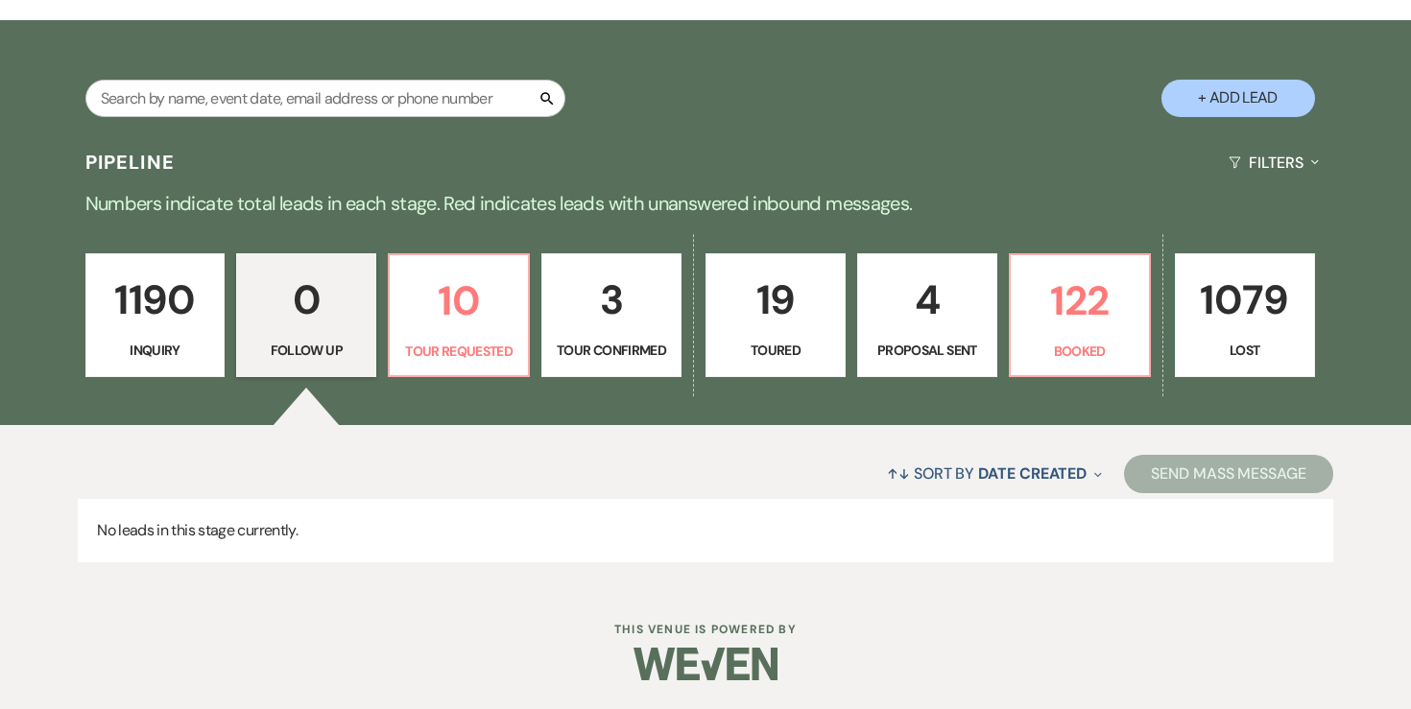
scroll to position [319, 0]
click at [596, 312] on p "3" at bounding box center [611, 300] width 115 height 64
select select "4"
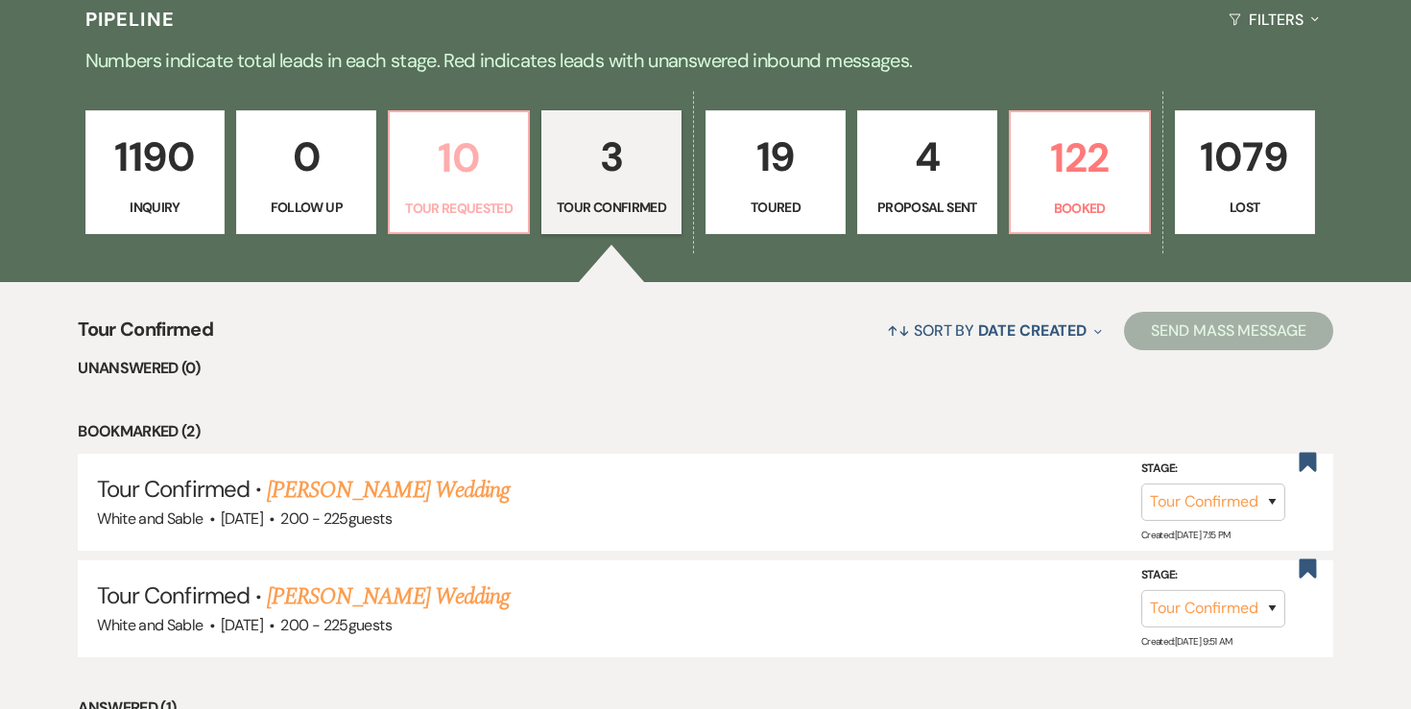
click at [482, 150] on p "10" at bounding box center [458, 158] width 115 height 64
select select "2"
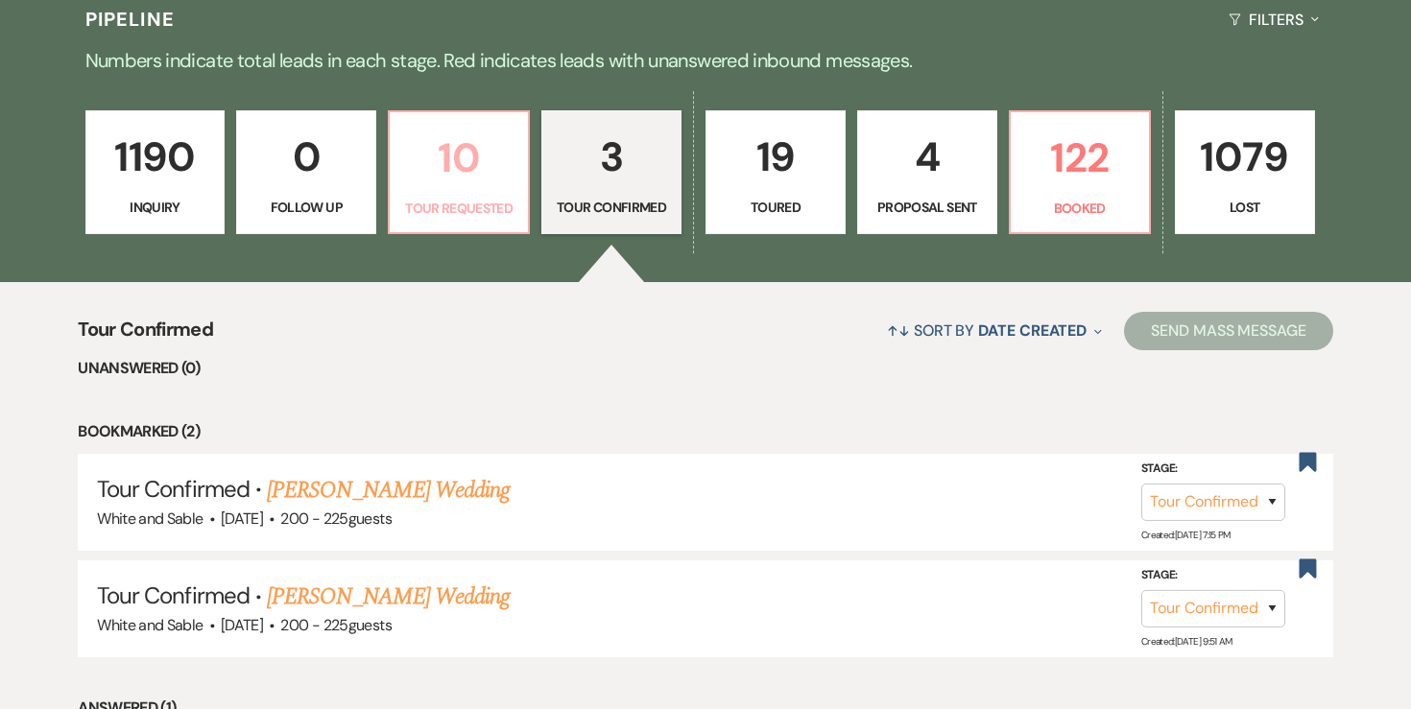
select select "2"
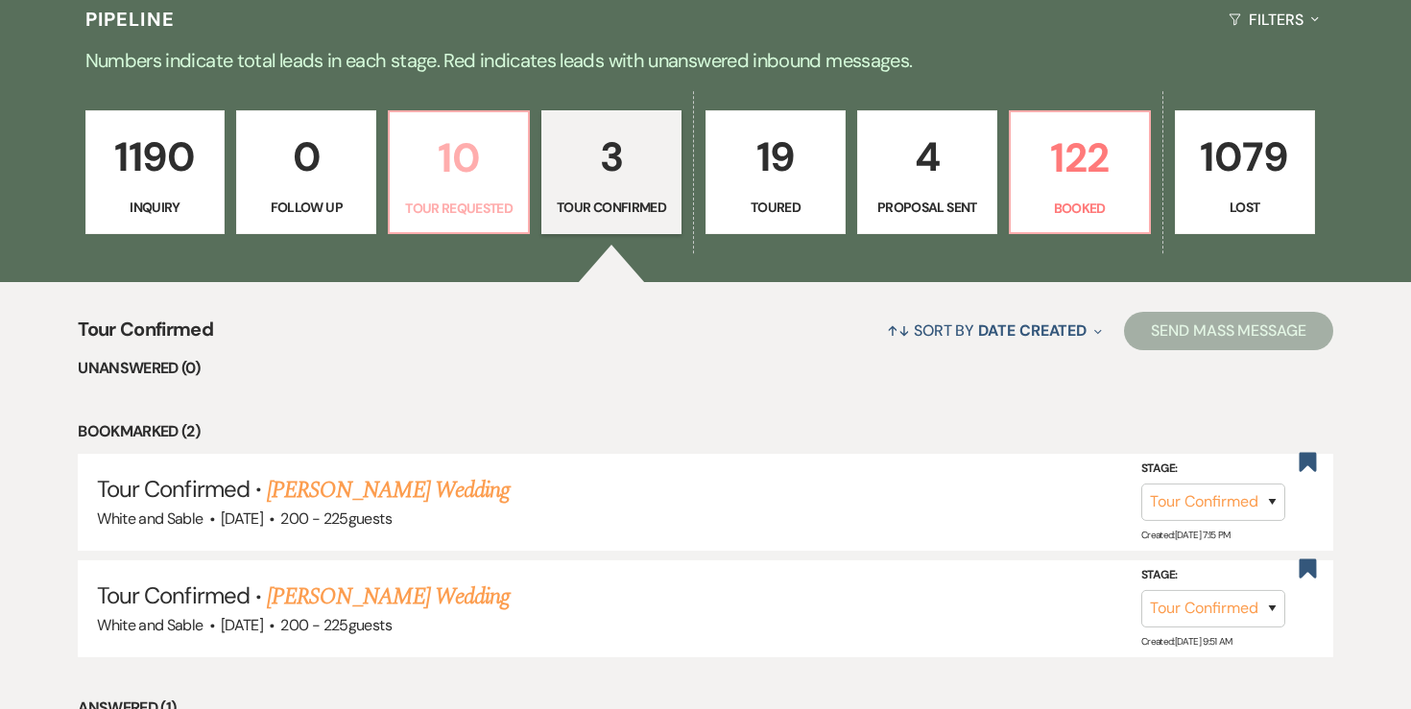
select select "2"
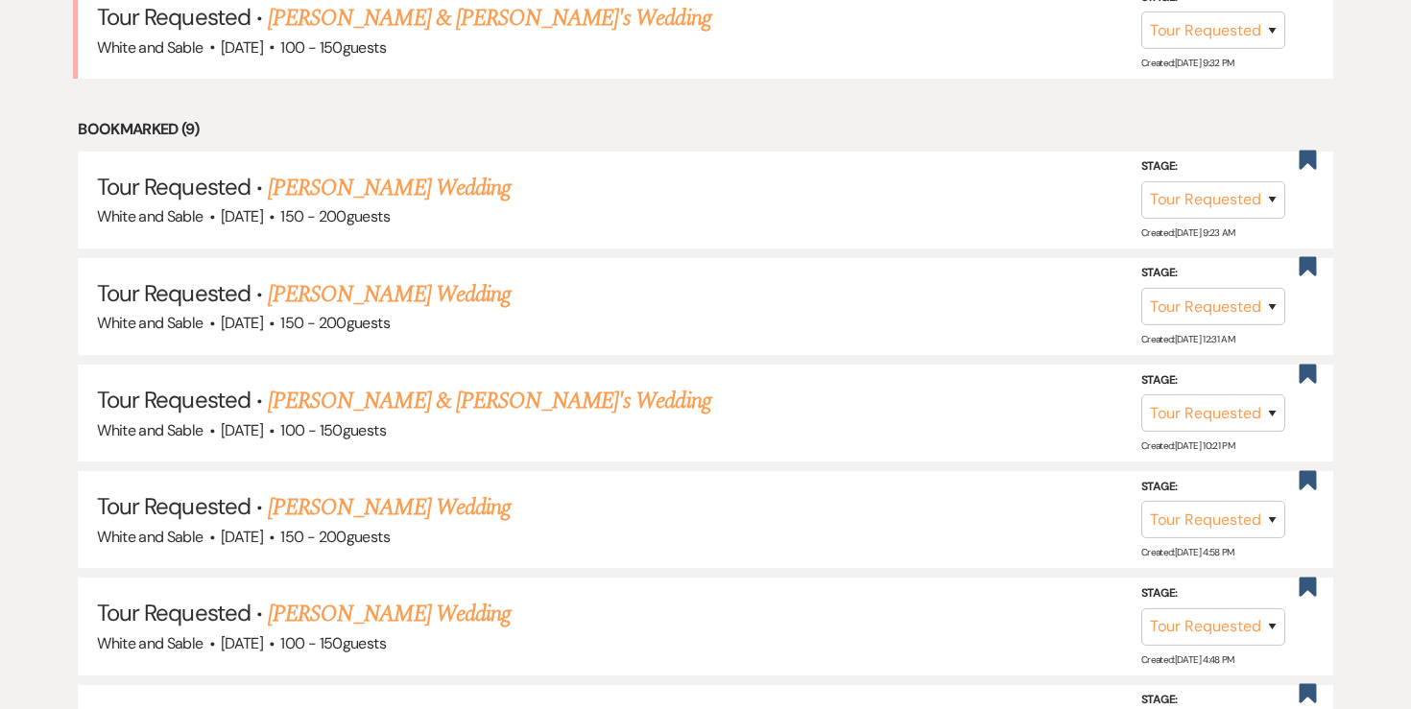
scroll to position [899, 0]
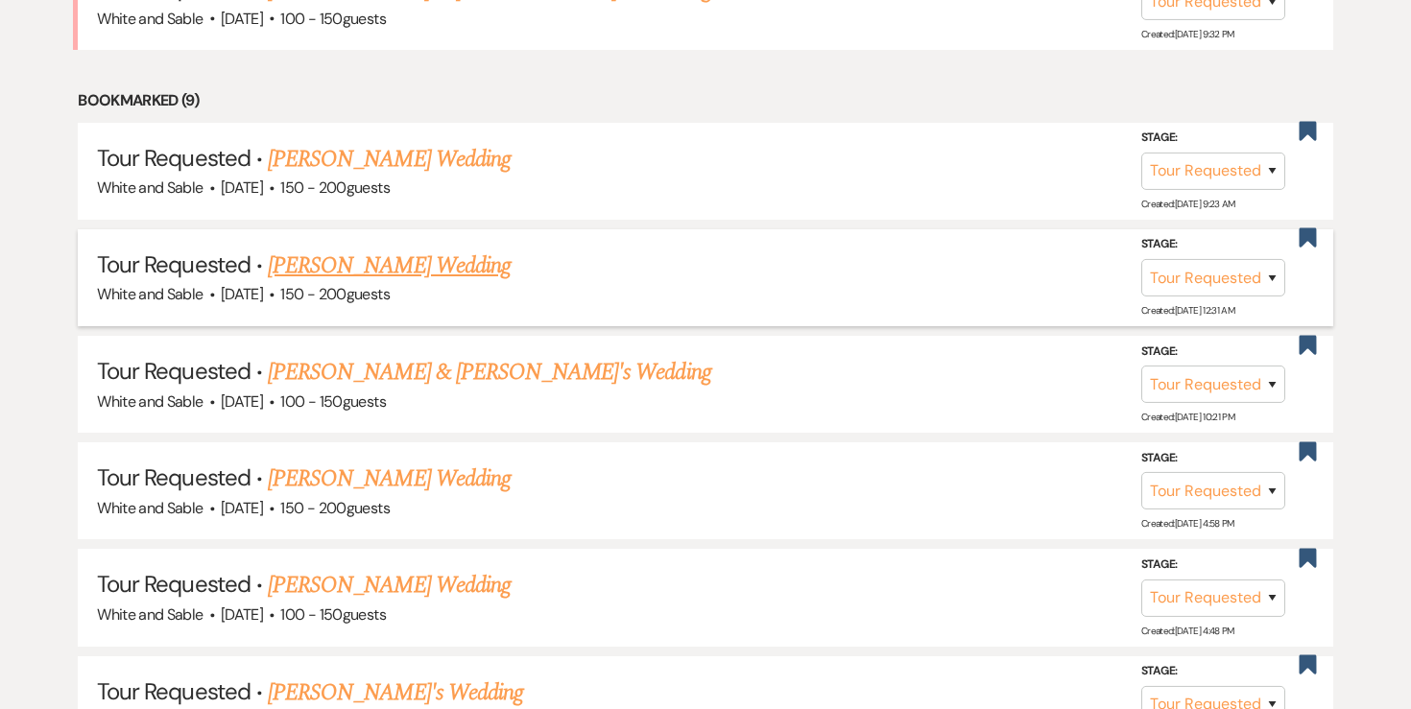
click at [421, 278] on link "[PERSON_NAME] Wedding" at bounding box center [389, 266] width 243 height 35
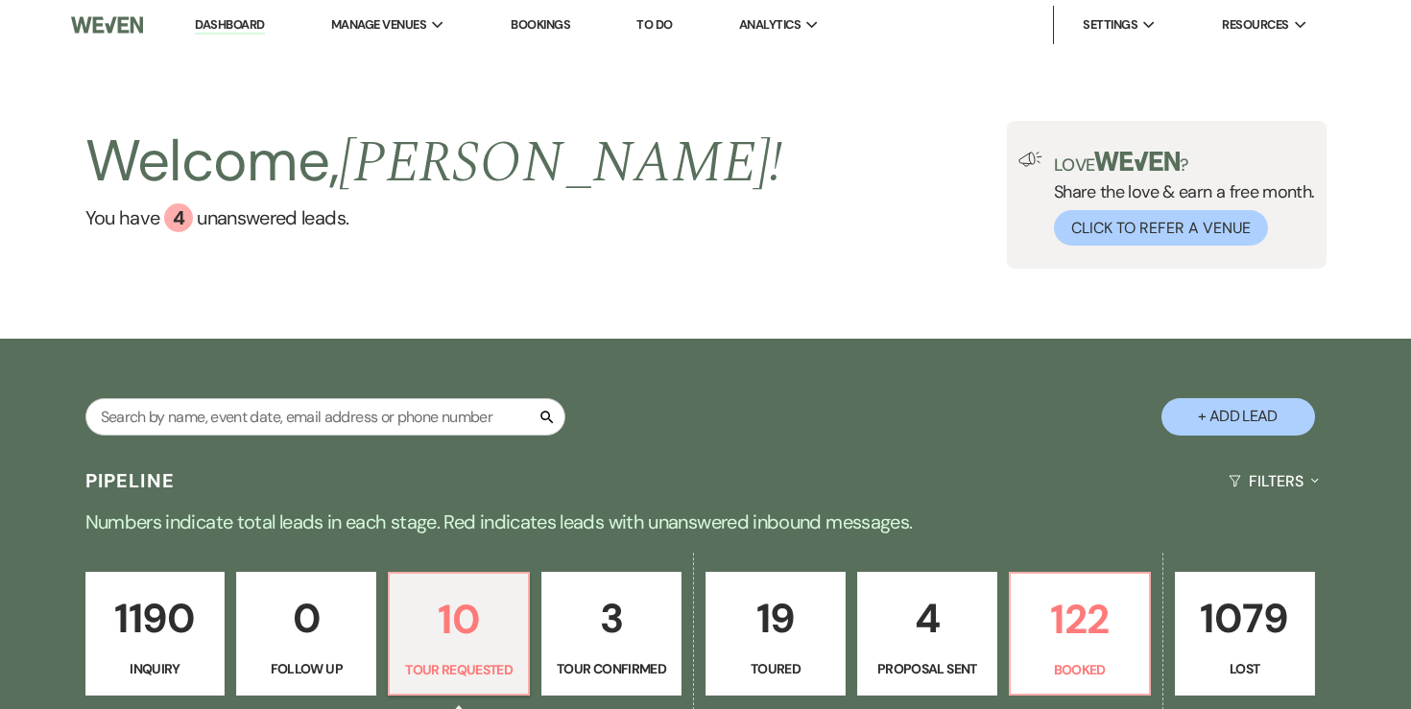
select select "2"
select select "5"
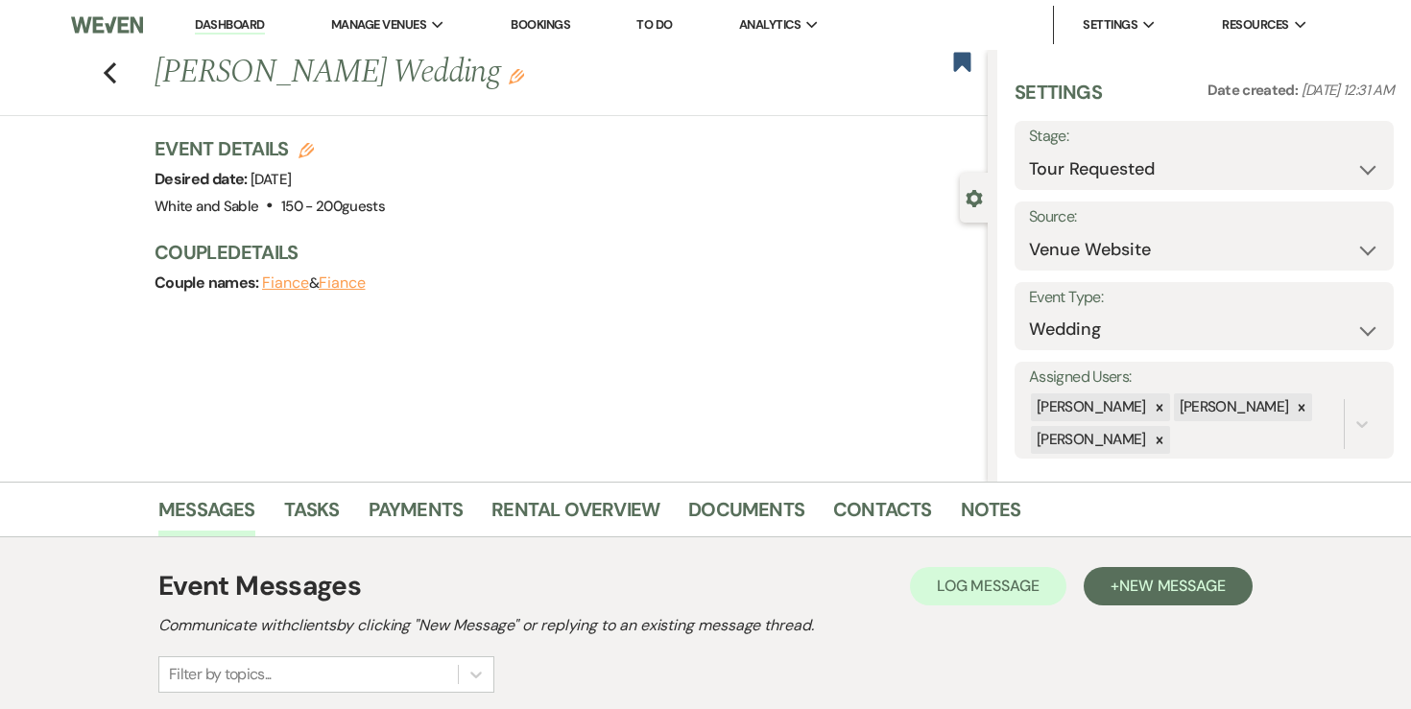
scroll to position [315, 0]
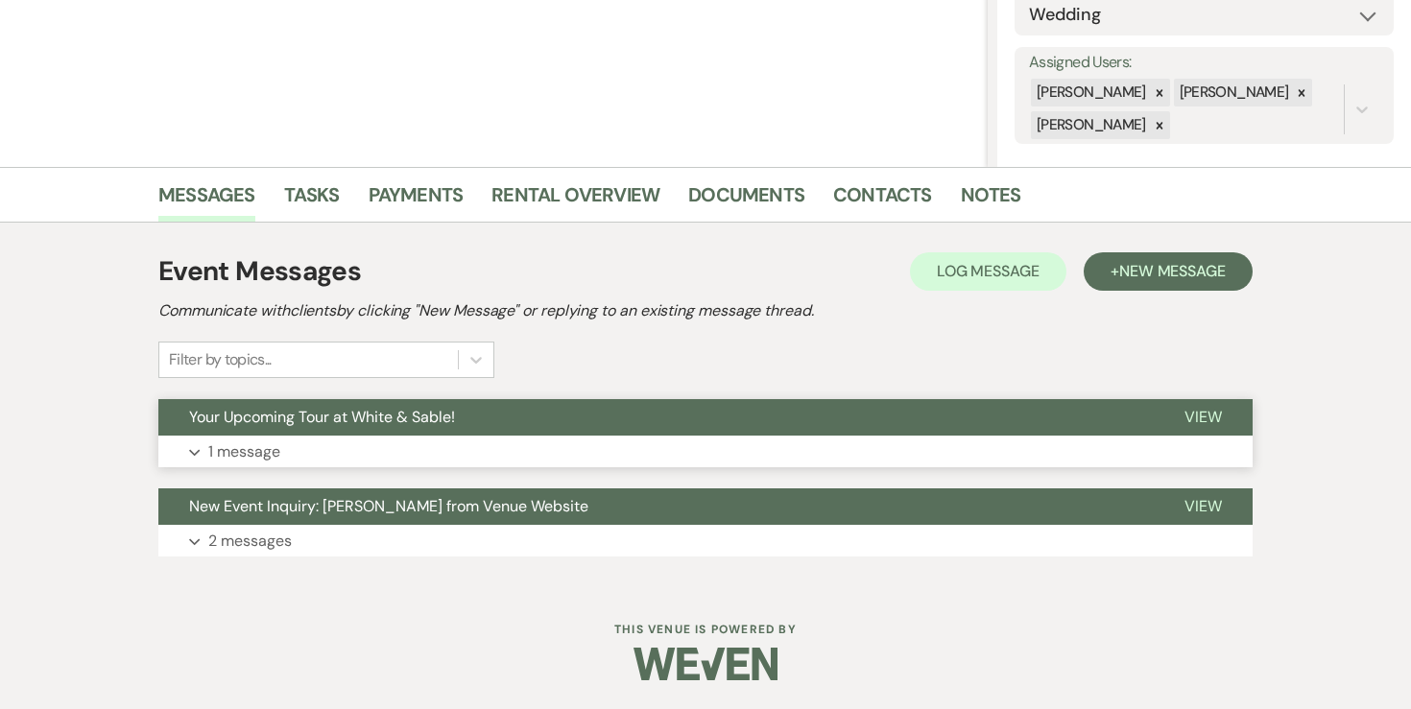
click at [268, 445] on p "1 message" at bounding box center [244, 452] width 72 height 25
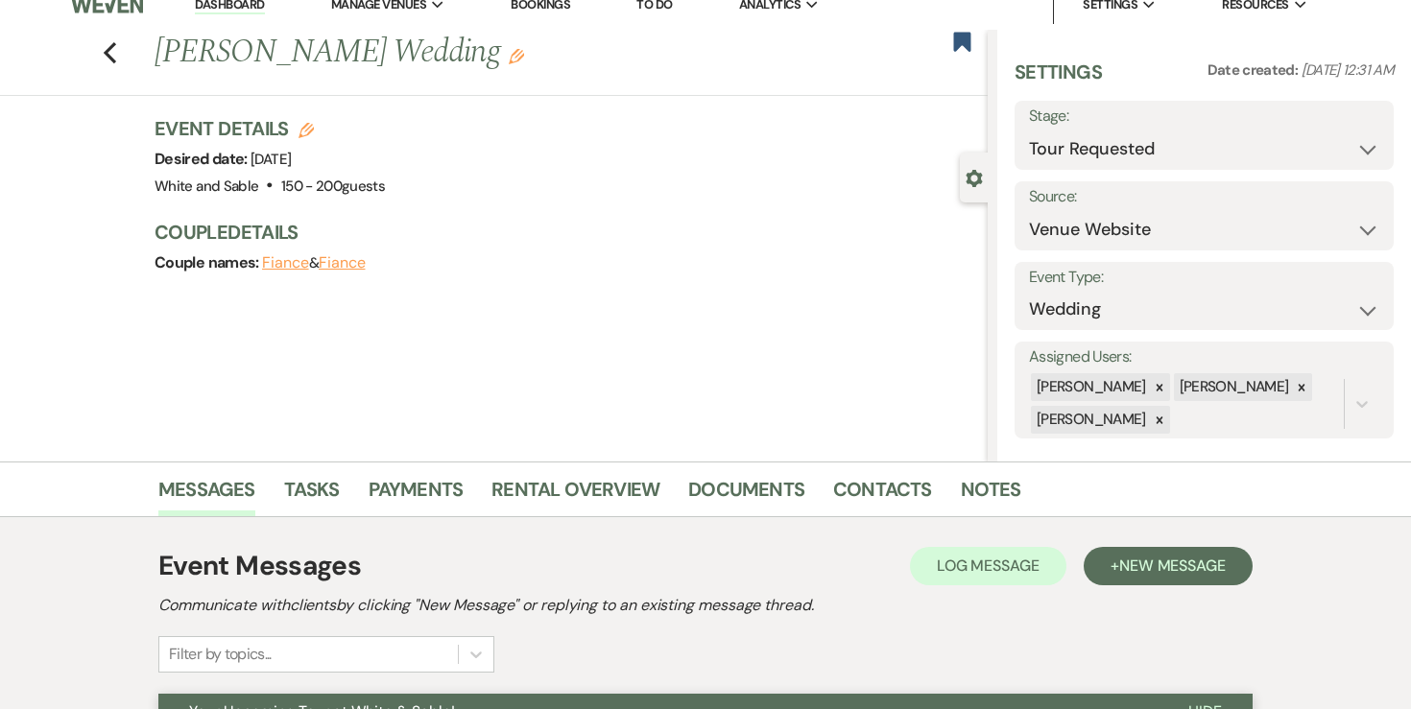
scroll to position [0, 0]
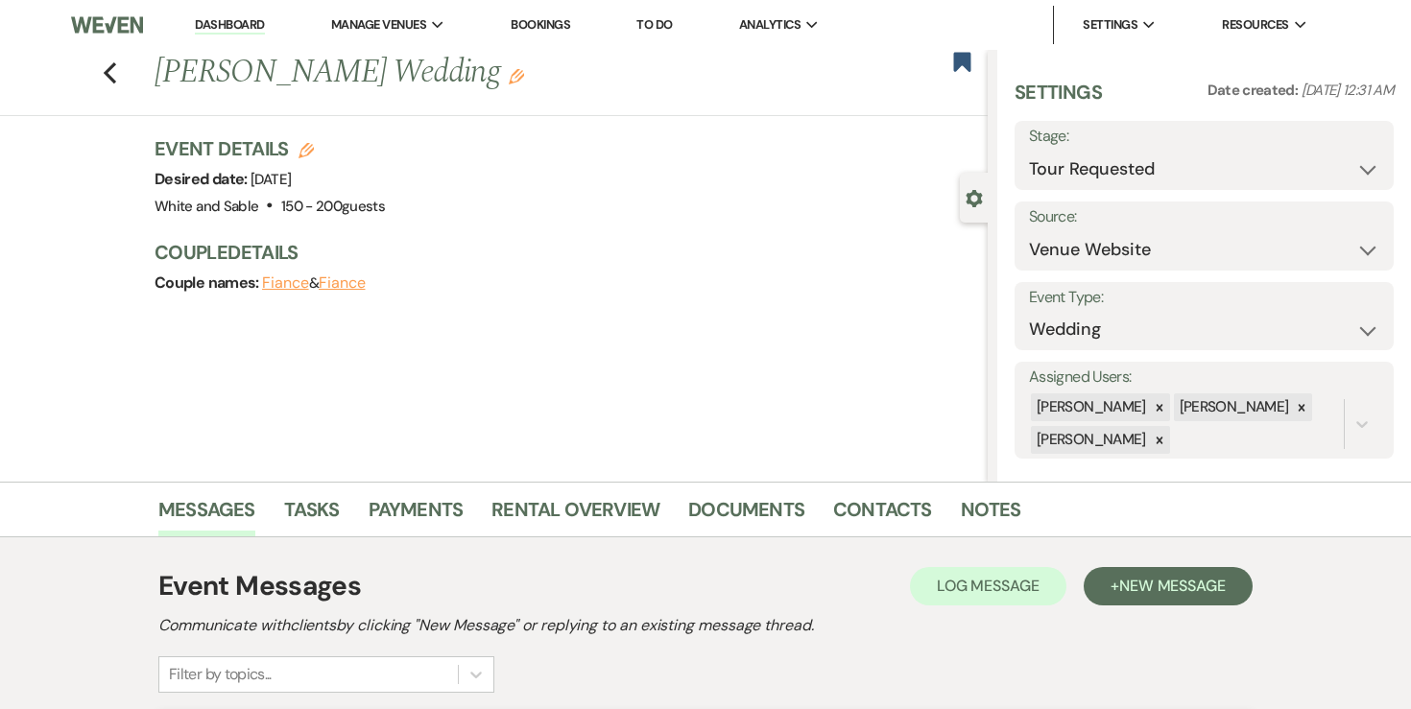
click at [243, 24] on link "Dashboard" at bounding box center [229, 25] width 69 height 18
